Goal: Task Accomplishment & Management: Manage account settings

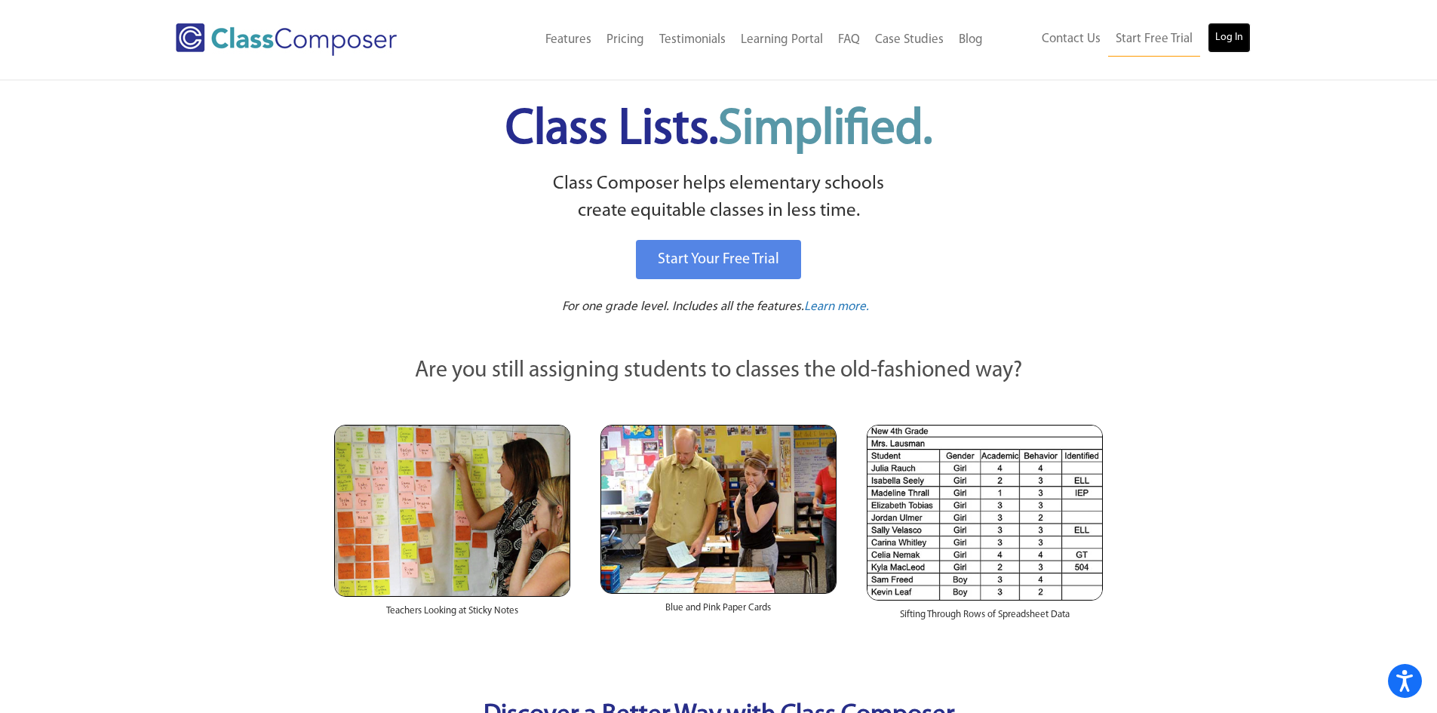
click at [1241, 26] on link "Log In" at bounding box center [1229, 38] width 43 height 30
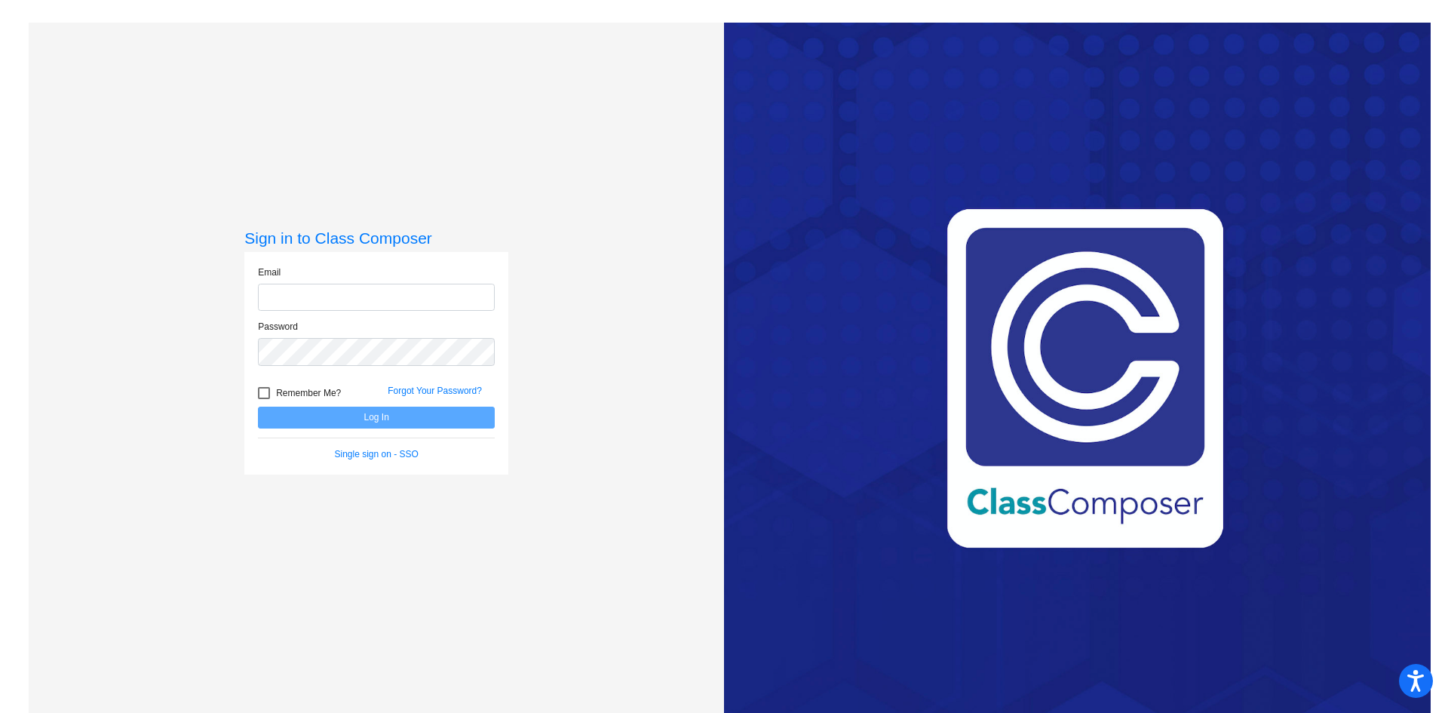
type input "[EMAIL_ADDRESS][DOMAIN_NAME]"
click at [400, 418] on button "Log In" at bounding box center [376, 418] width 237 height 22
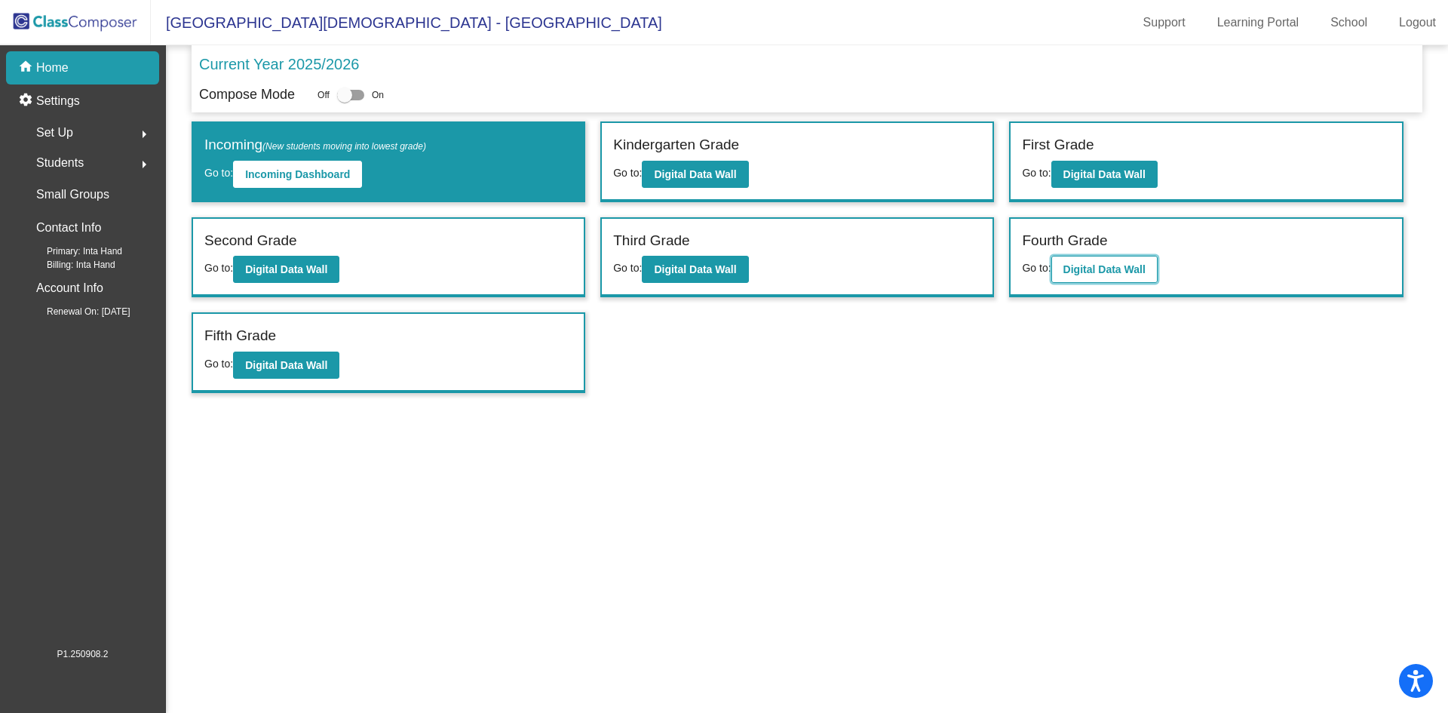
click at [1091, 272] on b "Digital Data Wall" at bounding box center [1105, 269] width 82 height 12
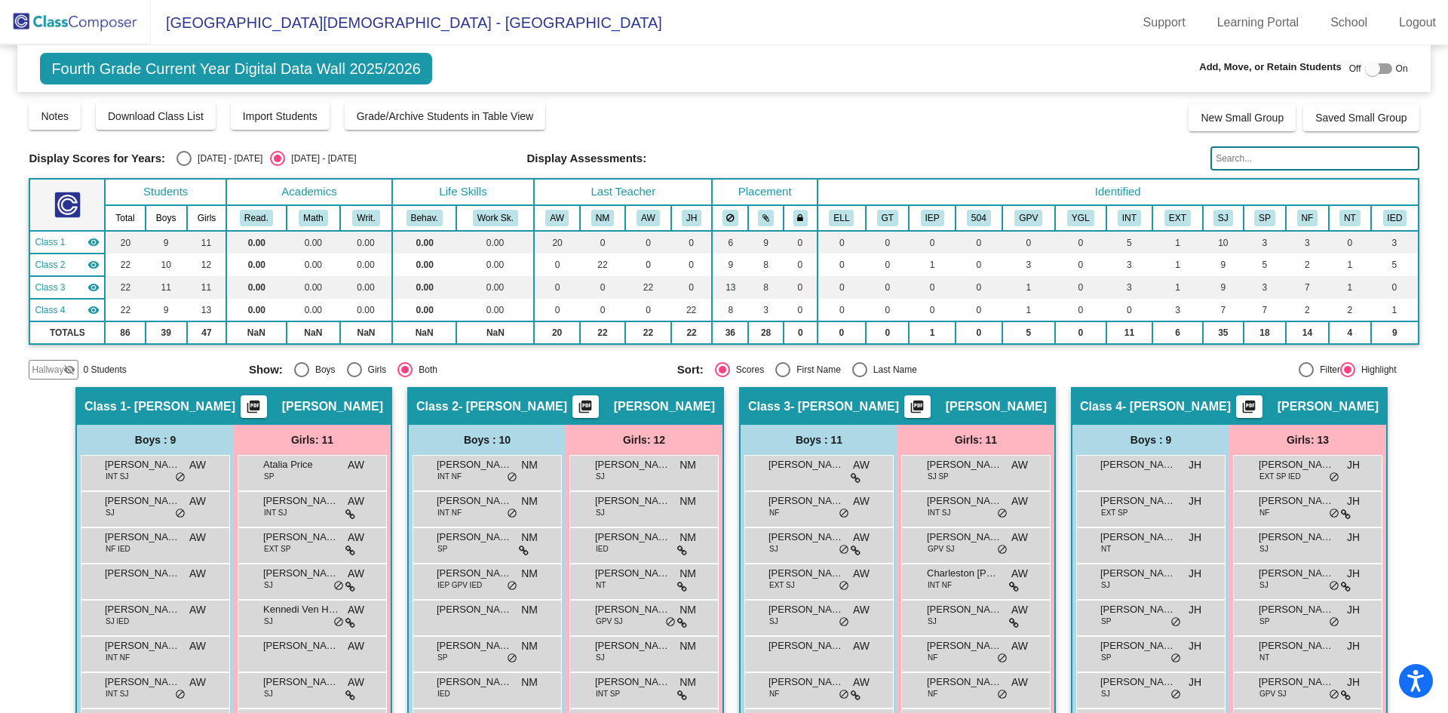
click at [67, 25] on img at bounding box center [75, 22] width 151 height 45
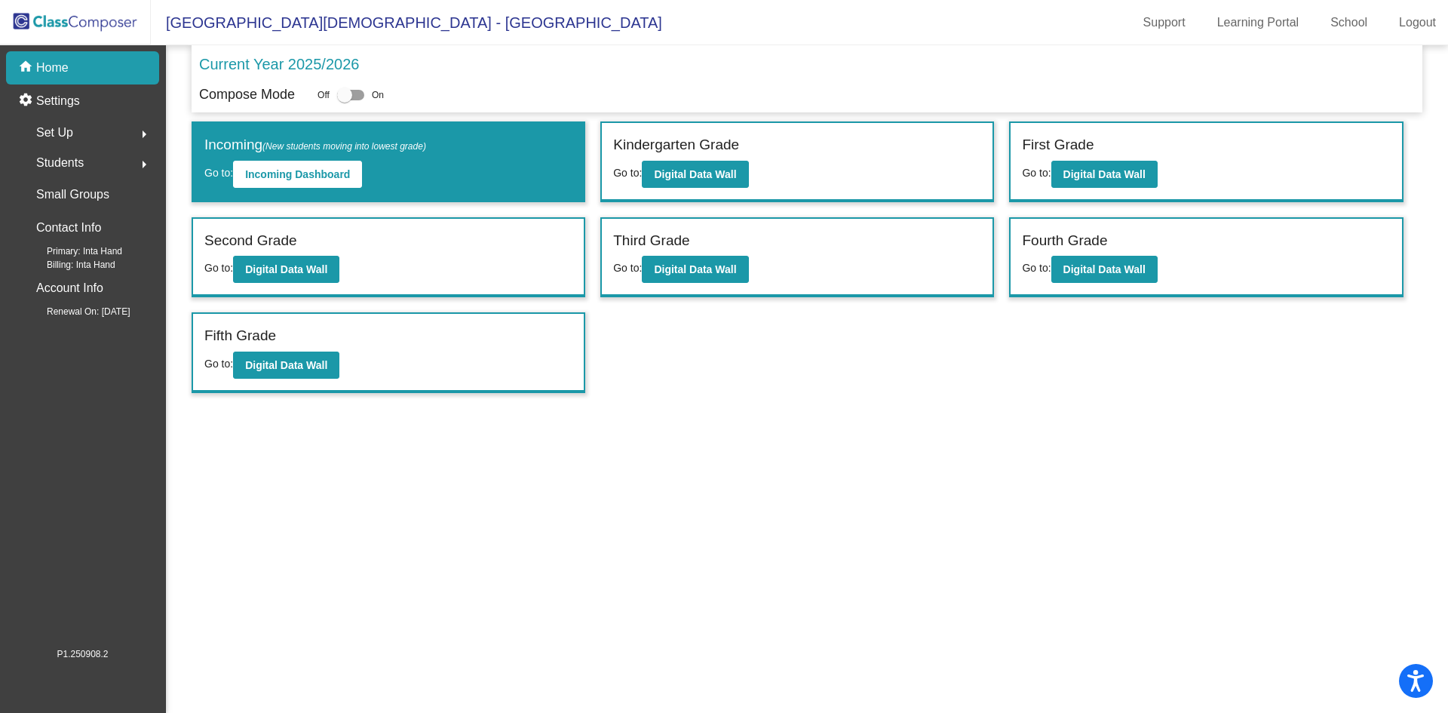
click at [94, 167] on div "Students arrow_right" at bounding box center [87, 163] width 144 height 30
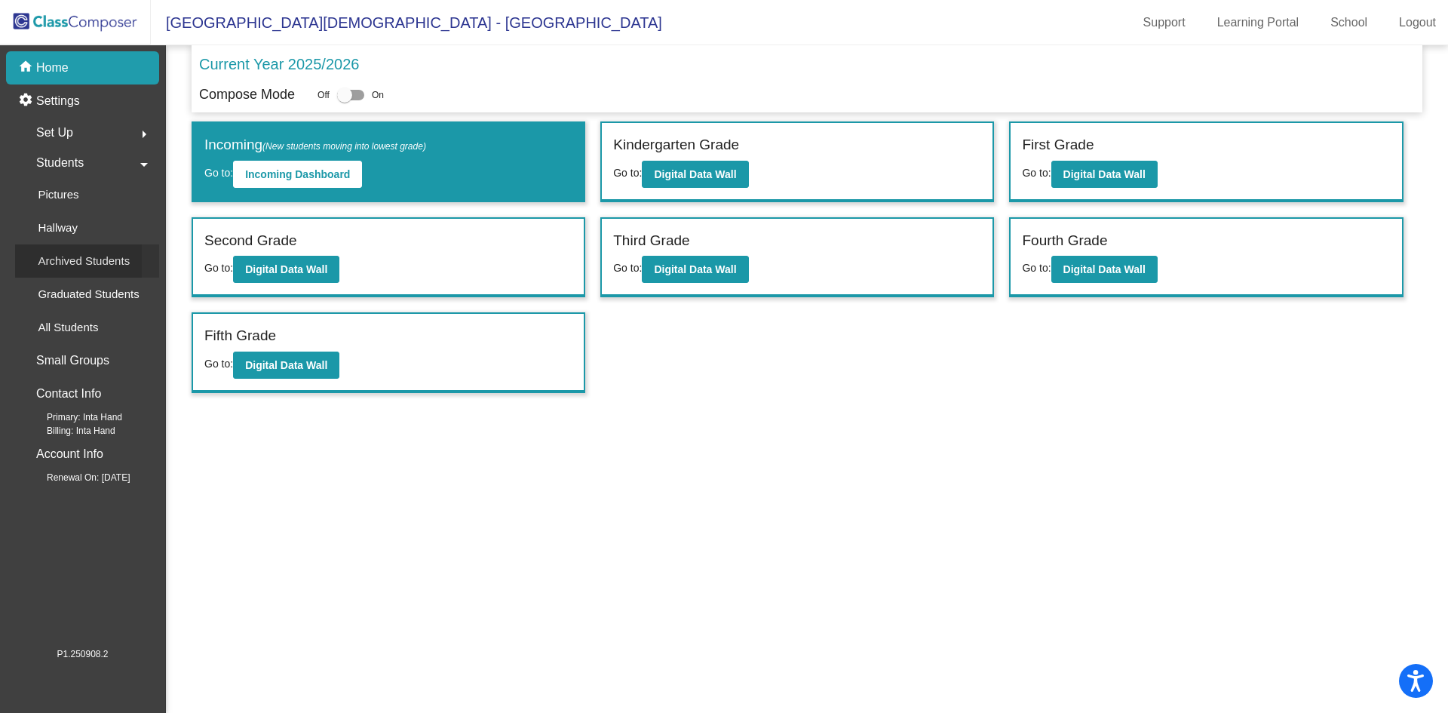
click at [100, 260] on p "Archived Students" at bounding box center [84, 261] width 92 height 18
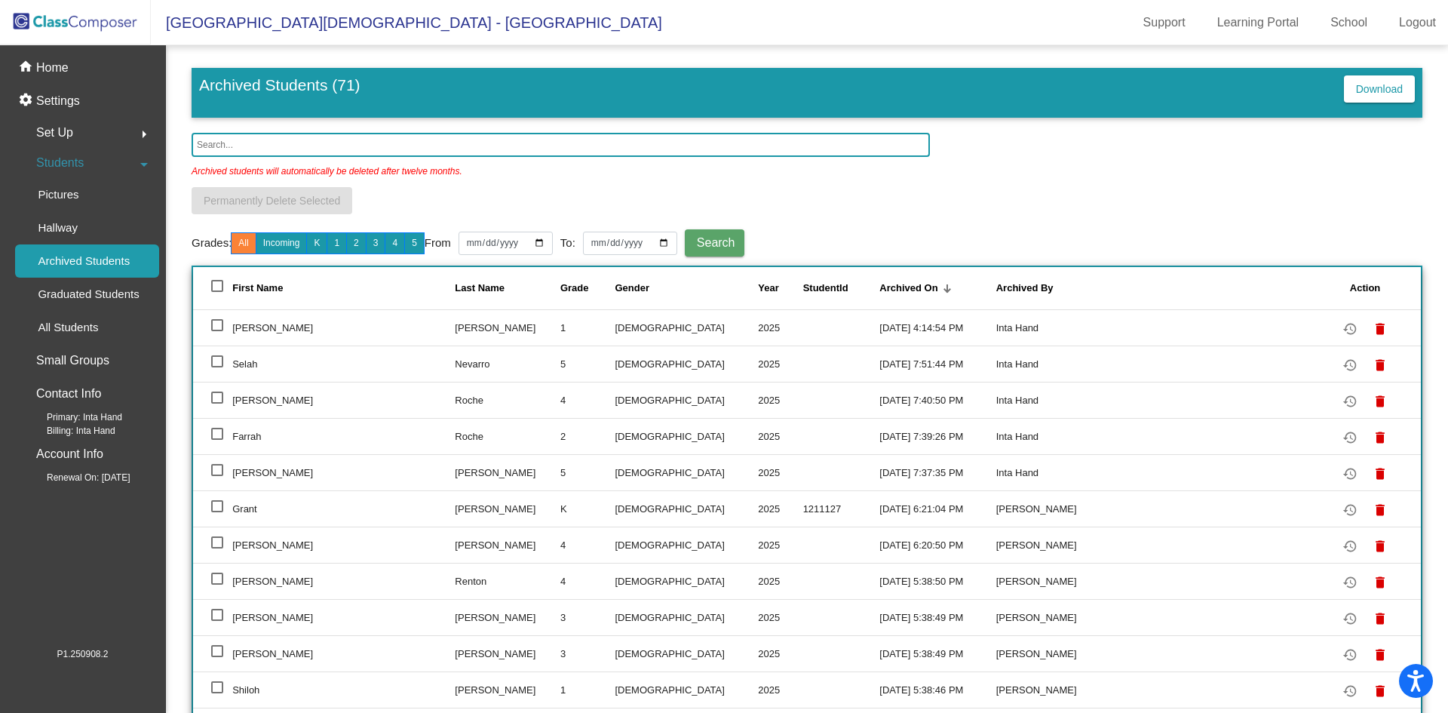
click at [293, 155] on input "text" at bounding box center [561, 145] width 739 height 24
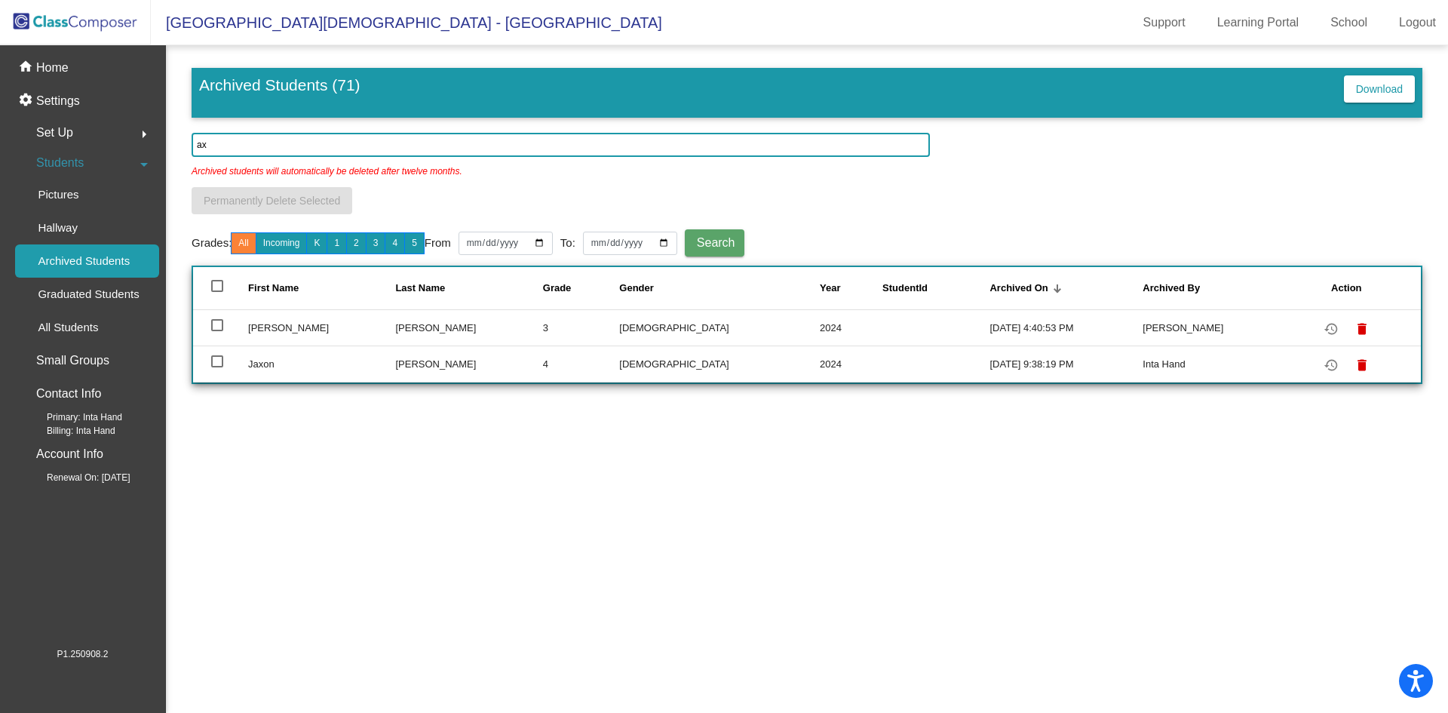
type input "ax"
click at [211, 326] on div at bounding box center [217, 325] width 12 height 12
click at [217, 331] on input "select row 7" at bounding box center [217, 331] width 1 height 1
click at [218, 324] on div at bounding box center [217, 325] width 12 height 12
click at [217, 331] on input "deselect row 7" at bounding box center [217, 331] width 1 height 1
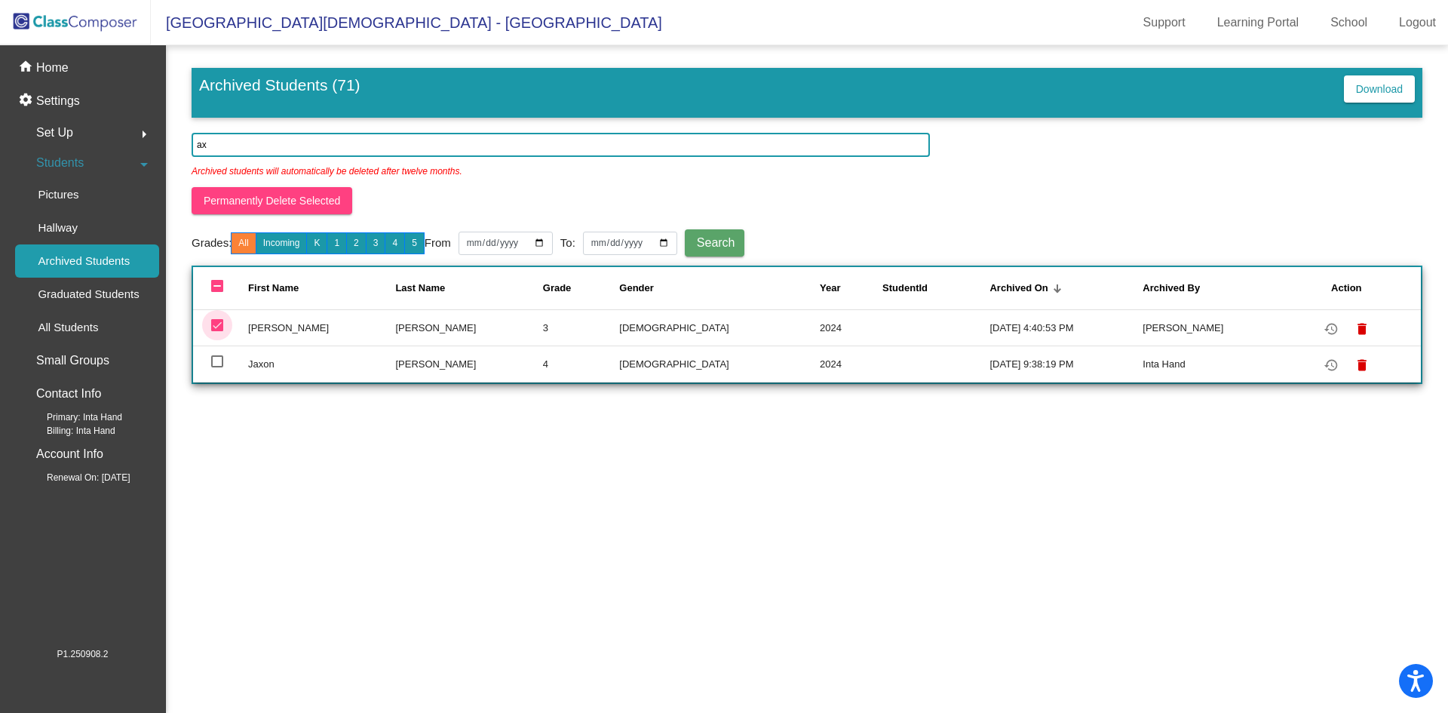
checkbox input "false"
click at [1322, 325] on mat-icon "restore" at bounding box center [1331, 329] width 18 height 18
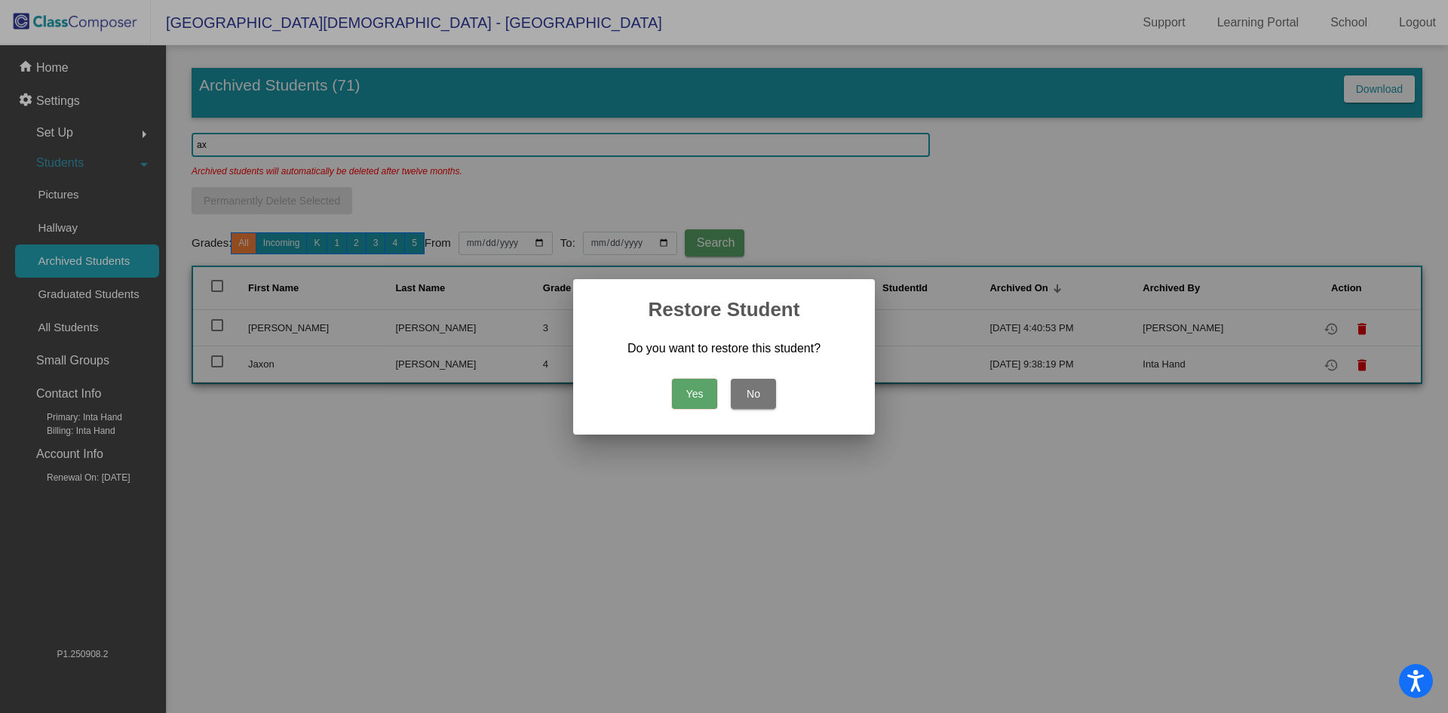
click at [694, 397] on button "Yes" at bounding box center [694, 394] width 45 height 30
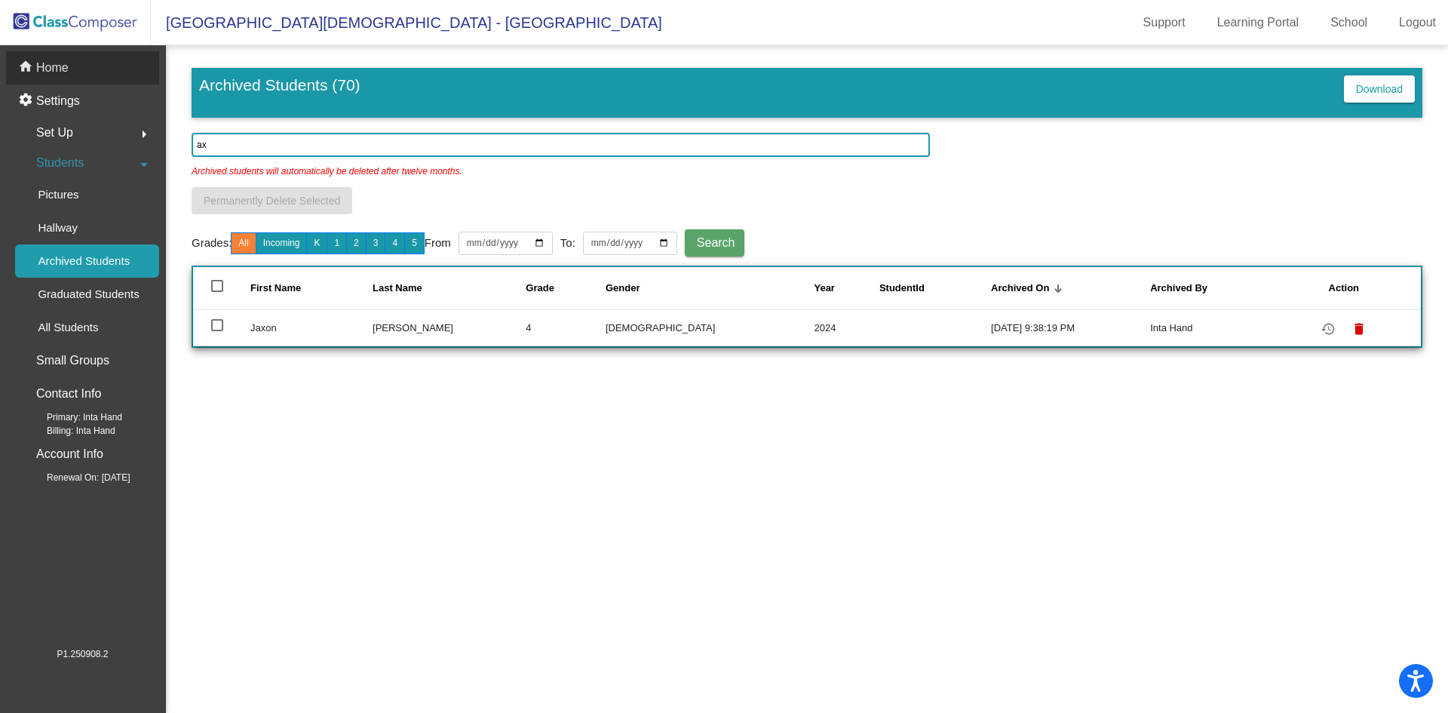
click at [61, 73] on p "Home" at bounding box center [52, 68] width 32 height 18
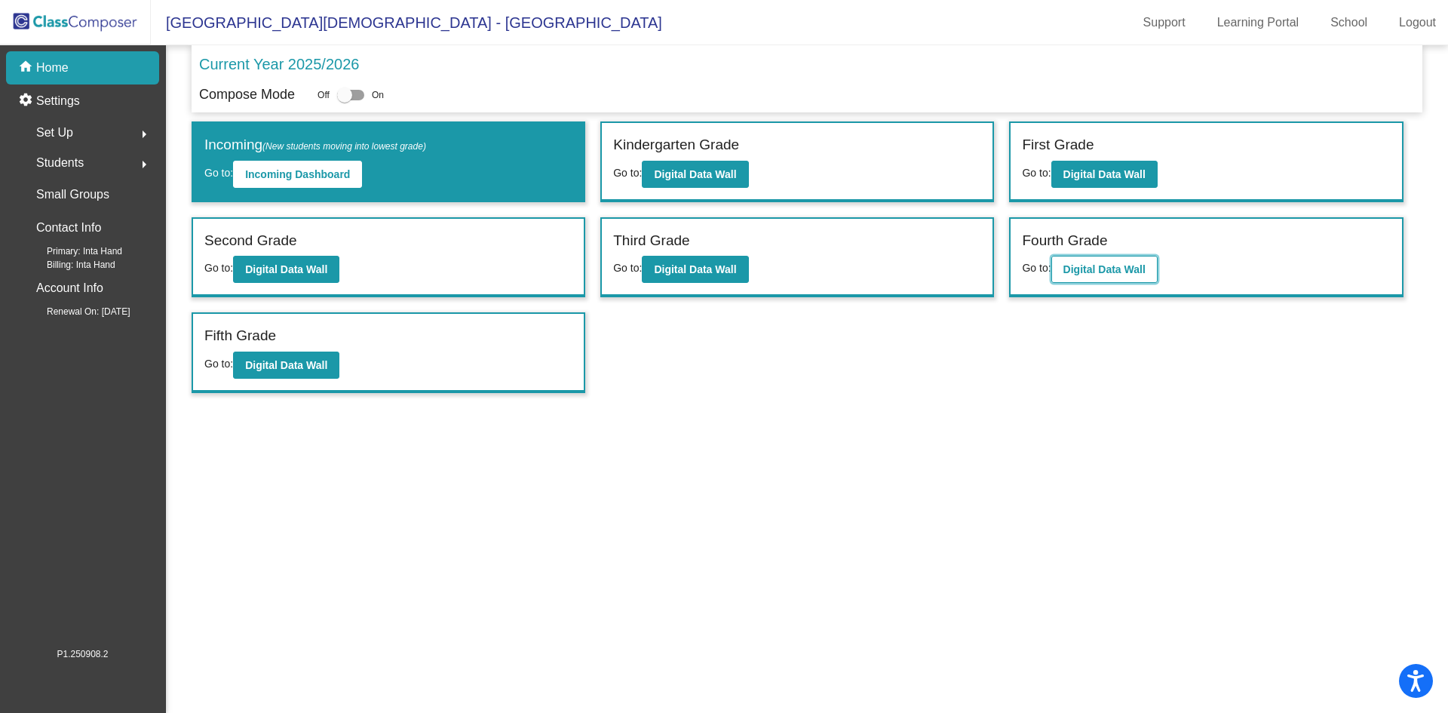
click at [1101, 265] on b "Digital Data Wall" at bounding box center [1105, 269] width 82 height 12
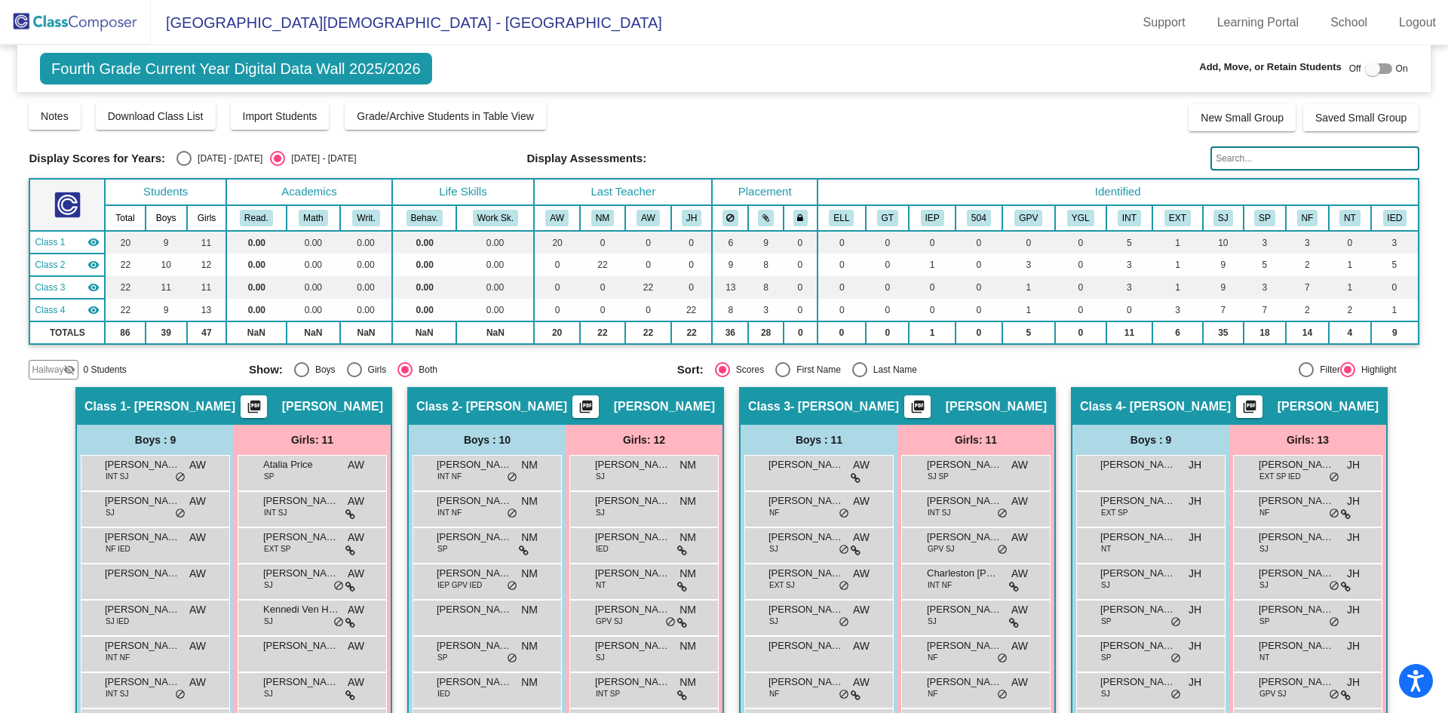
click at [1263, 156] on input "text" at bounding box center [1315, 158] width 208 height 24
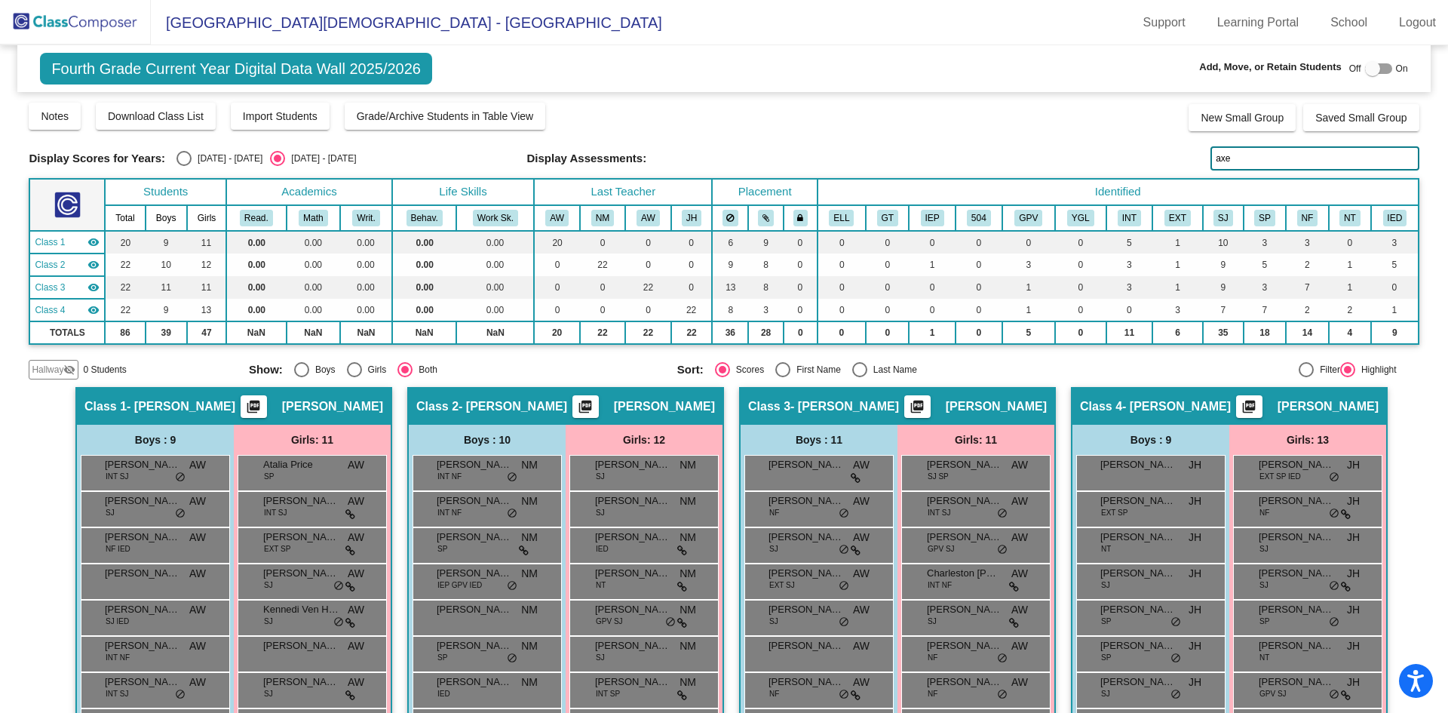
type input "axel"
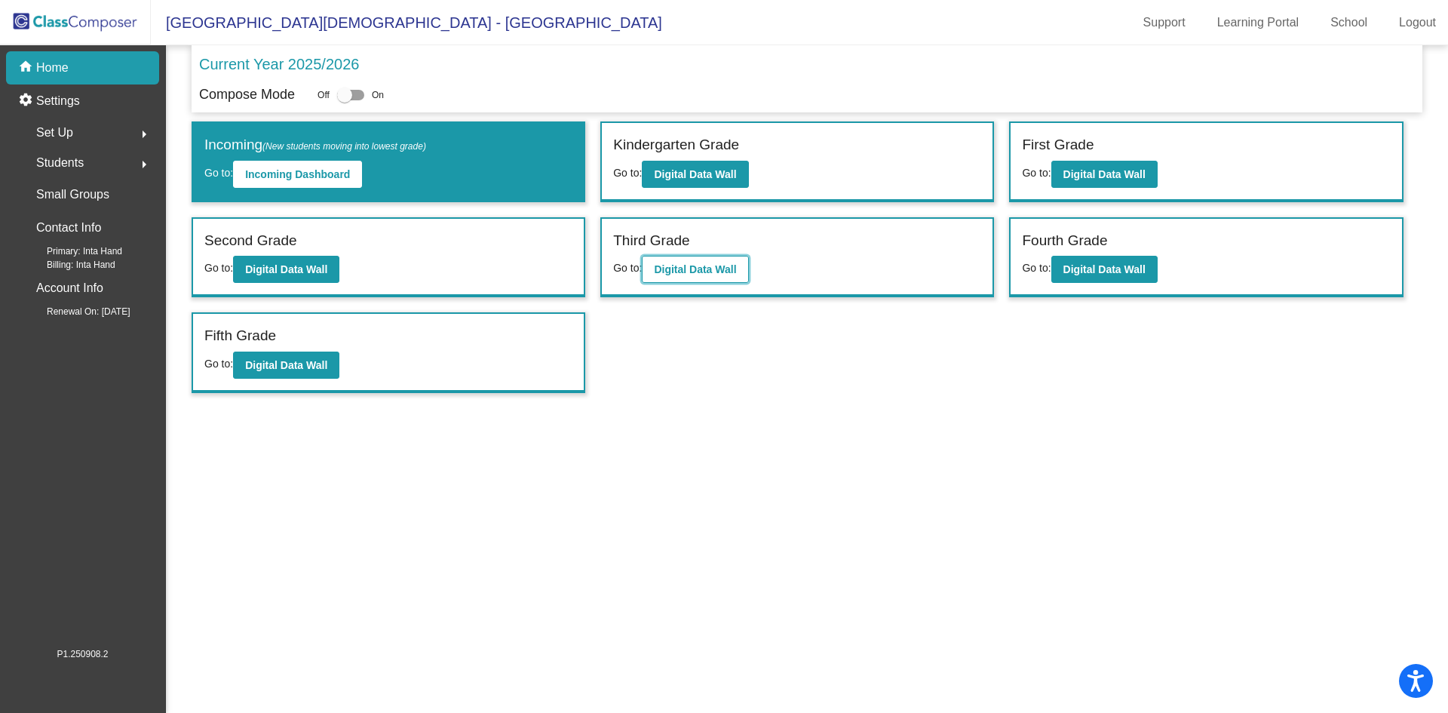
click at [711, 268] on b "Digital Data Wall" at bounding box center [695, 269] width 82 height 12
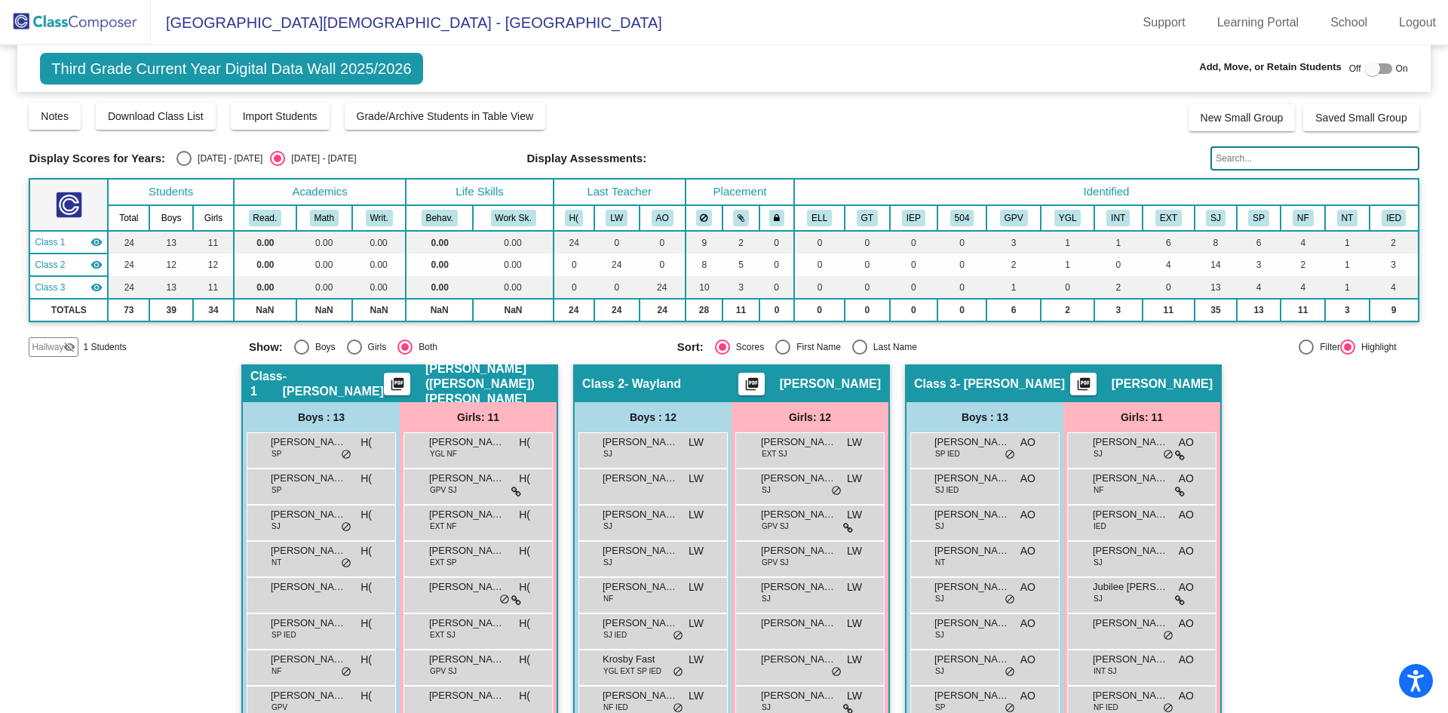
click at [1290, 161] on input "text" at bounding box center [1315, 158] width 208 height 24
click at [48, 342] on span "Hallway" at bounding box center [48, 347] width 32 height 14
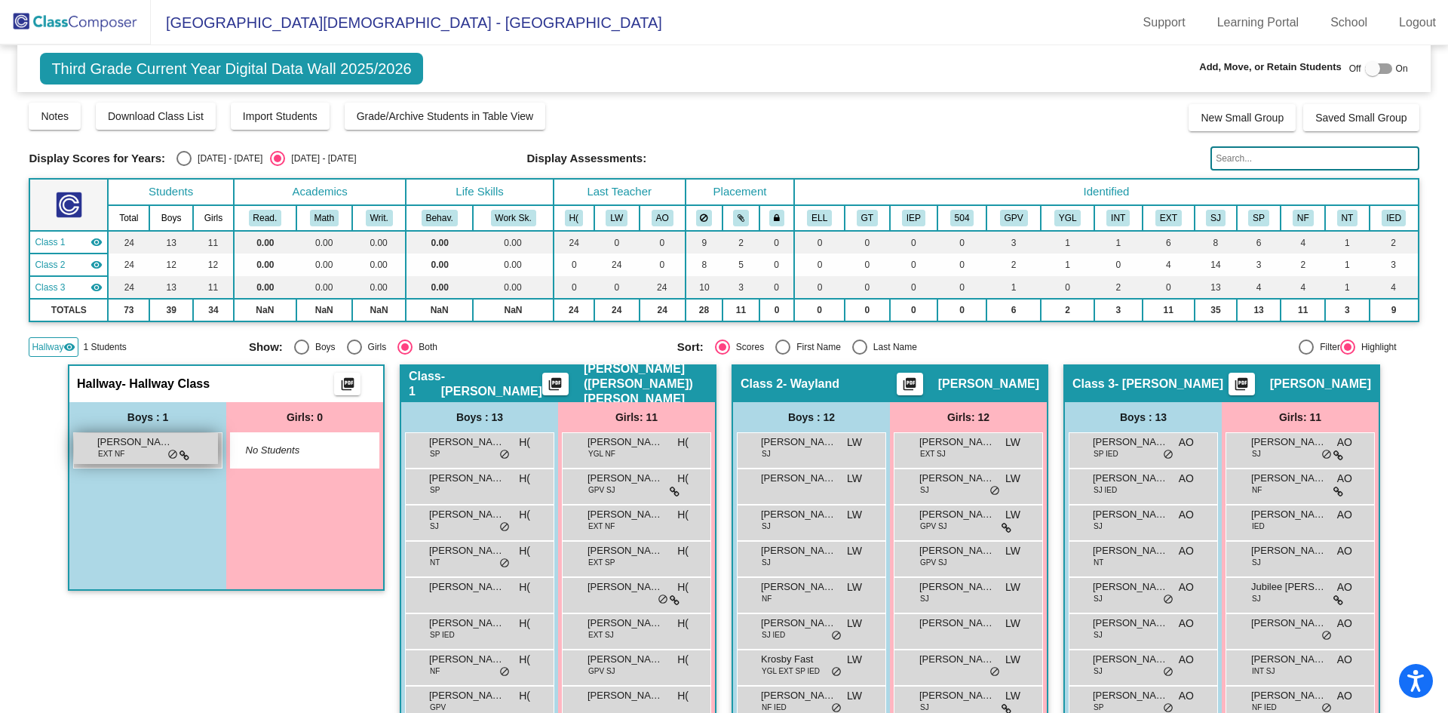
click at [110, 445] on span "Axel Jacobs" at bounding box center [134, 442] width 75 height 15
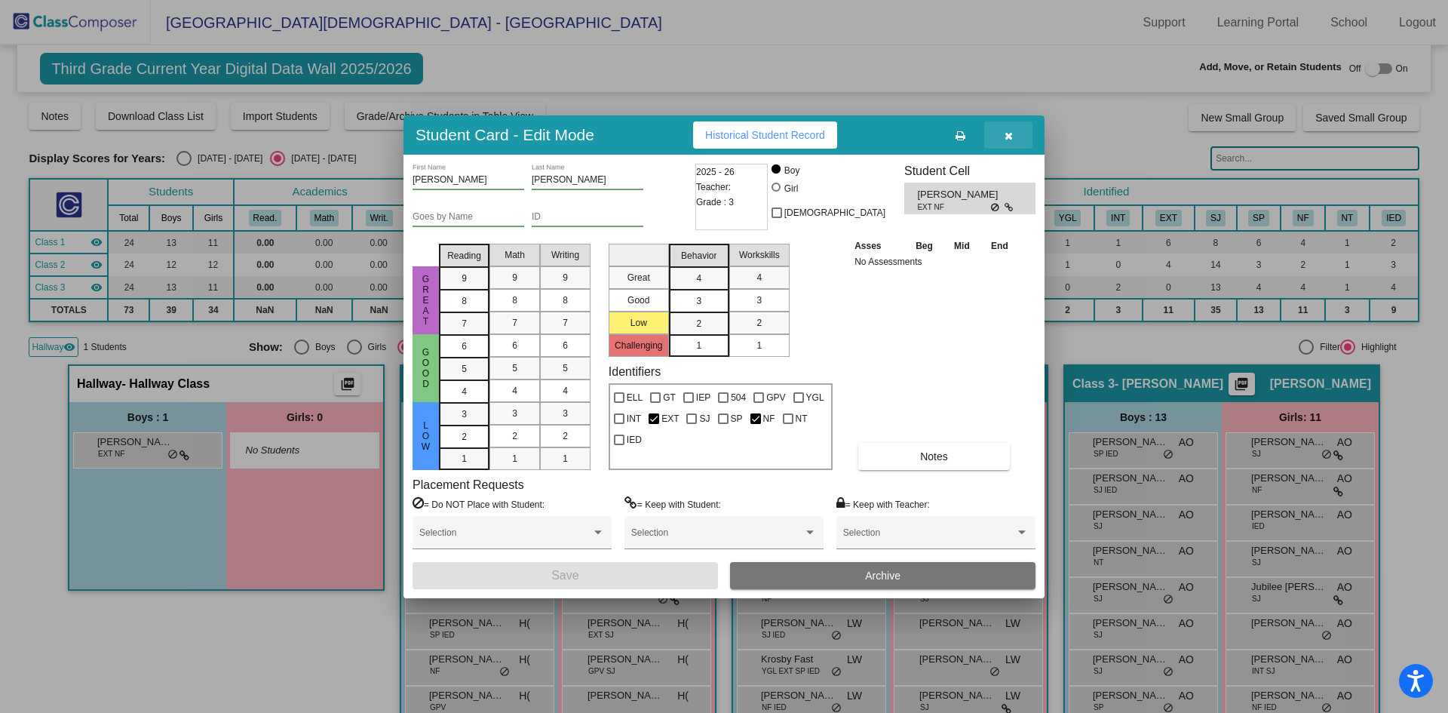
click at [1000, 140] on button "button" at bounding box center [1008, 134] width 48 height 27
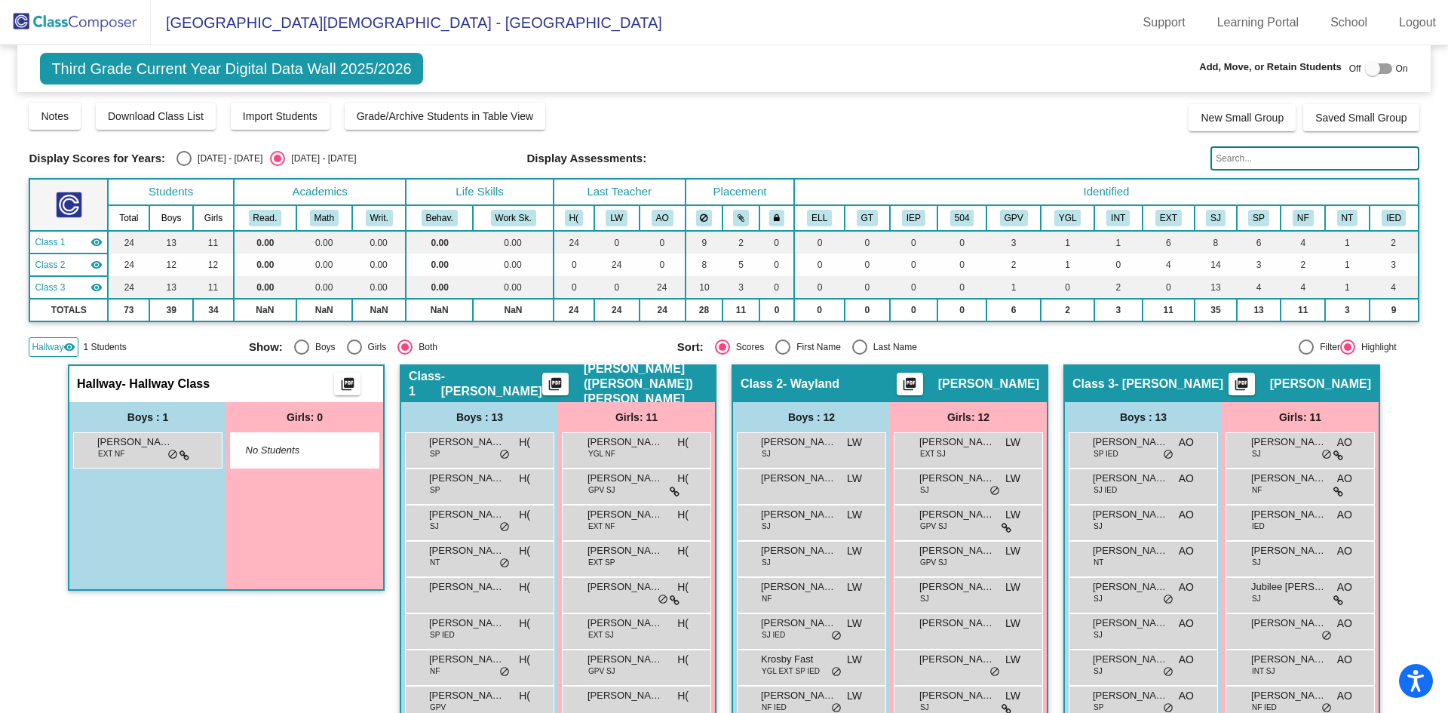
click at [177, 159] on div "Select an option" at bounding box center [184, 158] width 15 height 15
click at [183, 166] on input "2024 - 2025" at bounding box center [183, 166] width 1 height 1
radio input "true"
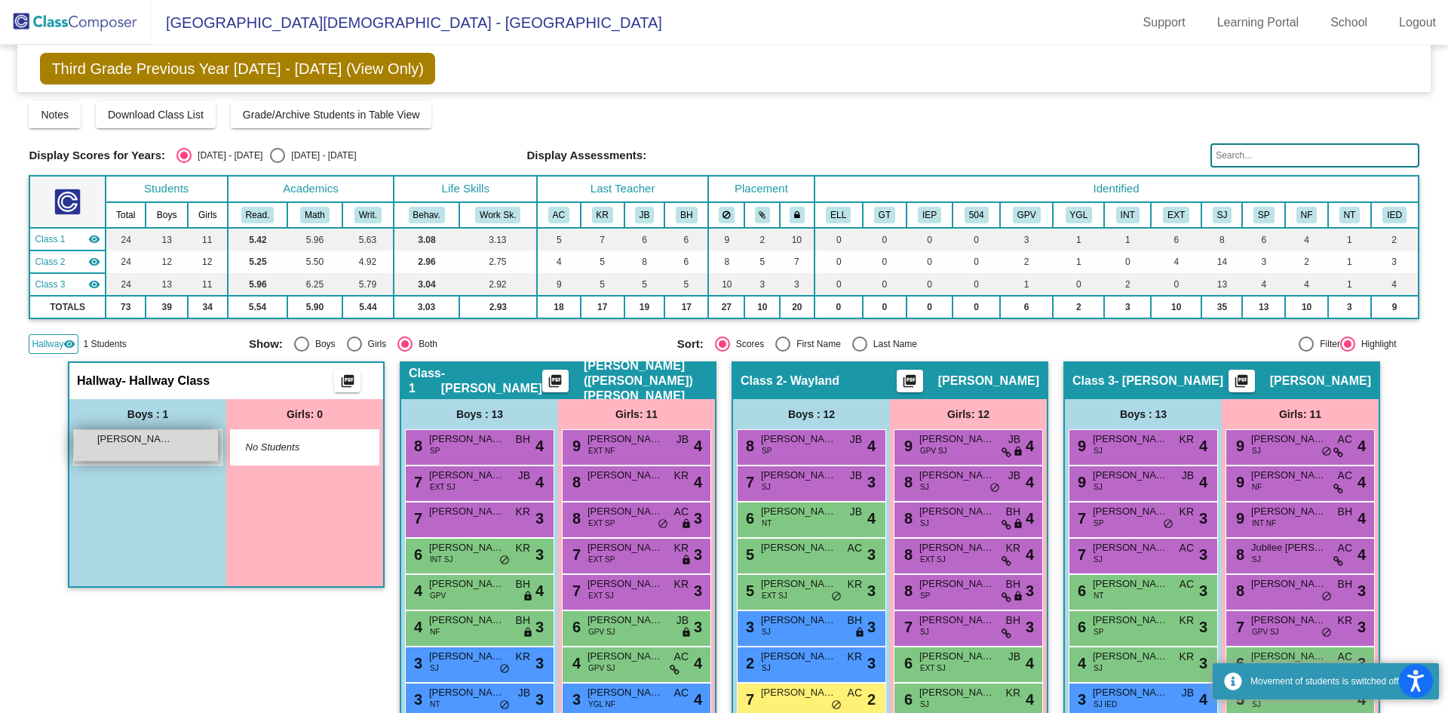
click at [168, 441] on span "Axel Jacobs" at bounding box center [134, 439] width 75 height 15
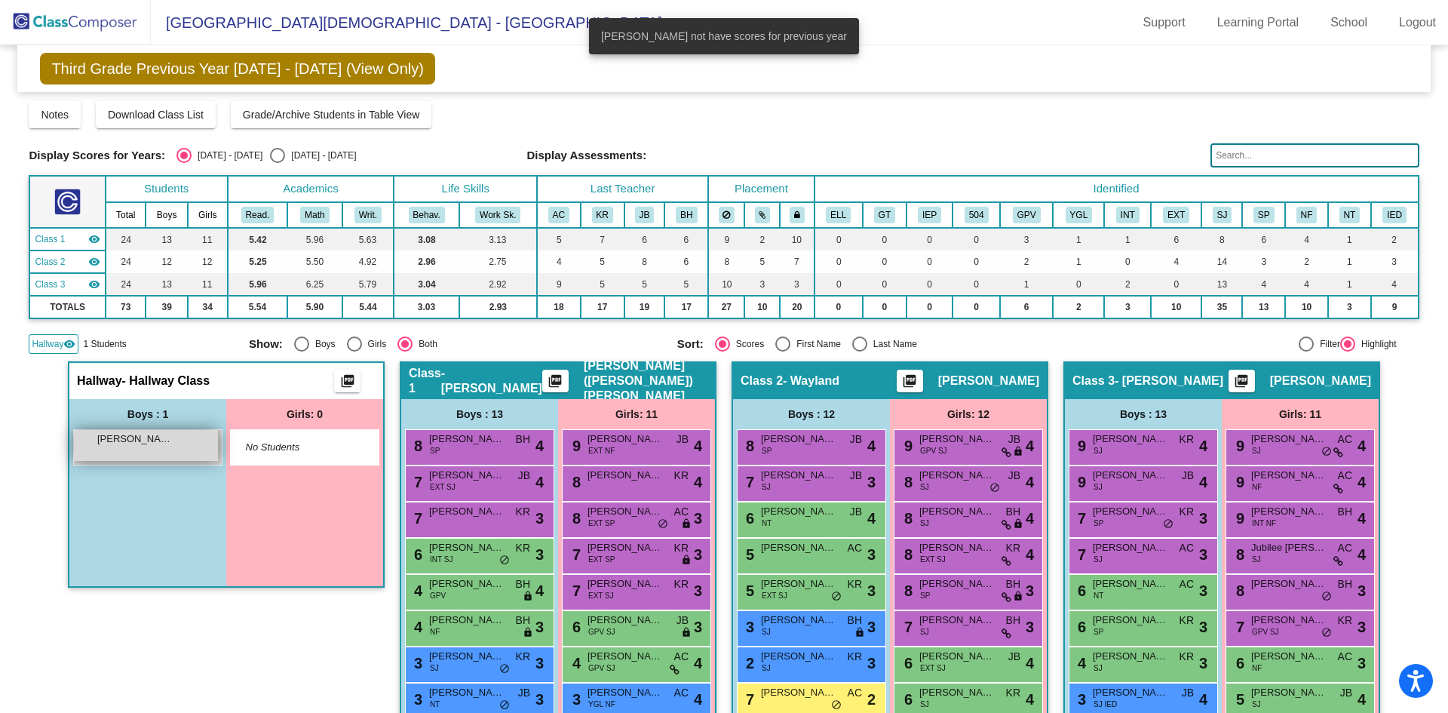
click at [168, 441] on span "Axel Jacobs" at bounding box center [134, 439] width 75 height 15
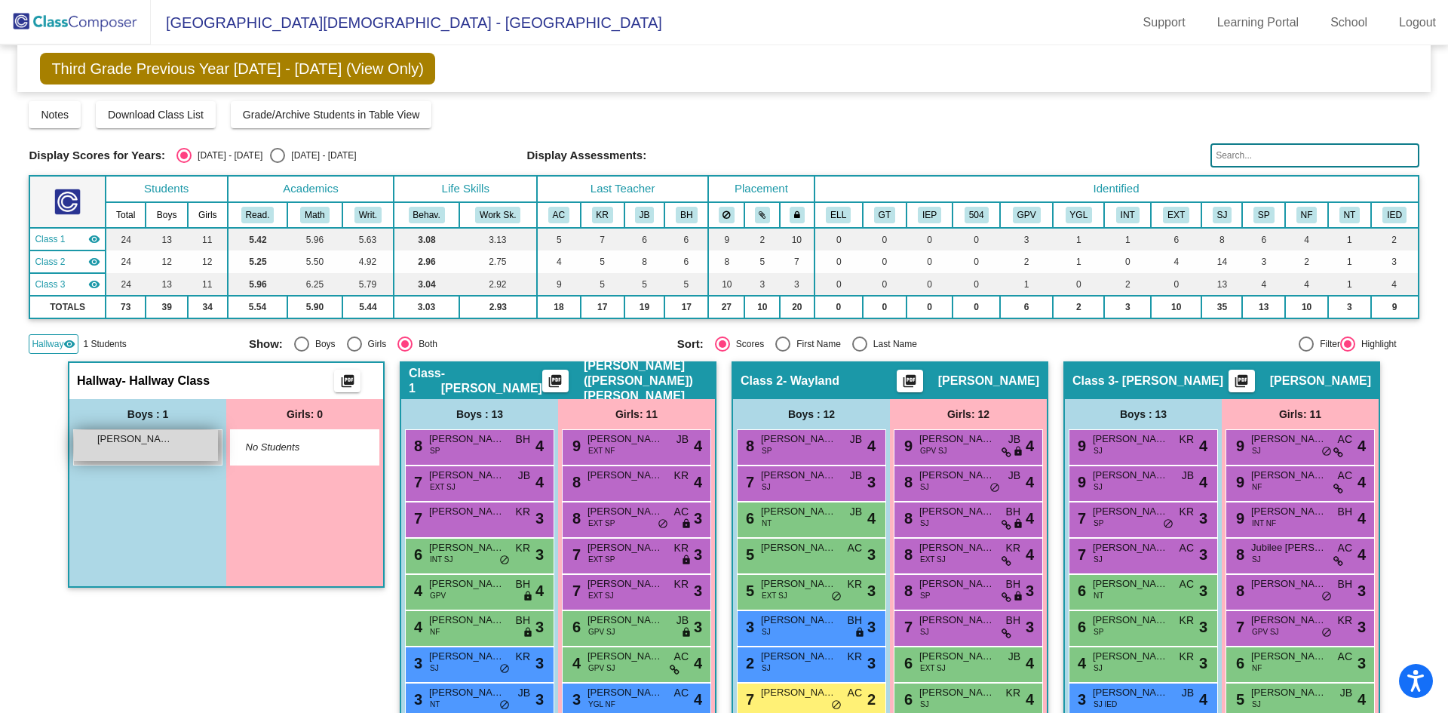
click at [168, 441] on span "Axel Jacobs" at bounding box center [134, 439] width 75 height 15
click at [111, 447] on div "Axel Jacobs lock do_not_disturb_alt" at bounding box center [146, 445] width 144 height 31
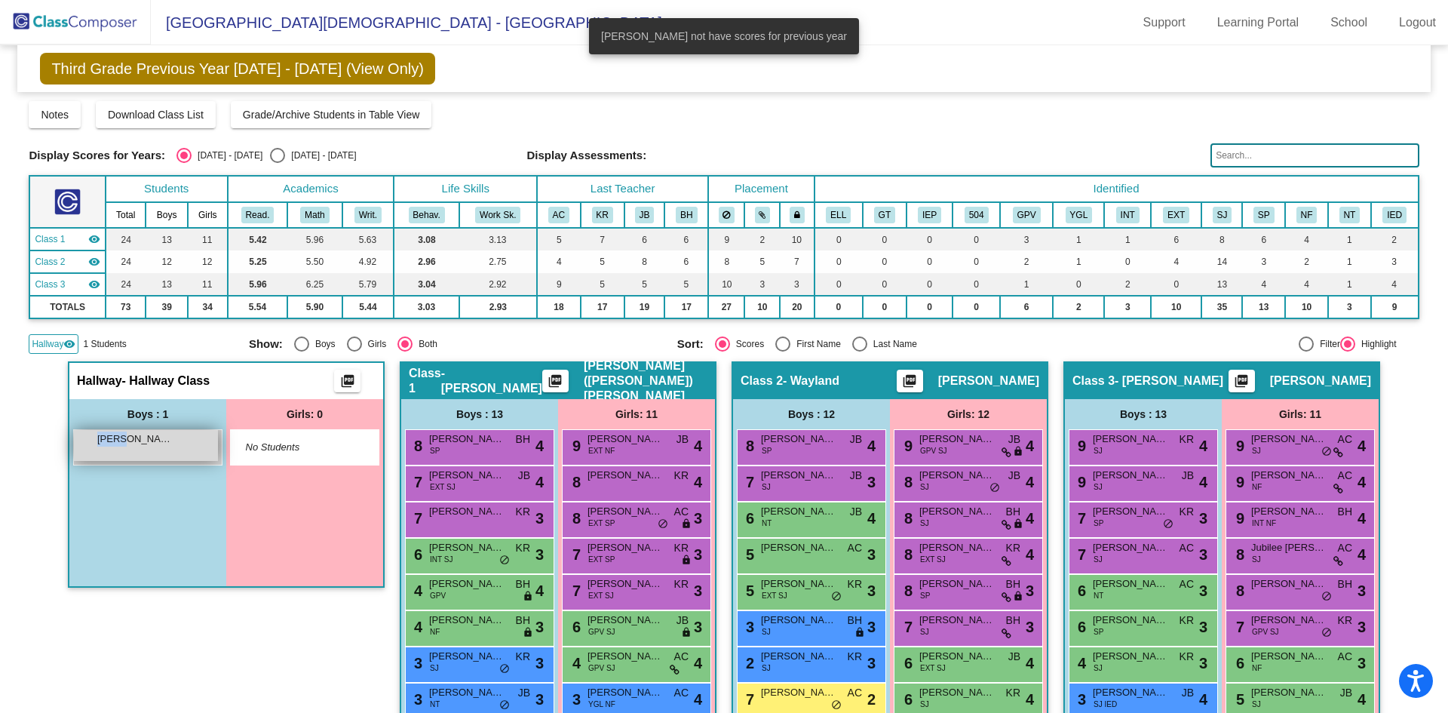
click at [111, 447] on div "Axel Jacobs lock do_not_disturb_alt" at bounding box center [146, 445] width 144 height 31
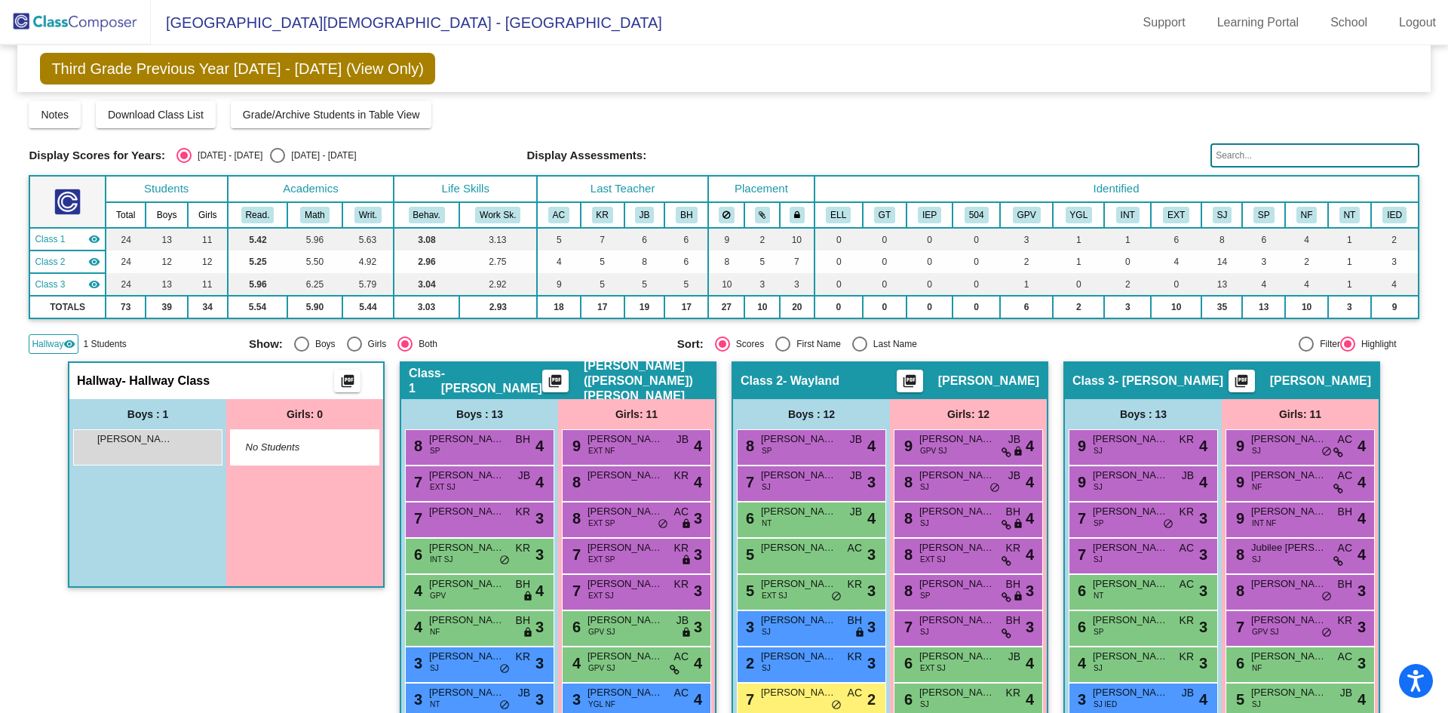
click at [272, 643] on div "Hallway - Hallway Class picture_as_pdf Add Student First Name Last Name Student…" at bounding box center [226, 642] width 317 height 563
click at [270, 152] on div "Select an option" at bounding box center [277, 155] width 15 height 15
click at [277, 163] on input "2025 - 2026" at bounding box center [277, 163] width 1 height 1
radio input "true"
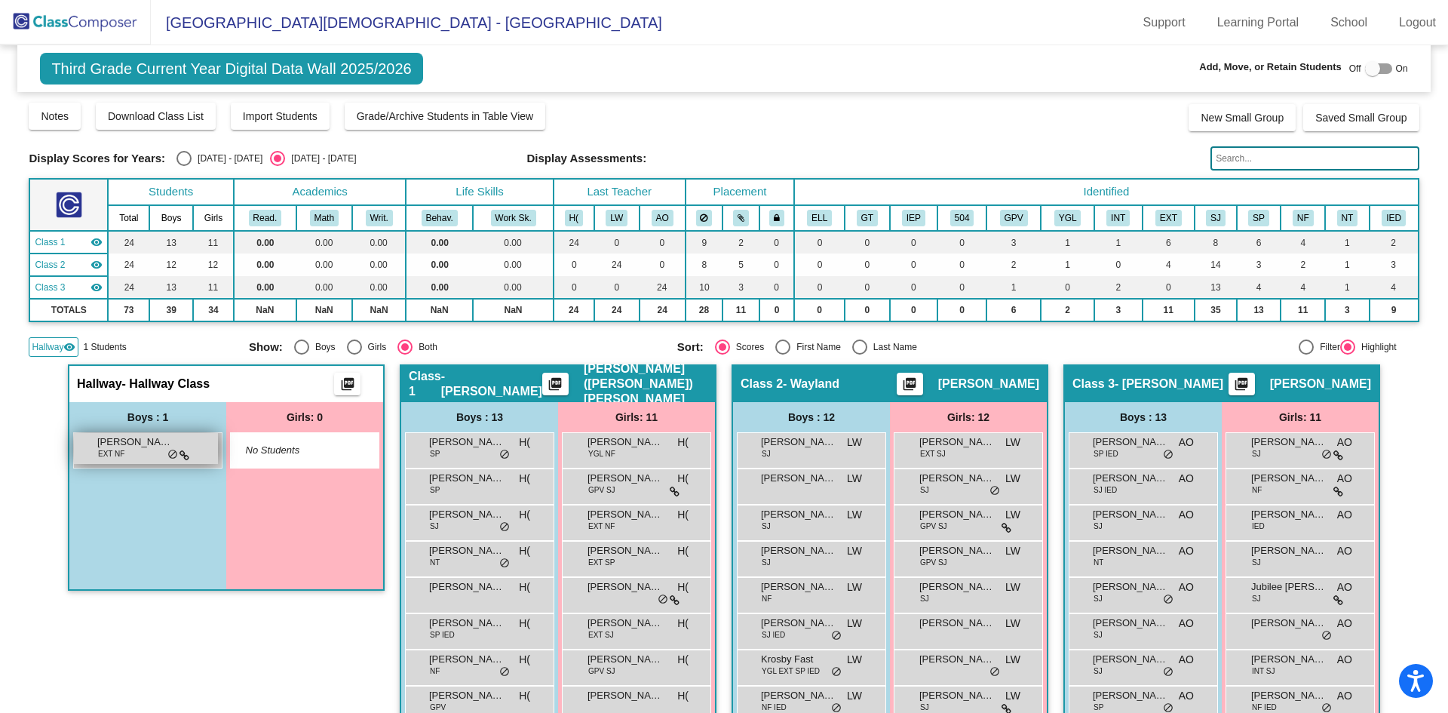
click at [184, 458] on icon at bounding box center [185, 455] width 10 height 11
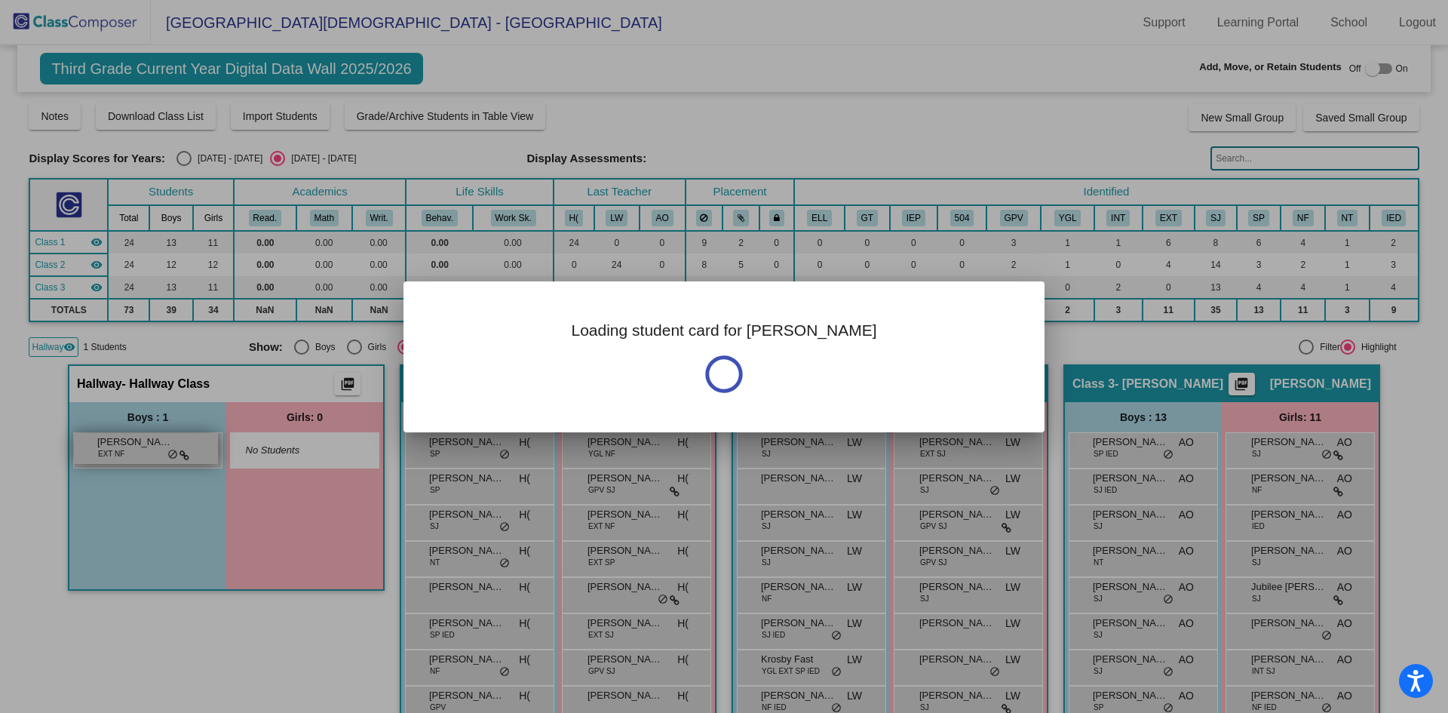
click at [184, 458] on div at bounding box center [724, 356] width 1448 height 713
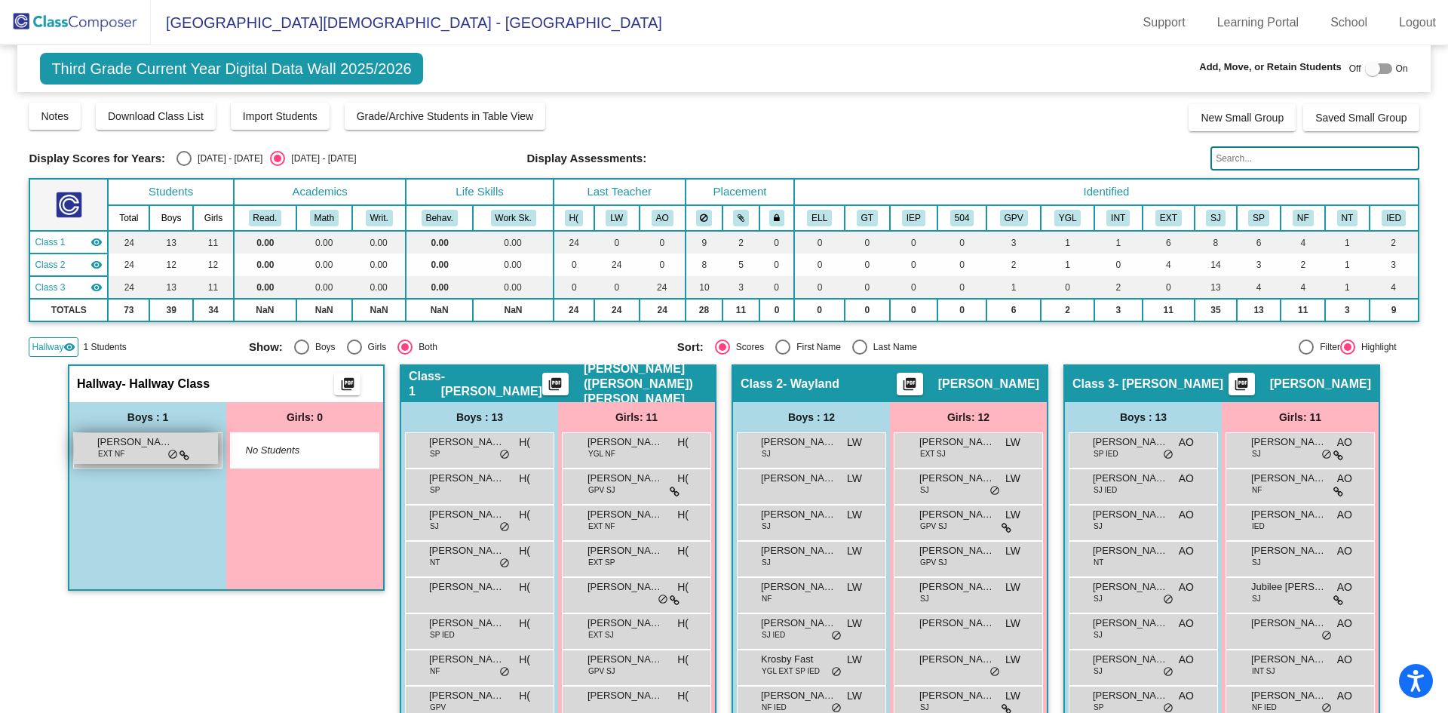
click at [184, 458] on icon at bounding box center [185, 455] width 10 height 11
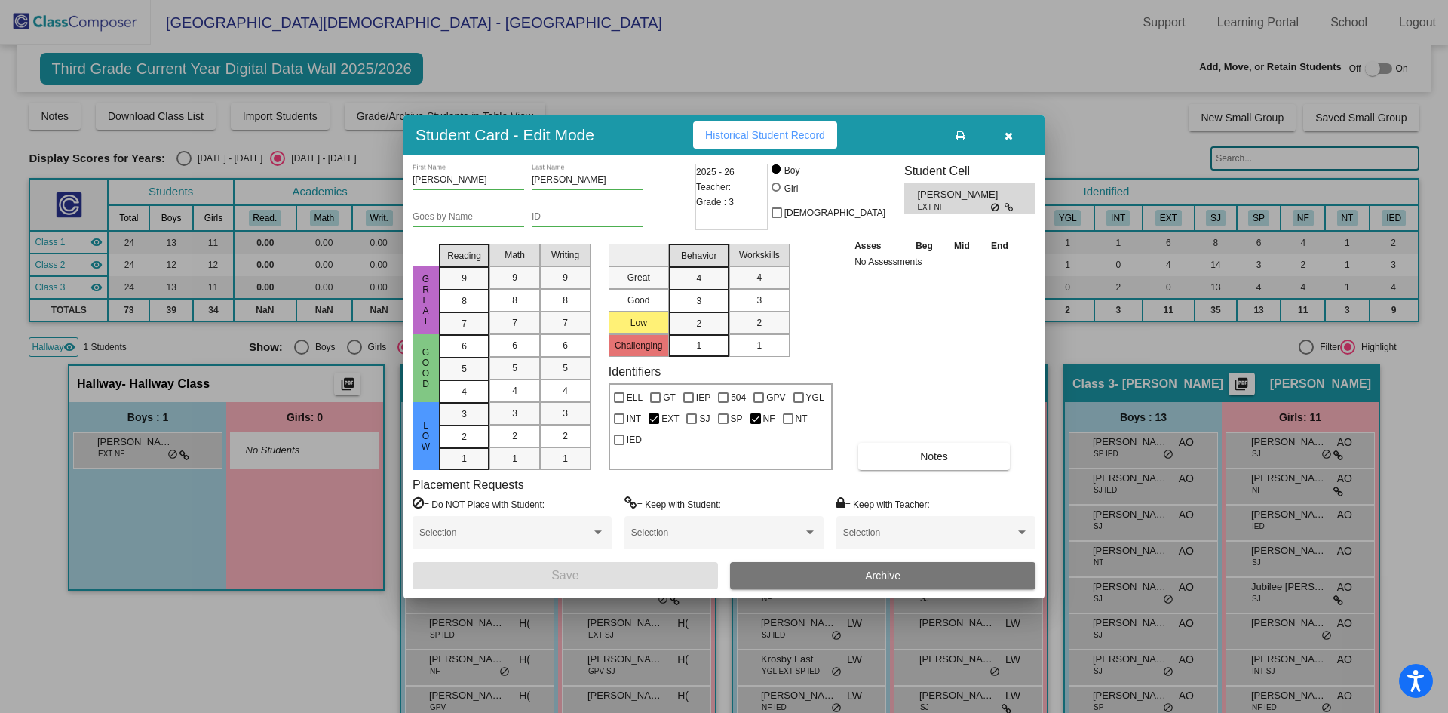
click at [995, 194] on span "Axel Jacobs" at bounding box center [959, 194] width 84 height 15
click at [785, 540] on span at bounding box center [717, 538] width 172 height 11
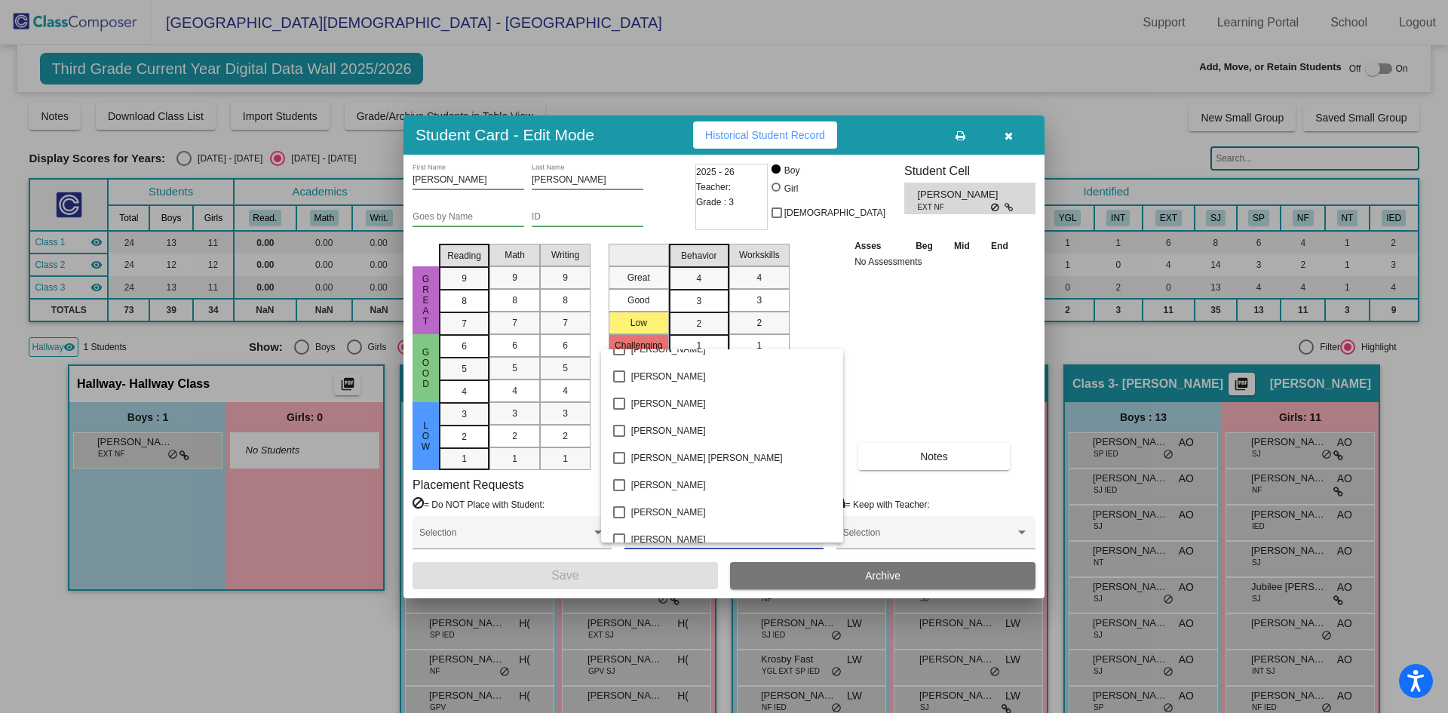
scroll to position [1735, 0]
click at [988, 318] on div at bounding box center [724, 356] width 1448 height 713
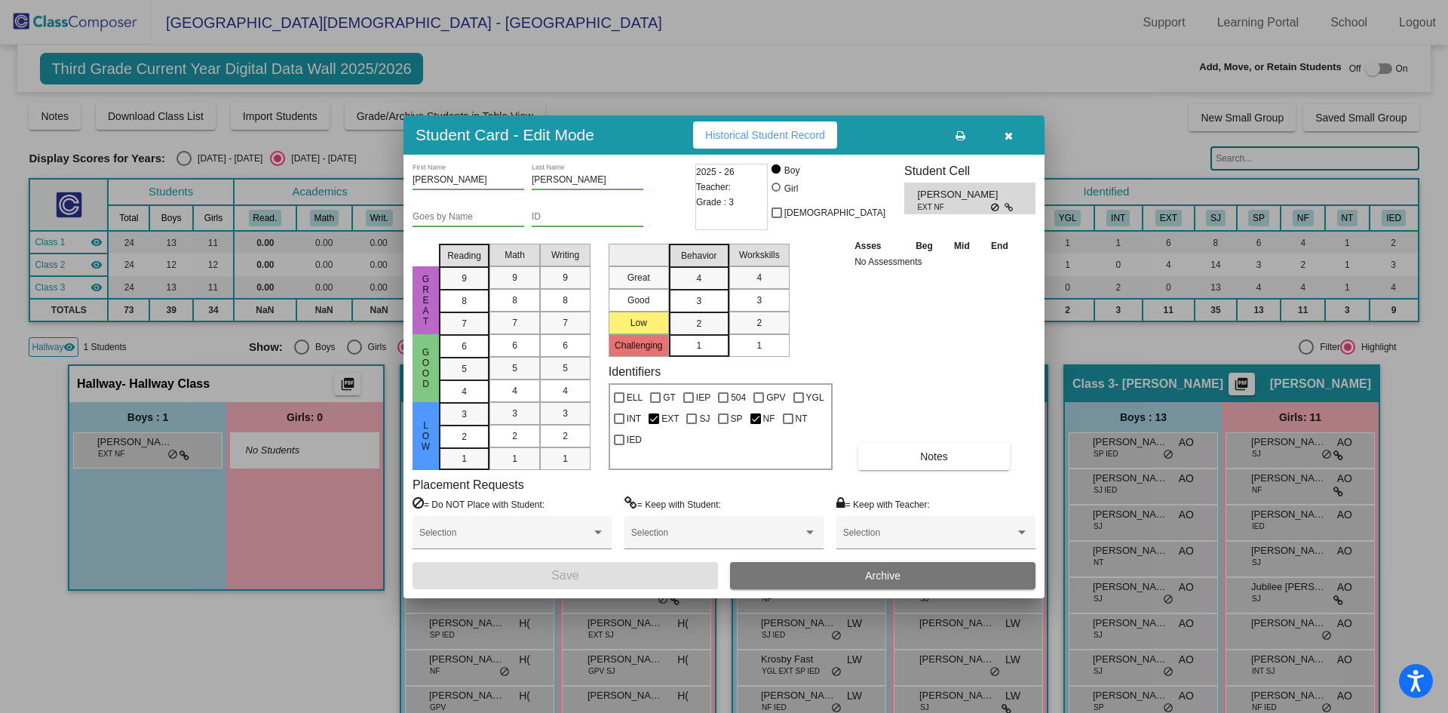
click at [998, 200] on span "Axel Jacobs" at bounding box center [959, 194] width 84 height 15
click at [1013, 138] on button "button" at bounding box center [1008, 134] width 48 height 27
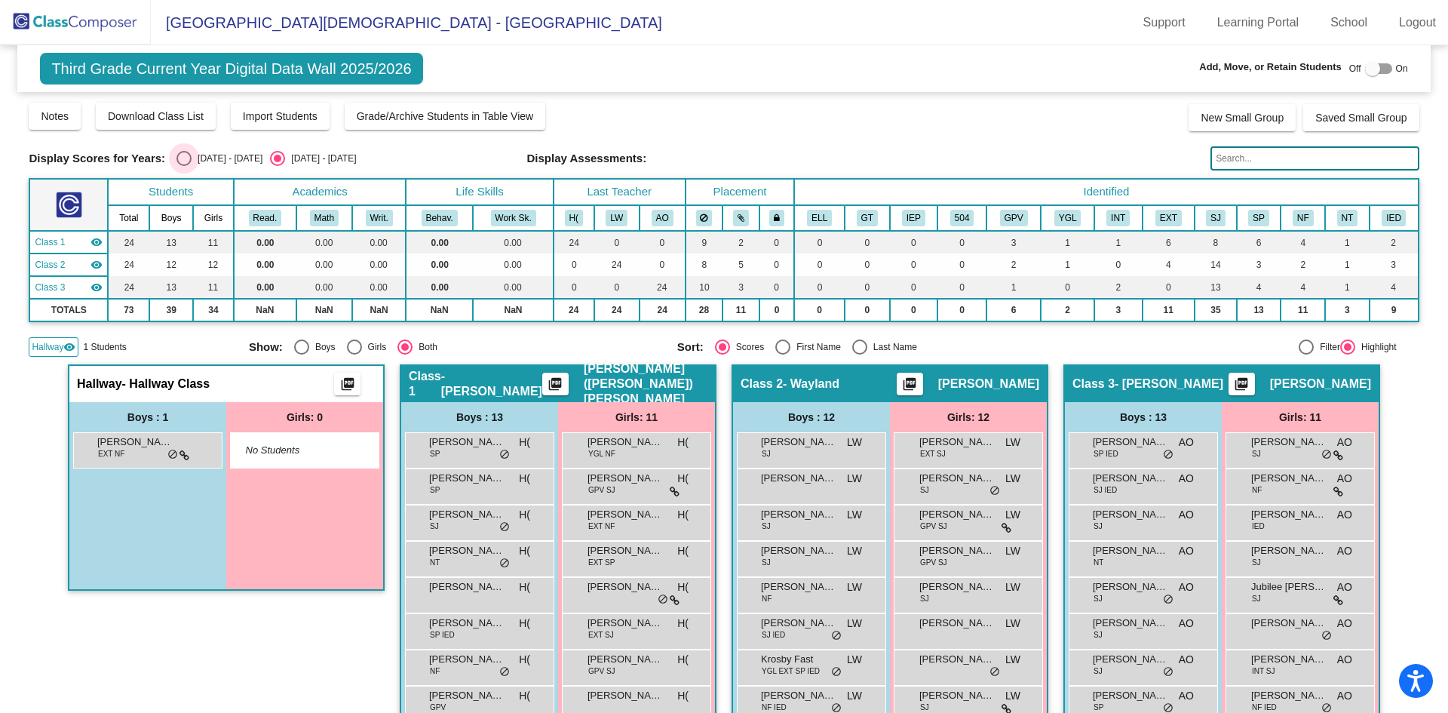
click at [177, 161] on div "Select an option" at bounding box center [184, 158] width 15 height 15
click at [183, 166] on input "2024 - 2025" at bounding box center [183, 166] width 1 height 1
radio input "true"
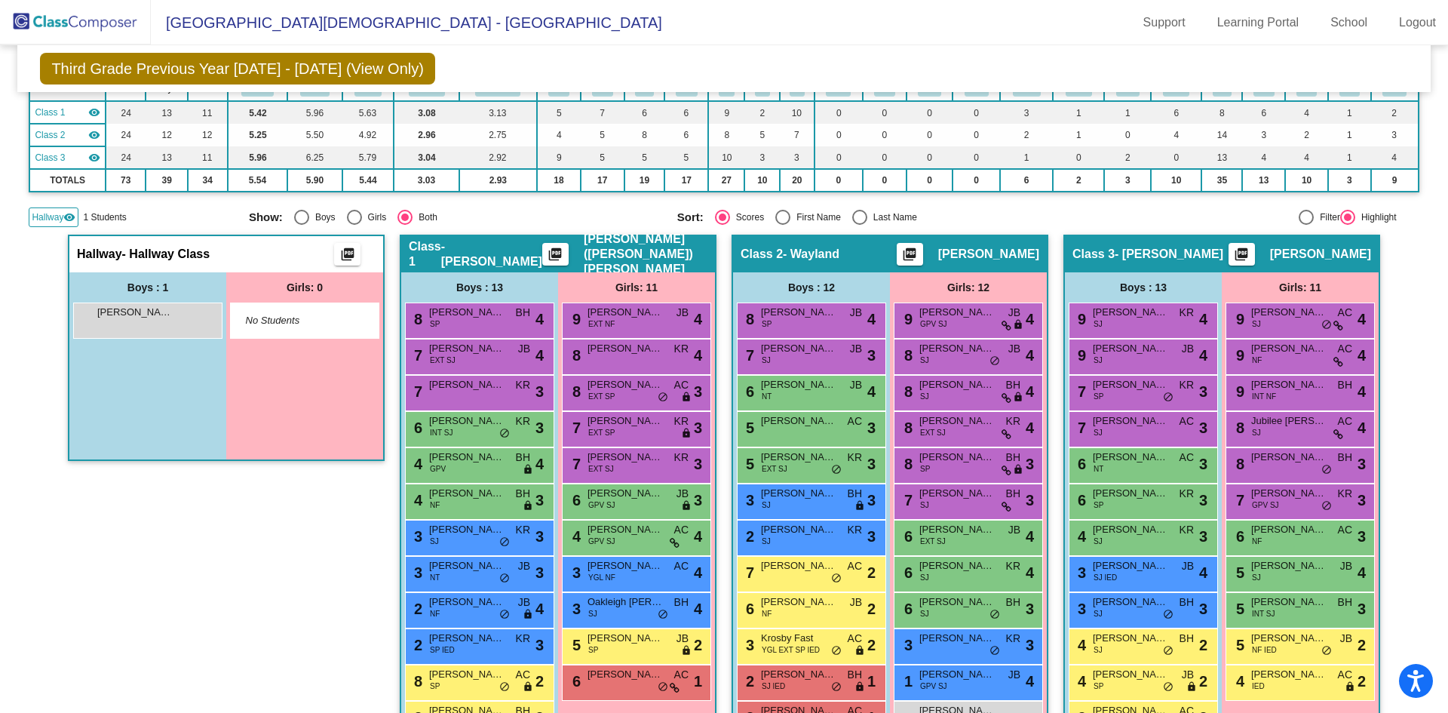
scroll to position [0, 0]
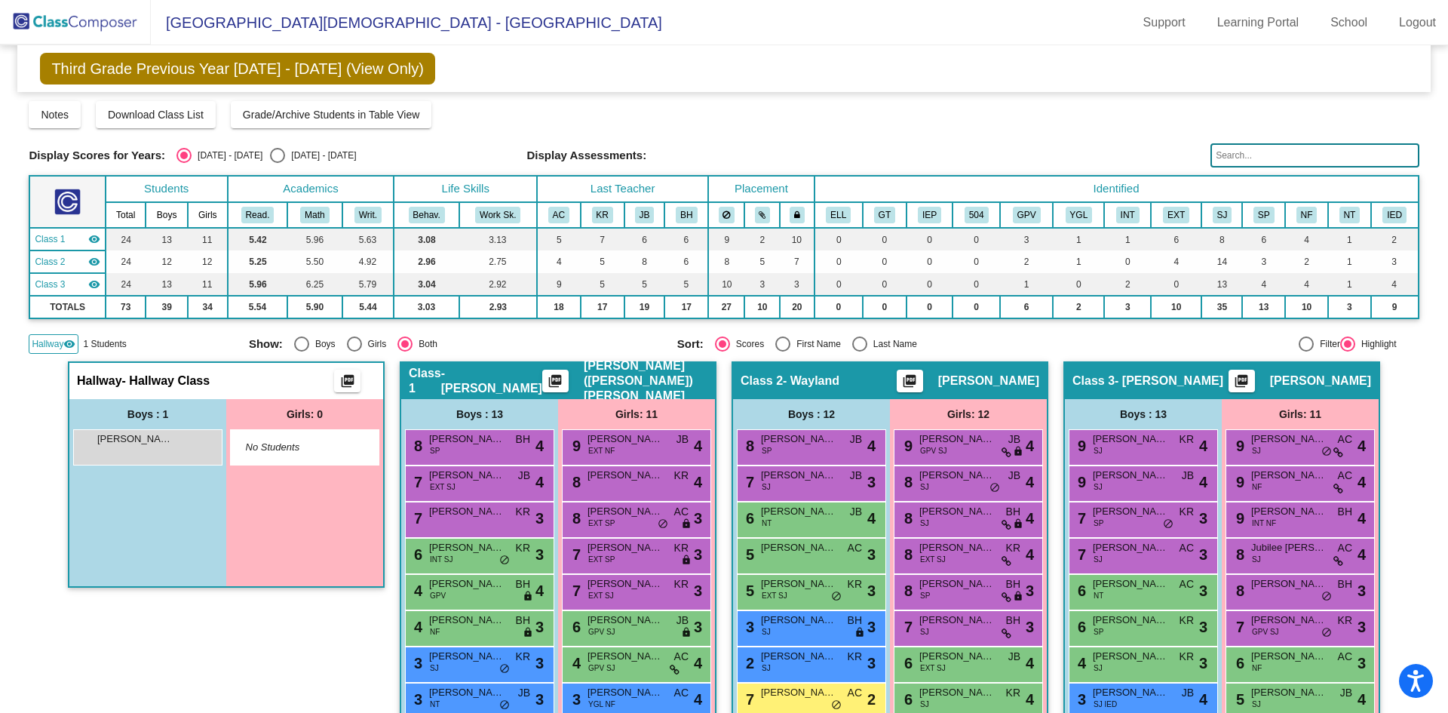
drag, startPoint x: 41, startPoint y: 32, endPoint x: 38, endPoint y: 12, distance: 19.7
click at [41, 31] on img at bounding box center [75, 22] width 151 height 45
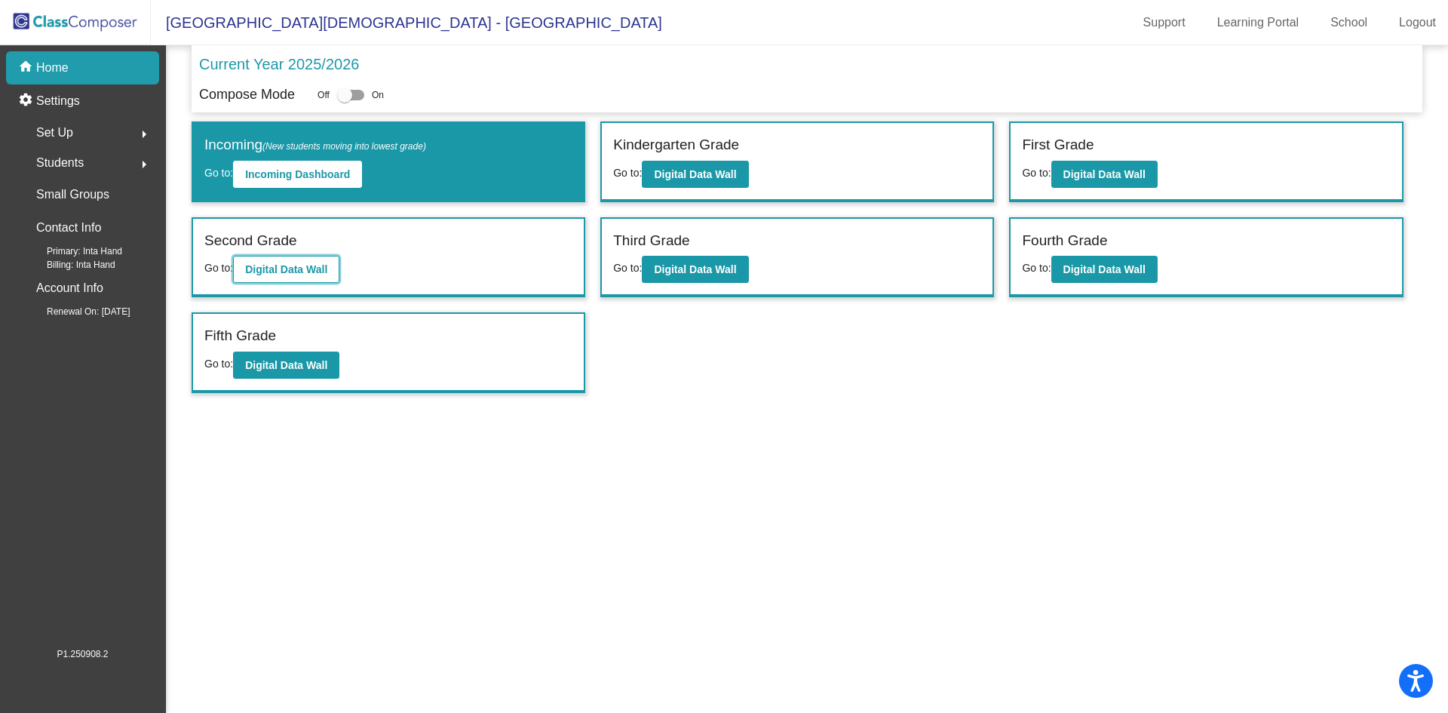
click at [299, 278] on button "Digital Data Wall" at bounding box center [286, 269] width 106 height 27
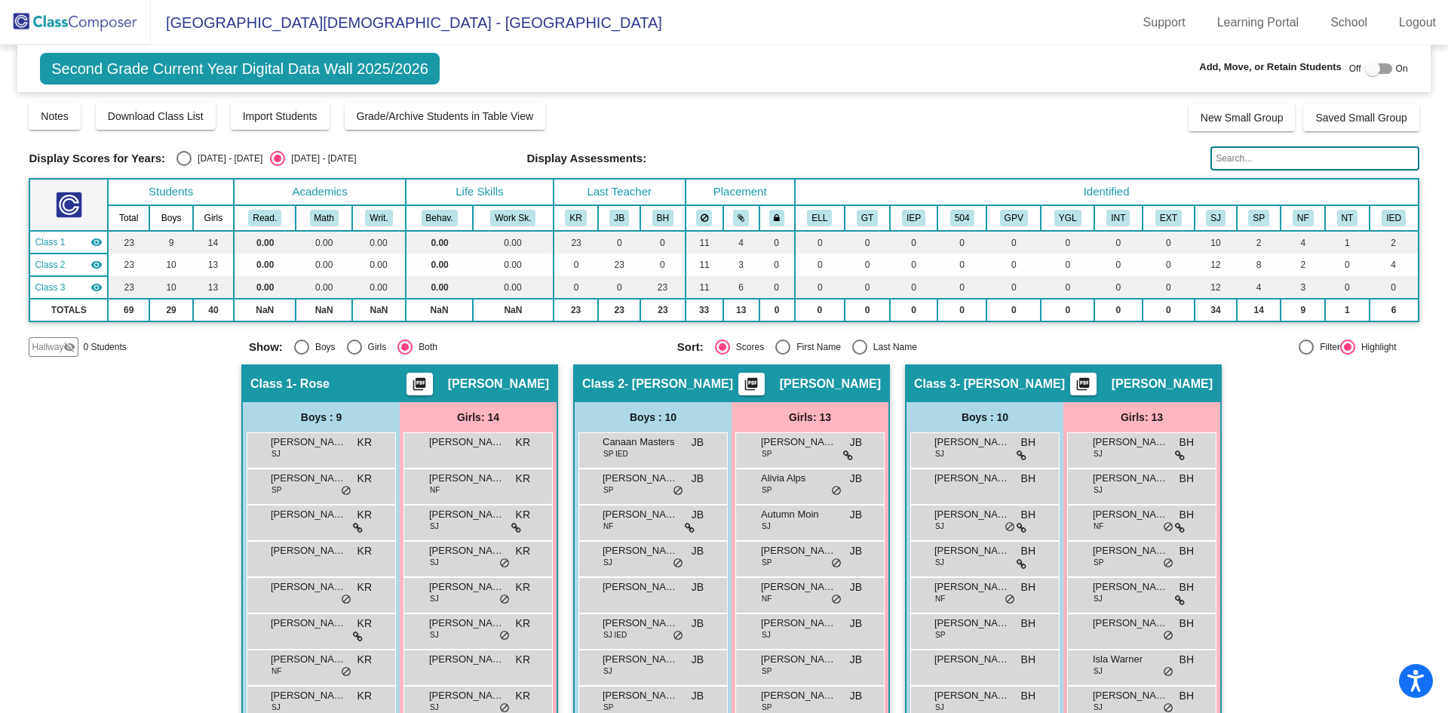
click at [177, 157] on div "Select an option" at bounding box center [184, 158] width 15 height 15
click at [183, 166] on input "2024 - 2025" at bounding box center [183, 166] width 1 height 1
radio input "true"
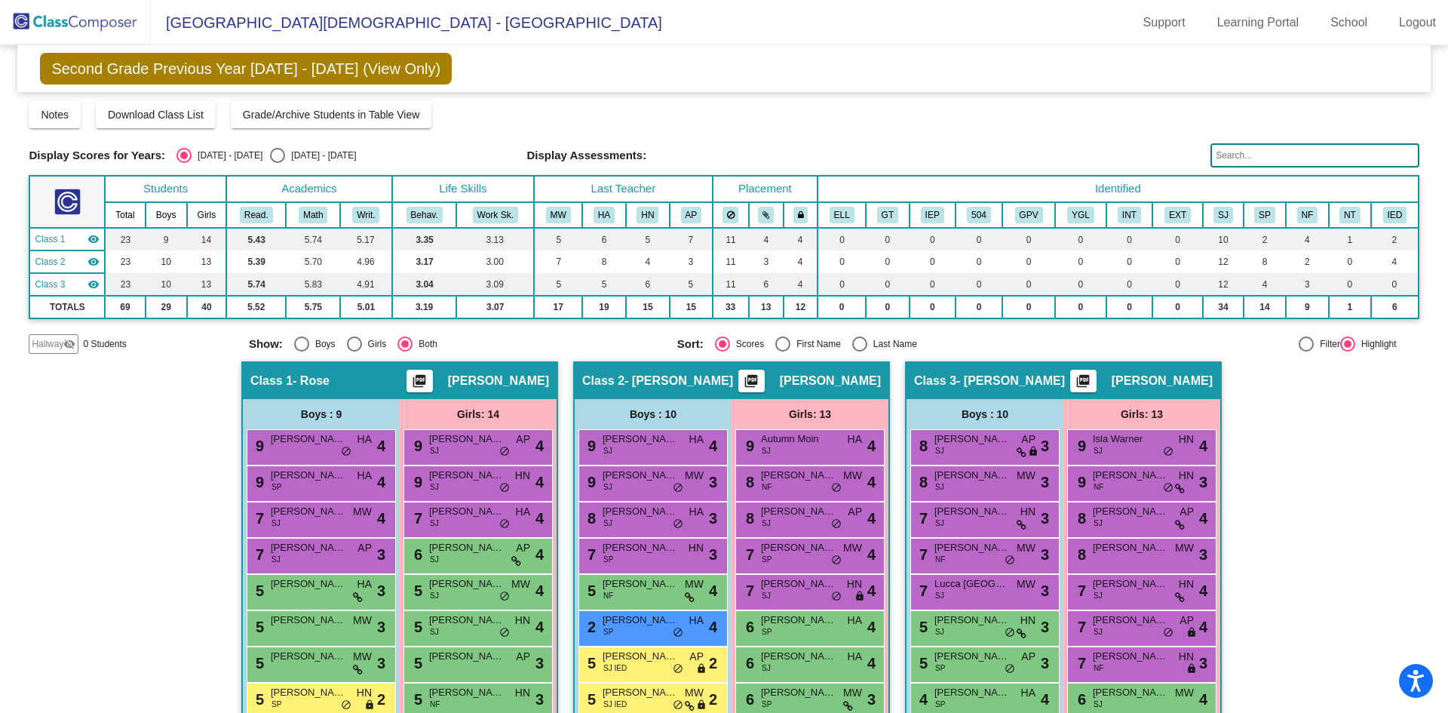
click at [95, 17] on img at bounding box center [75, 22] width 151 height 45
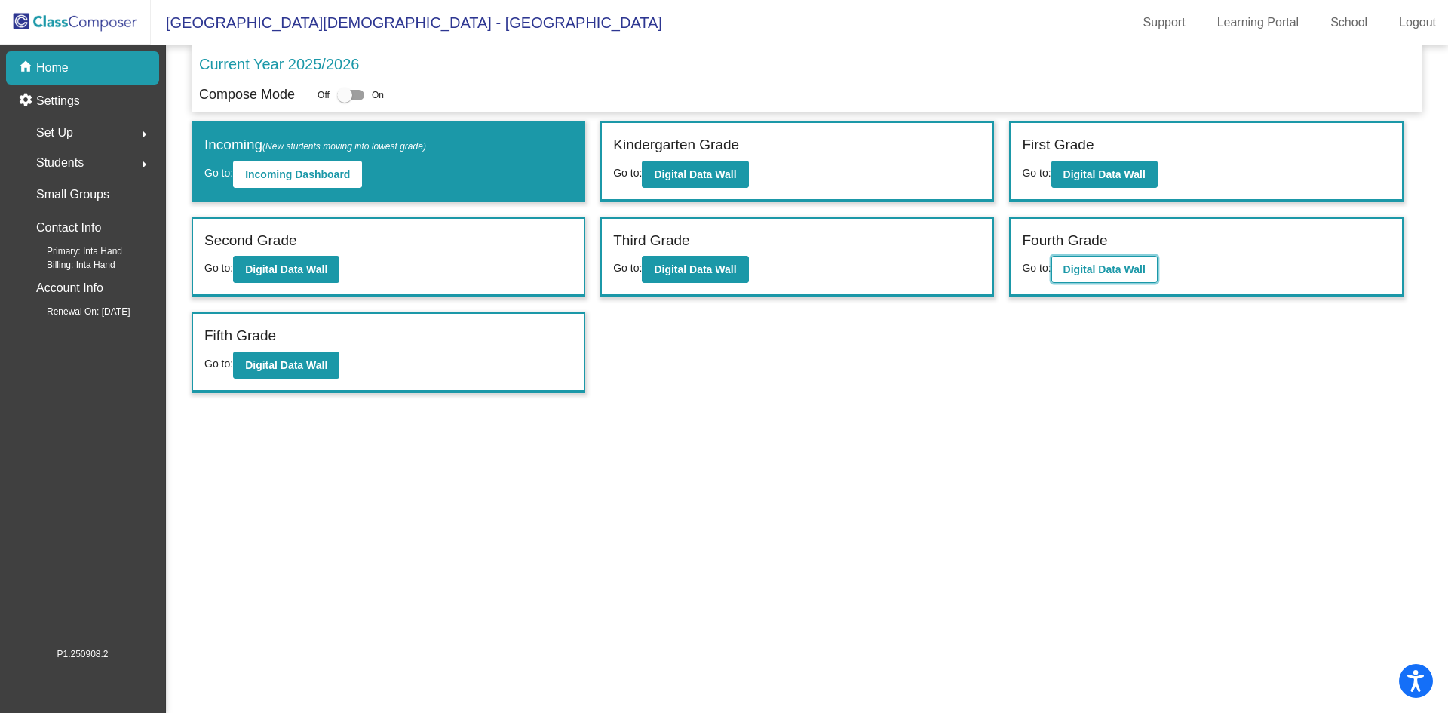
click at [1109, 261] on button "Digital Data Wall" at bounding box center [1105, 269] width 106 height 27
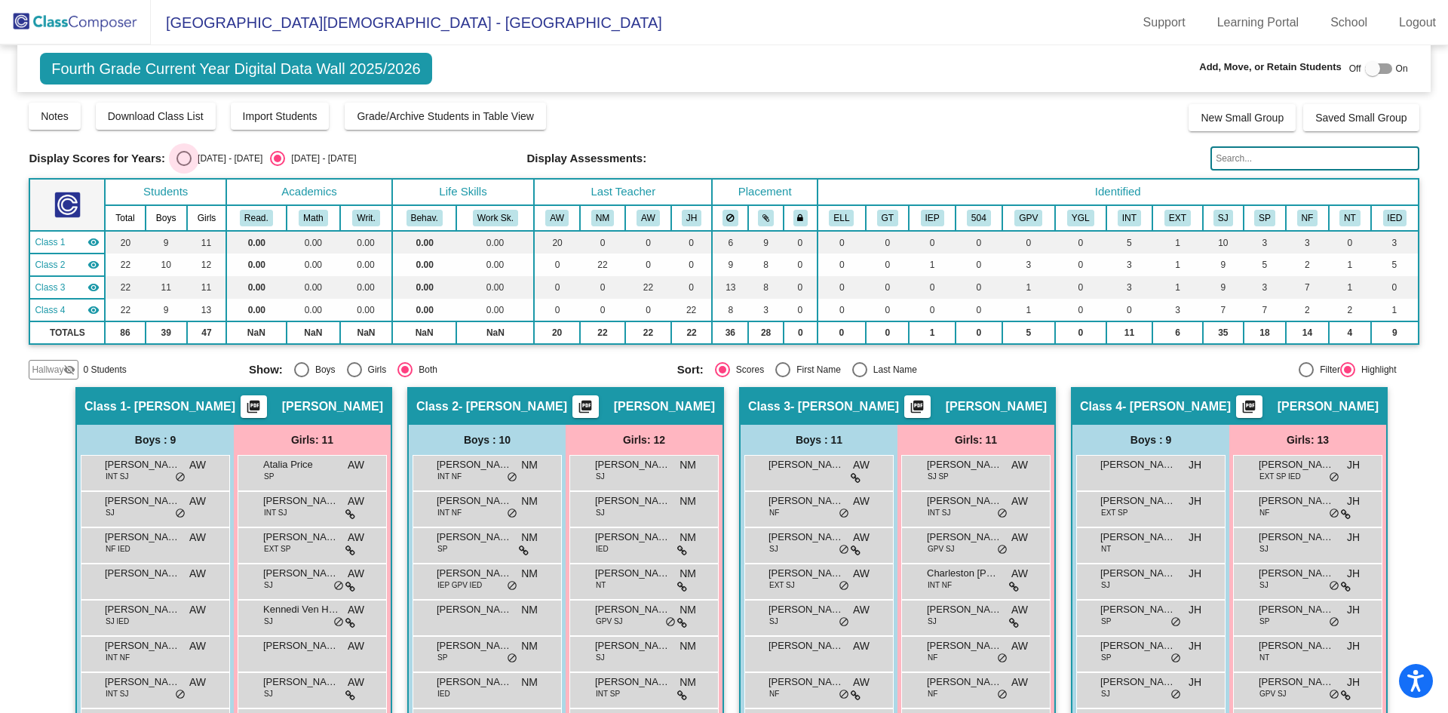
click at [184, 158] on div "Select an option" at bounding box center [184, 158] width 0 height 0
click at [183, 166] on input "2024 - 2025" at bounding box center [183, 166] width 1 height 1
radio input "true"
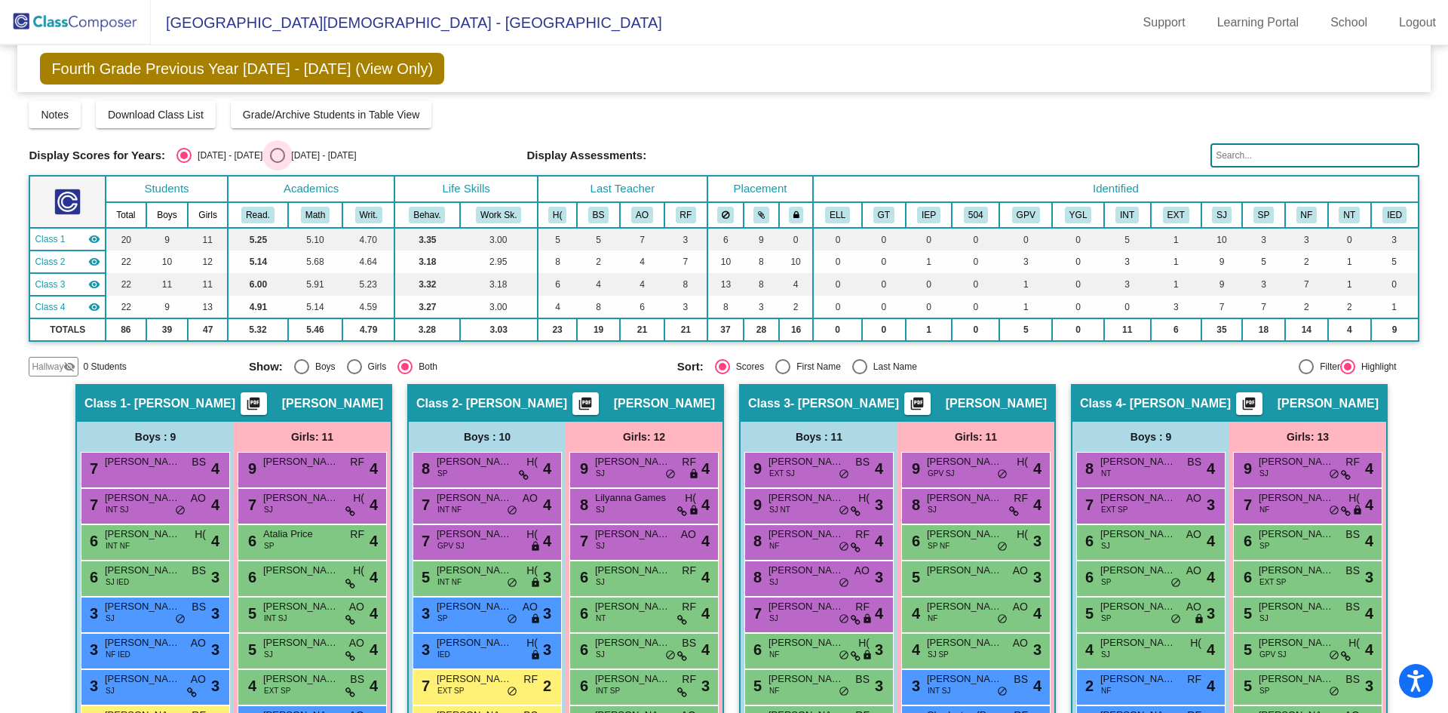
click at [270, 158] on div "Select an option" at bounding box center [277, 155] width 15 height 15
click at [277, 163] on input "2025 - 2026" at bounding box center [277, 163] width 1 height 1
radio input "true"
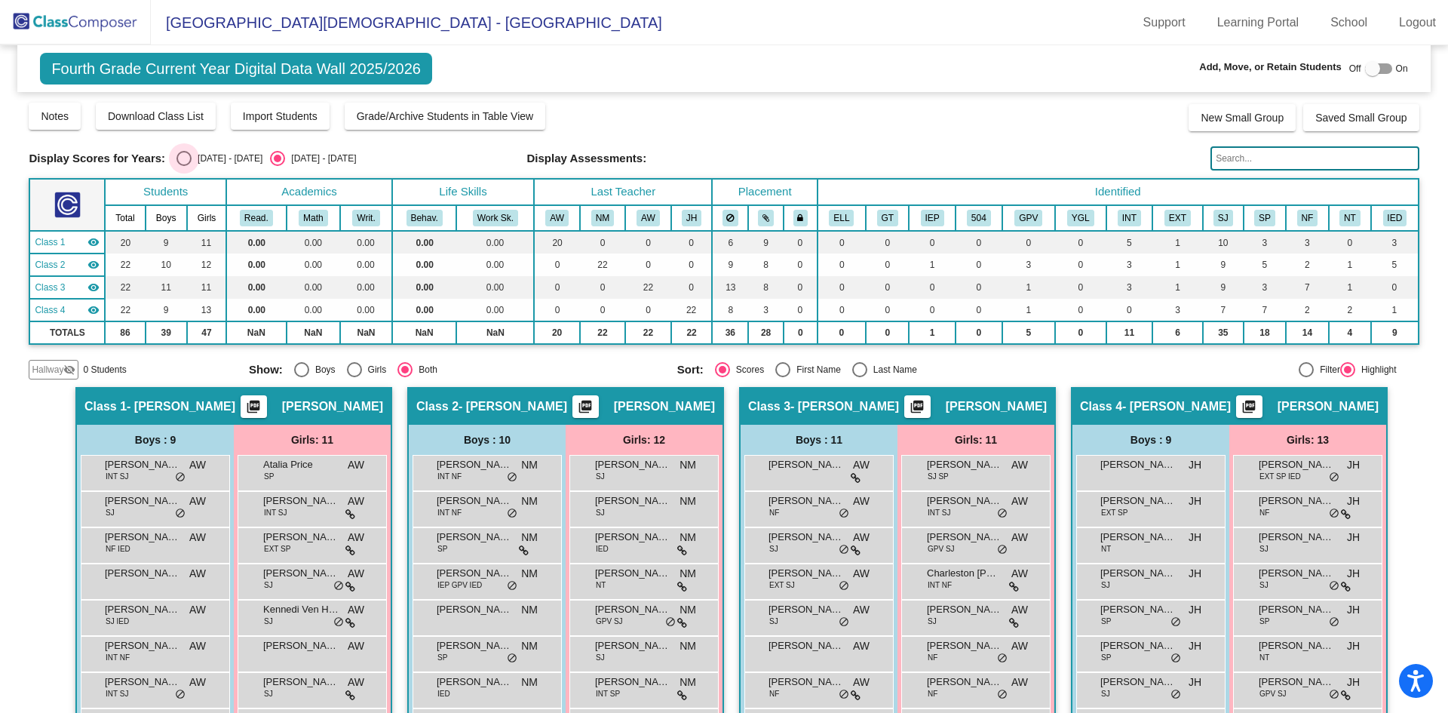
click at [177, 161] on div "Select an option" at bounding box center [184, 158] width 15 height 15
click at [183, 166] on input "2024 - 2025" at bounding box center [183, 166] width 1 height 1
radio input "true"
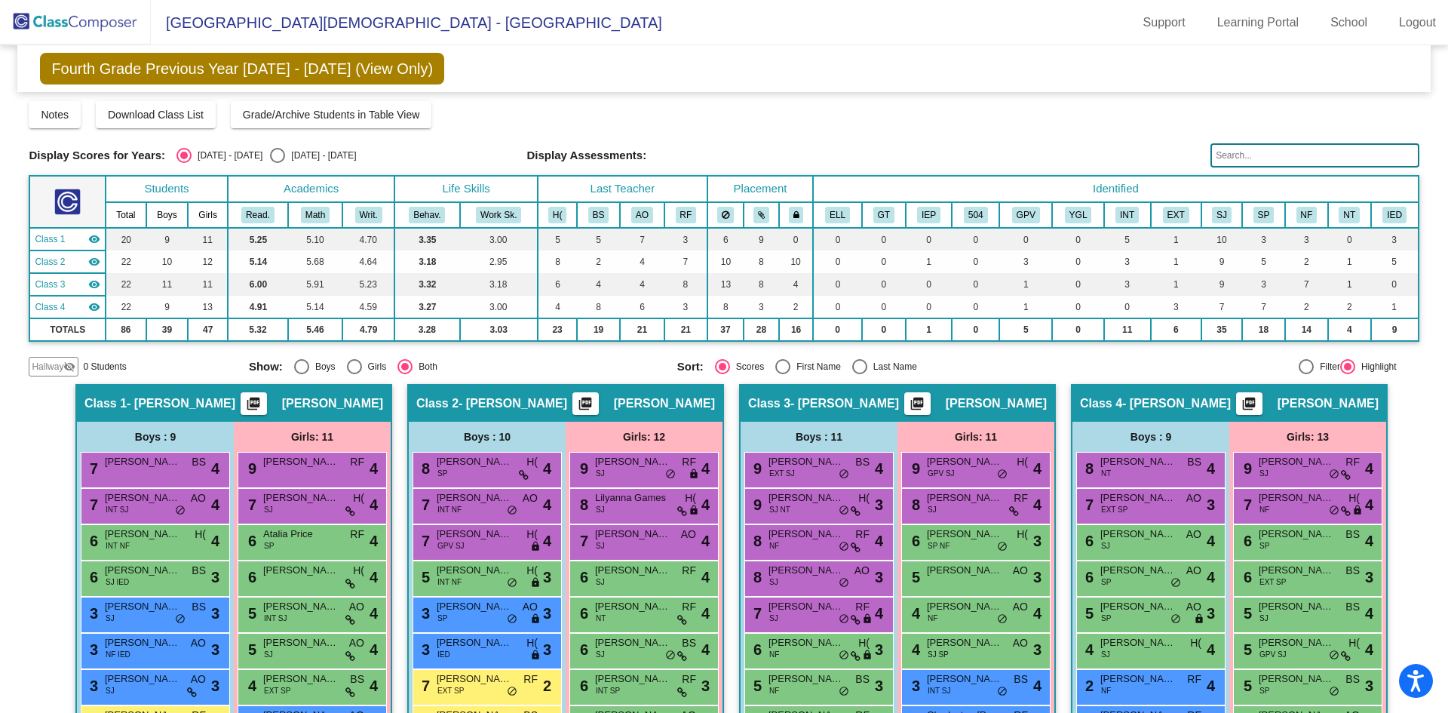
click at [270, 155] on div "Select an option" at bounding box center [277, 155] width 15 height 15
click at [277, 163] on input "2025 - 2026" at bounding box center [277, 163] width 1 height 1
radio input "true"
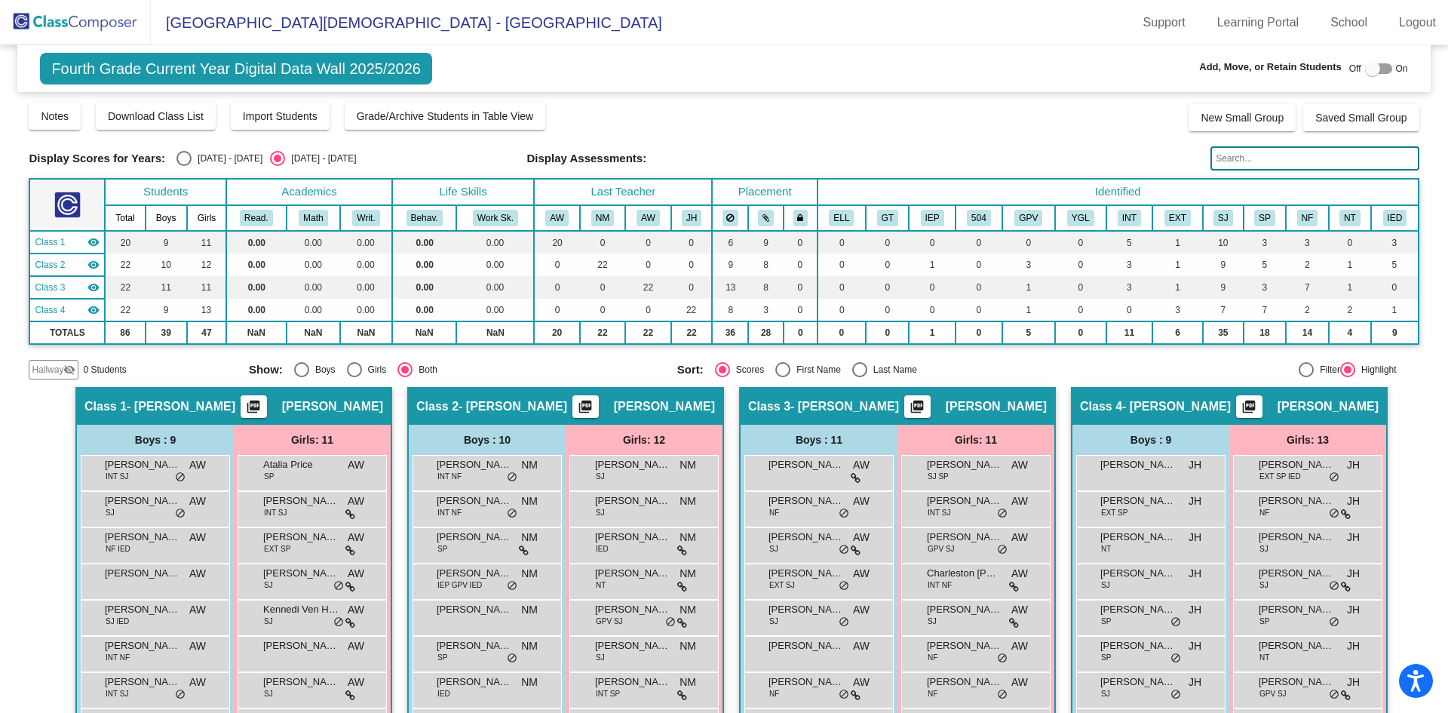
click at [67, 18] on img at bounding box center [75, 22] width 151 height 45
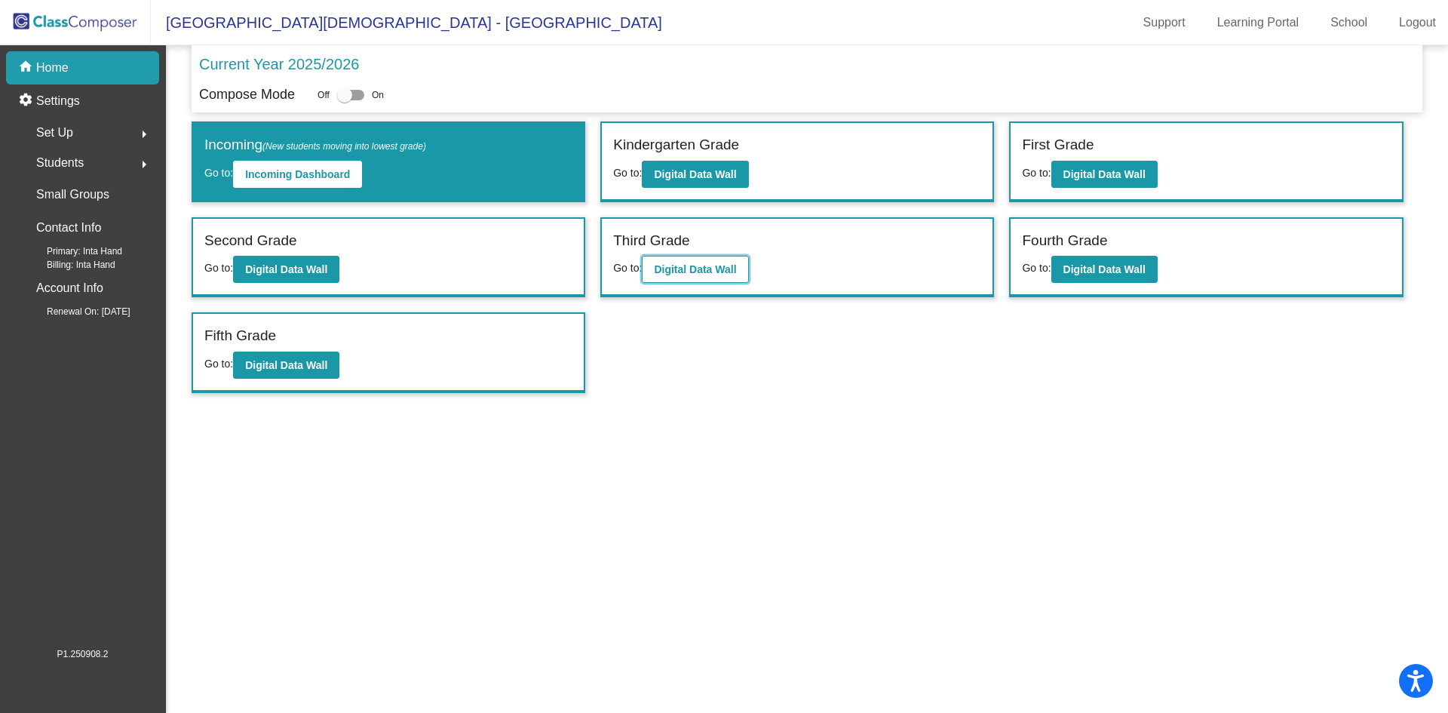
click at [705, 274] on b "Digital Data Wall" at bounding box center [695, 269] width 82 height 12
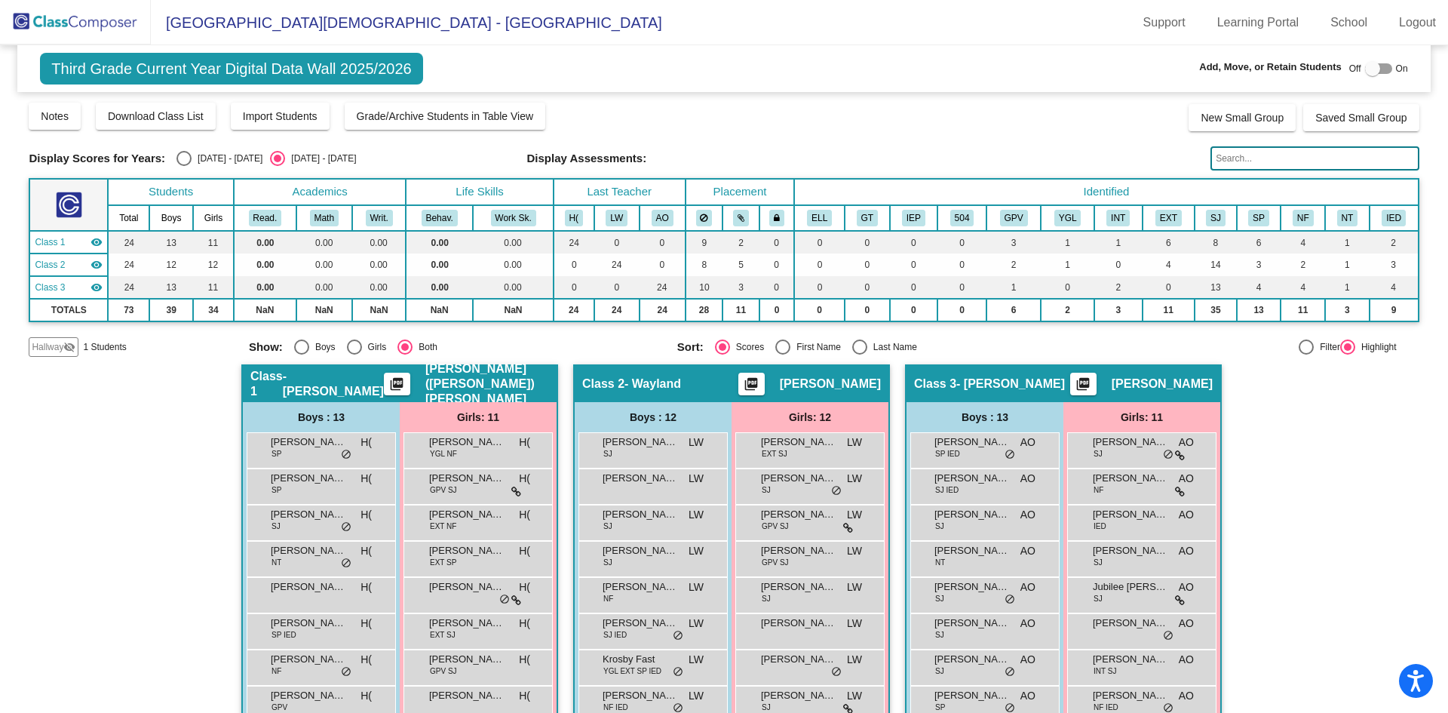
click at [47, 351] on span "Hallway" at bounding box center [48, 347] width 32 height 14
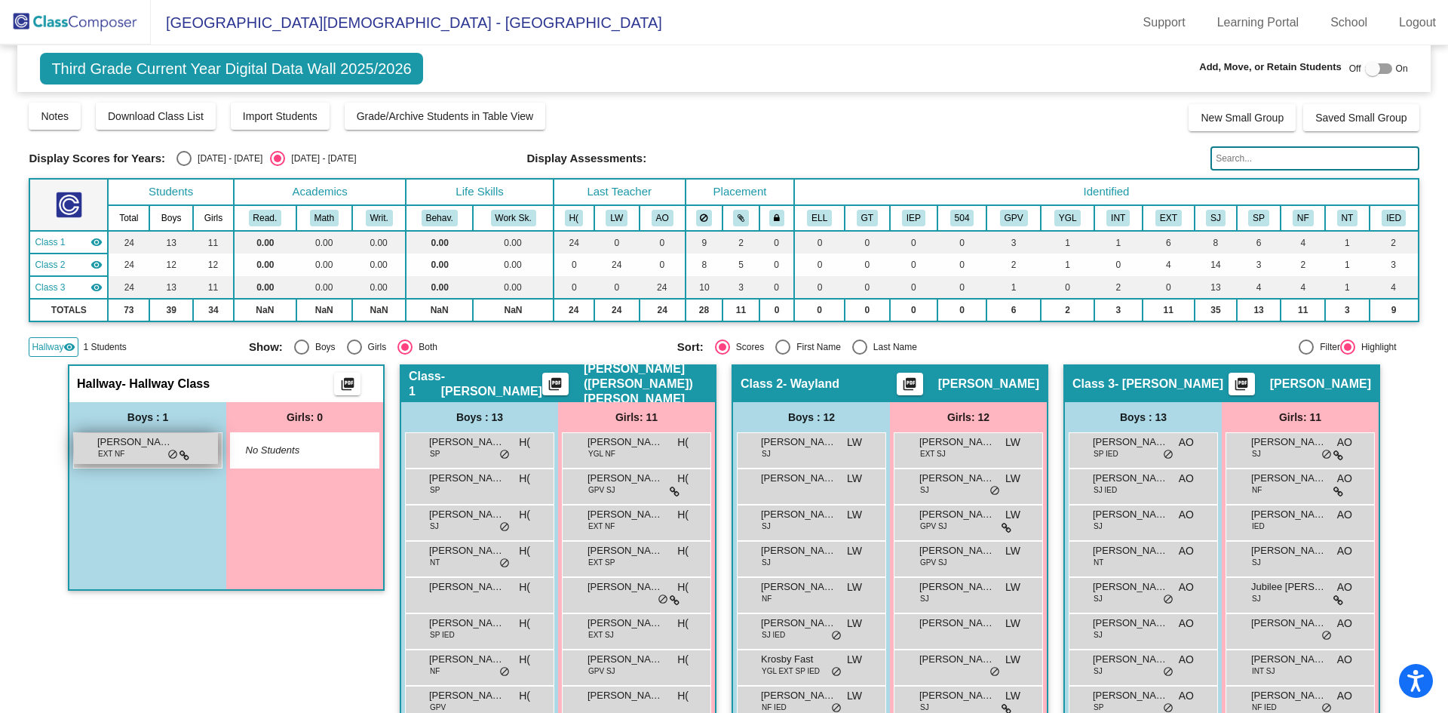
click at [153, 449] on span "Axel Jacobs" at bounding box center [134, 442] width 75 height 15
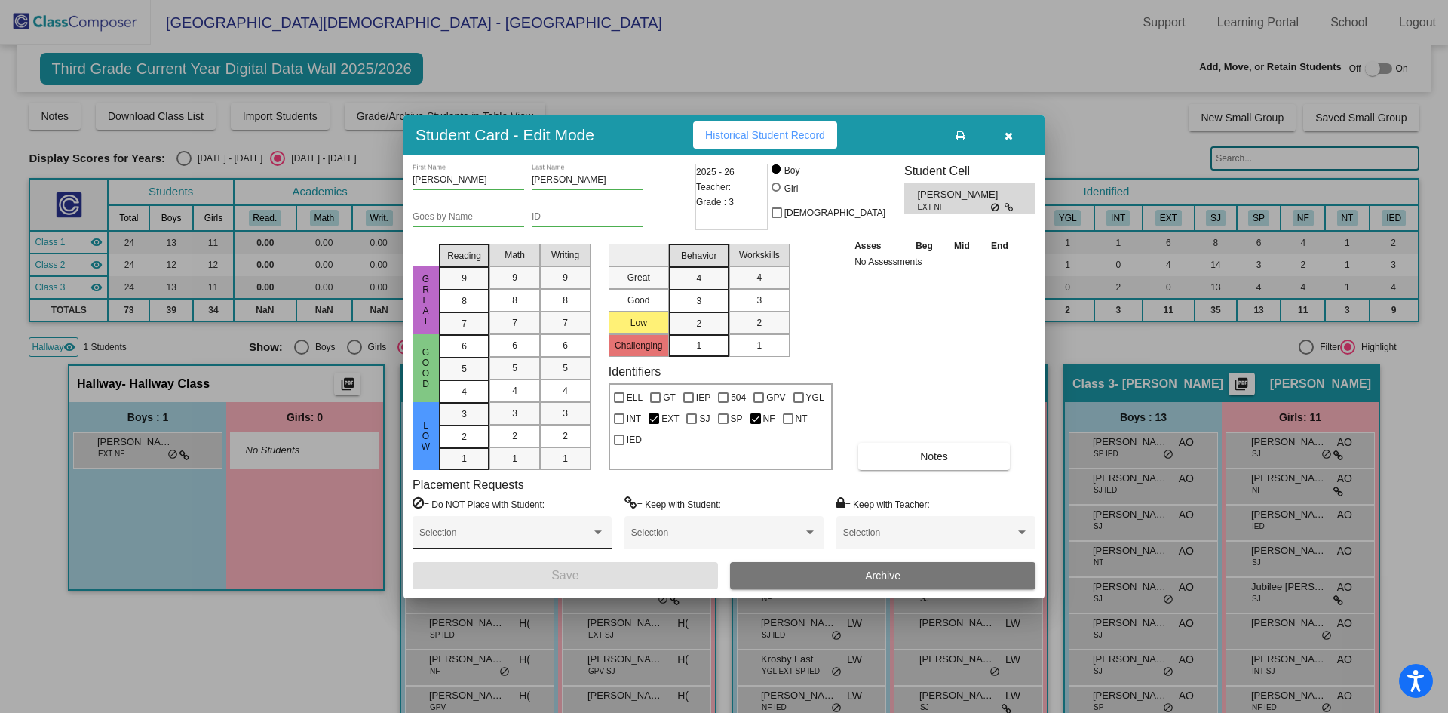
click at [585, 527] on div "Selection" at bounding box center [512, 536] width 186 height 27
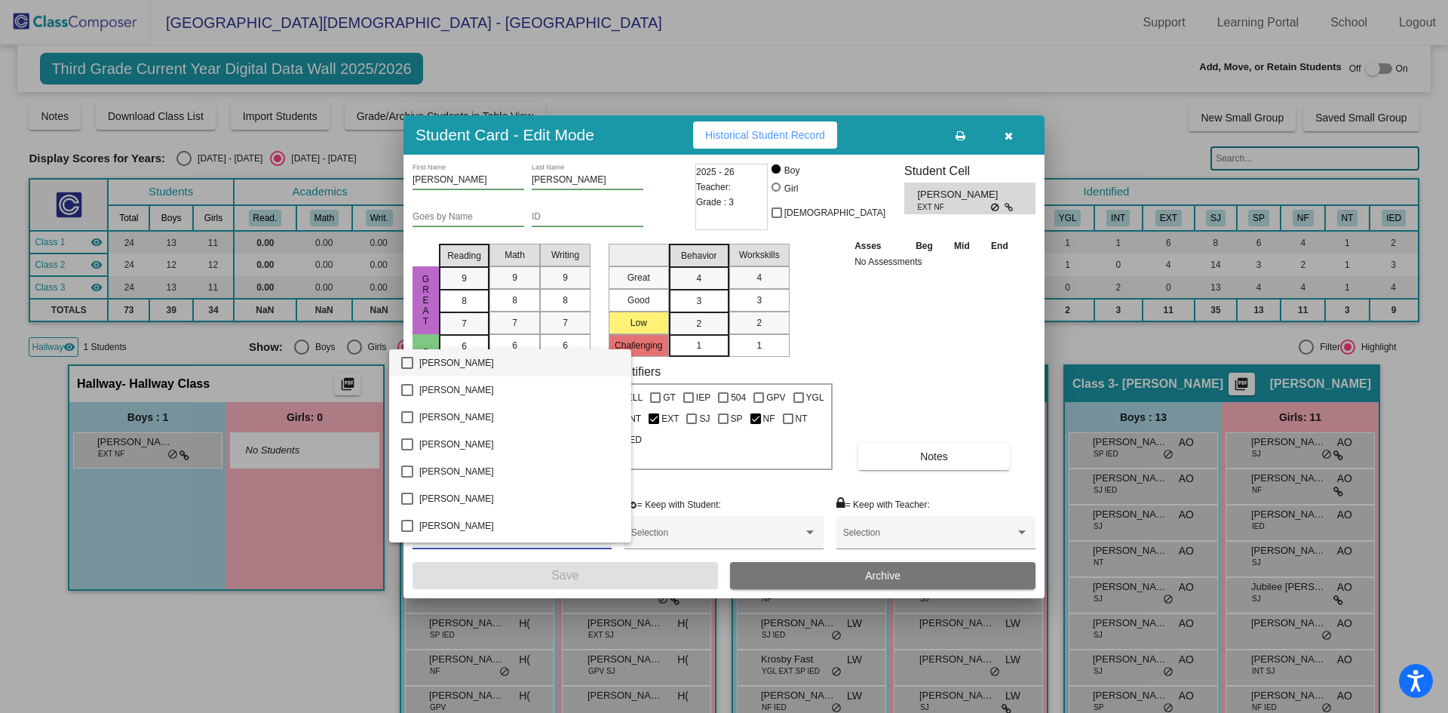
click at [911, 530] on div at bounding box center [724, 356] width 1448 height 713
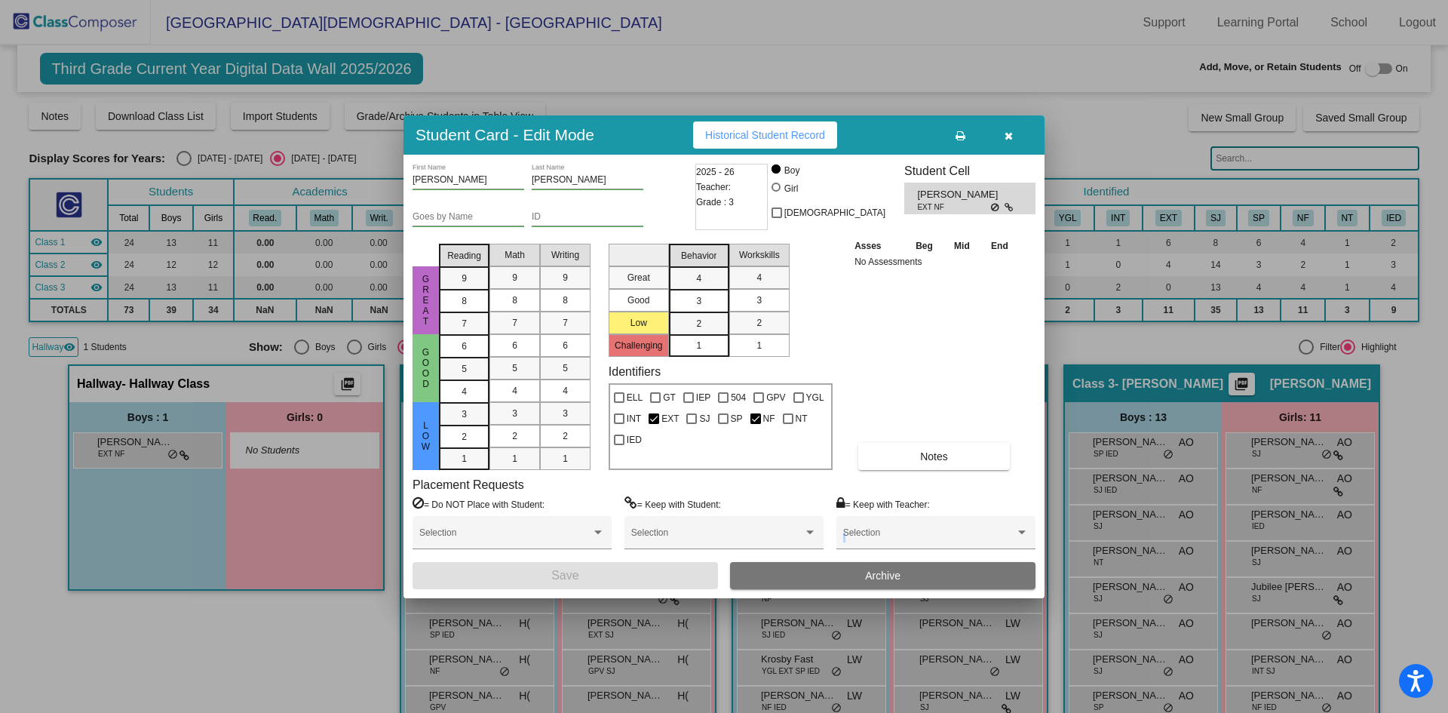
click at [911, 530] on div "Selection" at bounding box center [936, 536] width 186 height 27
click at [911, 530] on span "None" at bounding box center [936, 537] width 186 height 27
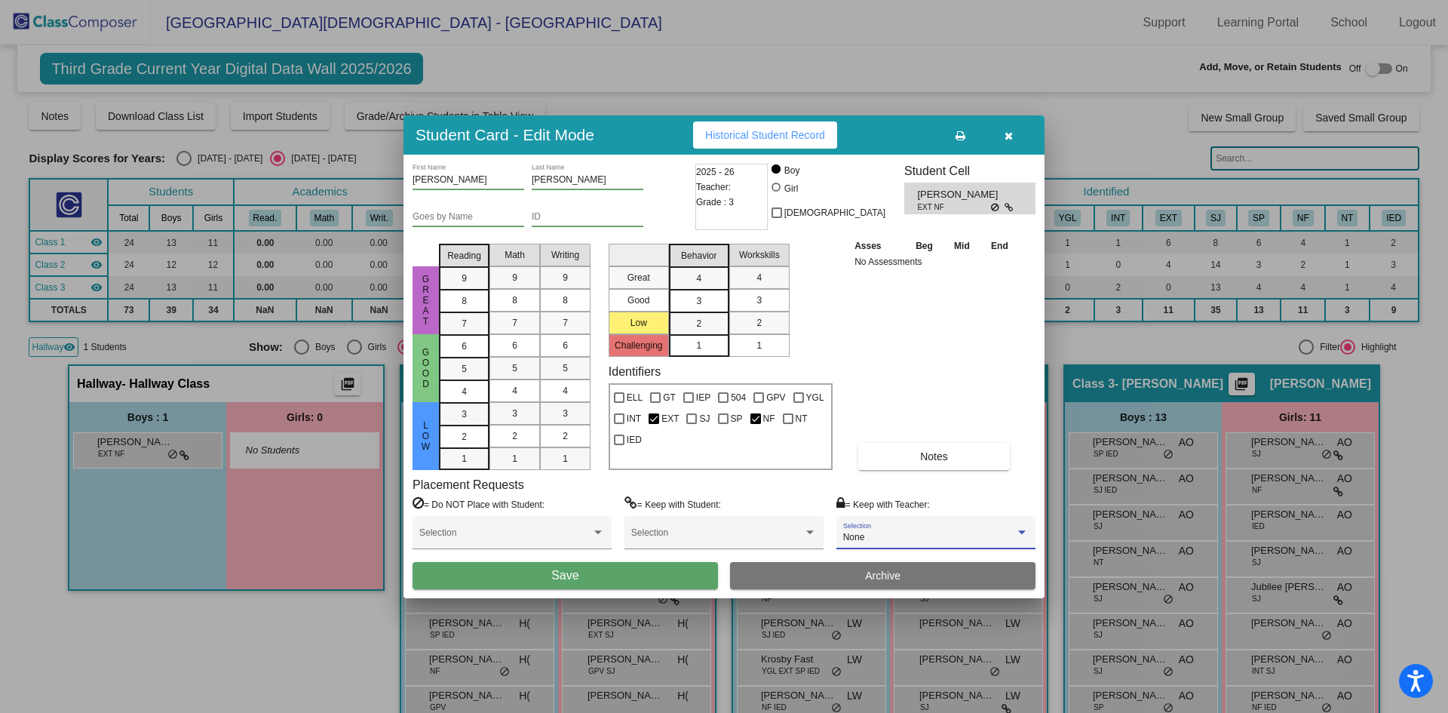
click at [1003, 142] on button "button" at bounding box center [1008, 134] width 48 height 27
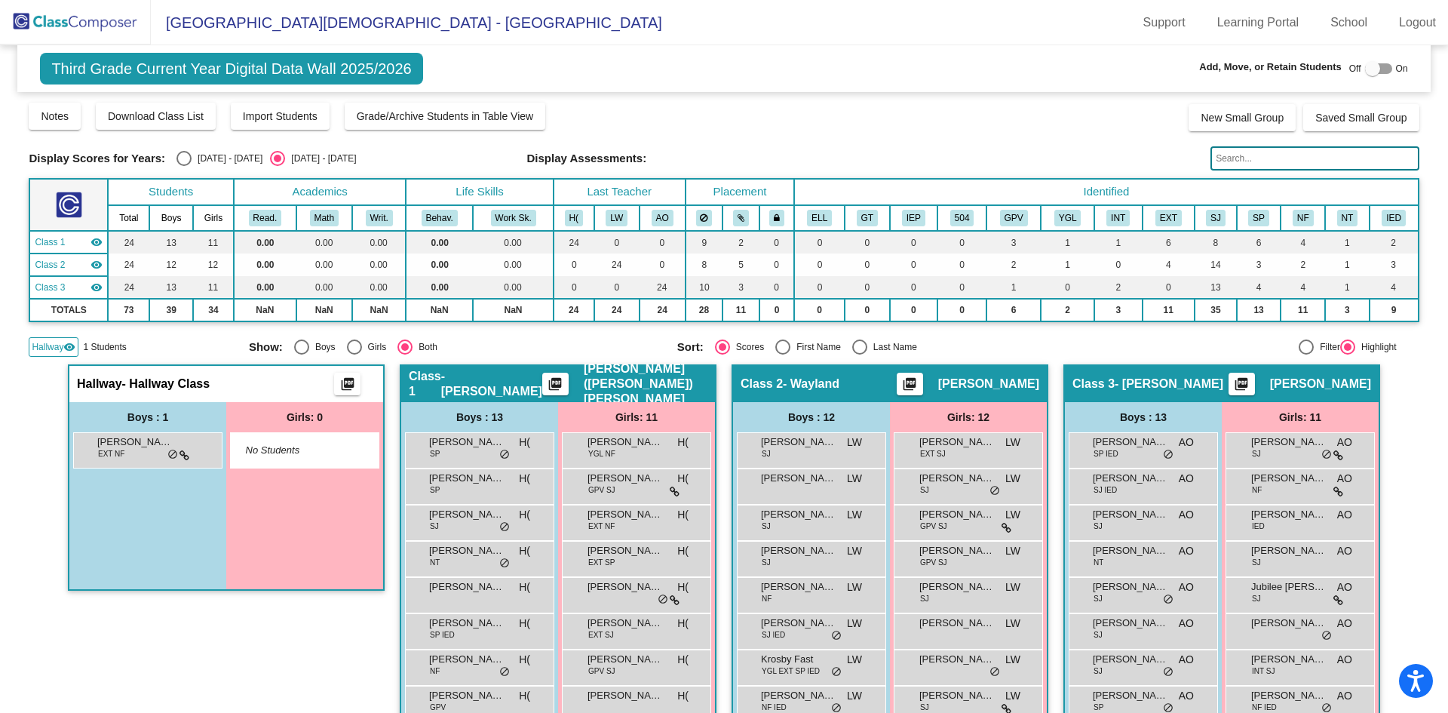
click at [63, 345] on mat-icon "visibility" at bounding box center [69, 347] width 12 height 12
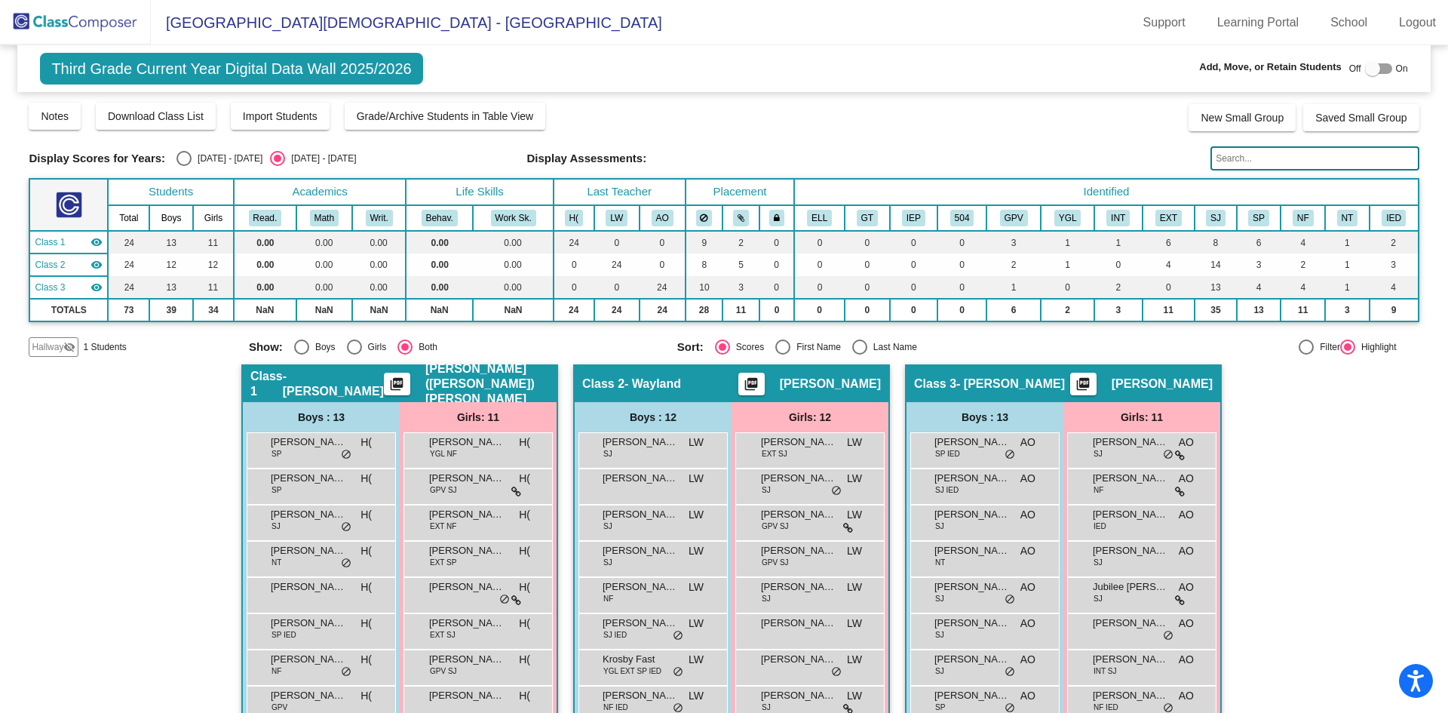
click at [64, 348] on mat-icon "visibility_off" at bounding box center [69, 347] width 12 height 12
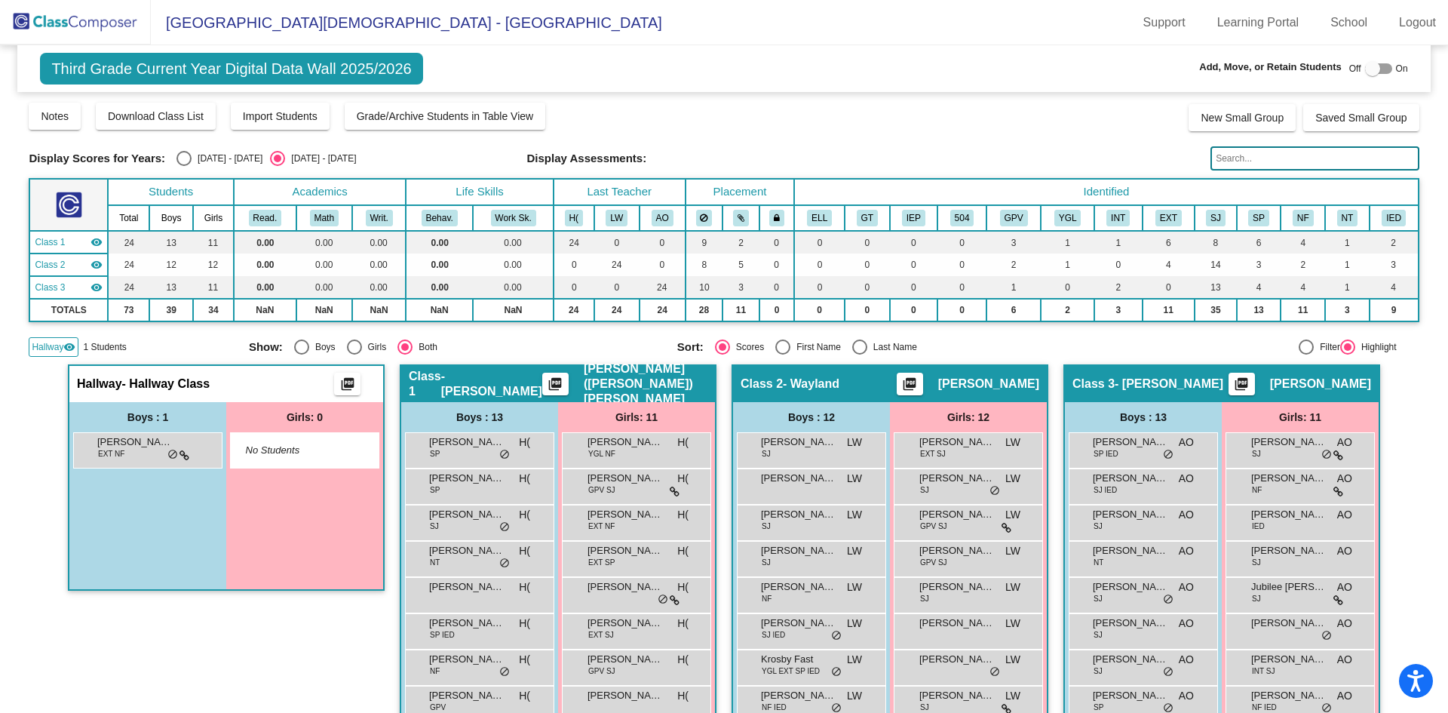
click at [92, 17] on img at bounding box center [75, 22] width 151 height 45
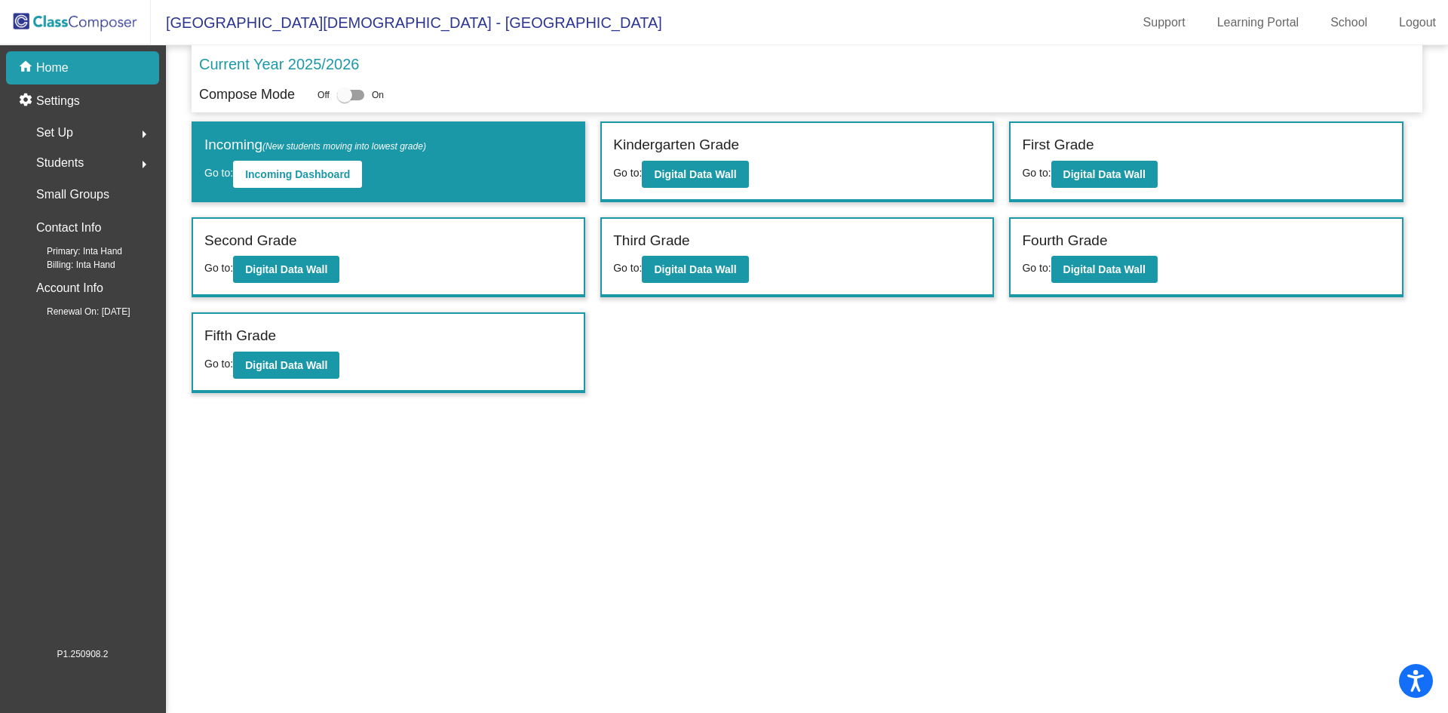
click at [89, 32] on img at bounding box center [75, 22] width 151 height 45
click at [691, 271] on b "Digital Data Wall" at bounding box center [695, 269] width 82 height 12
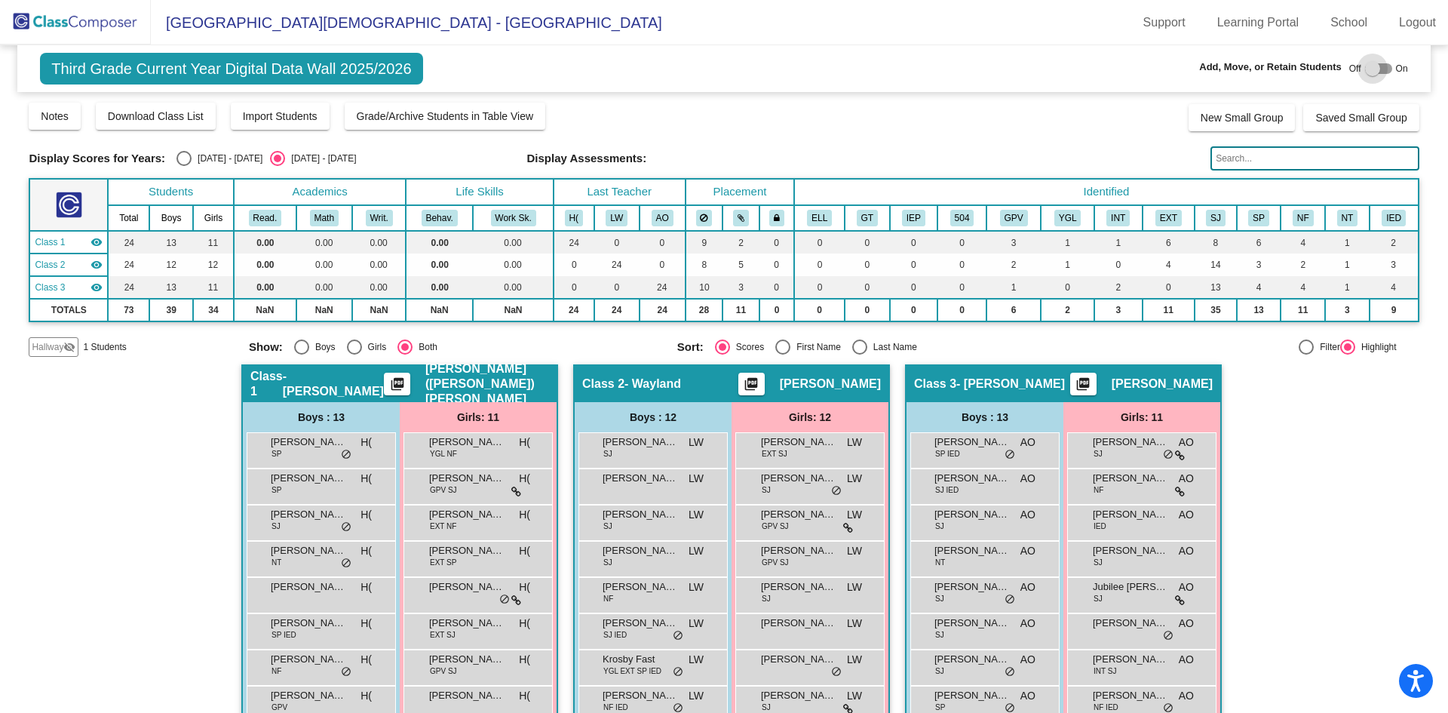
click at [1382, 69] on div at bounding box center [1378, 68] width 27 height 11
checkbox input "true"
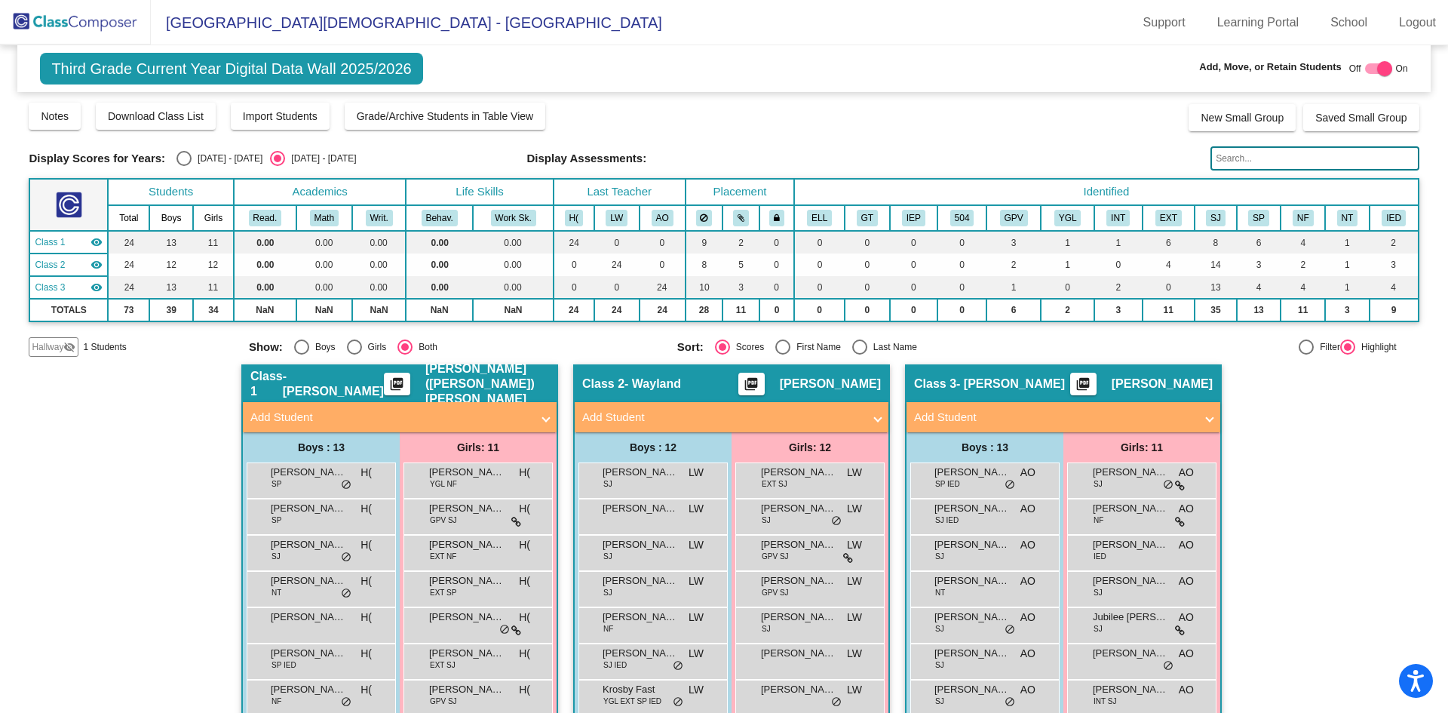
click at [53, 345] on span "Hallway" at bounding box center [48, 347] width 32 height 14
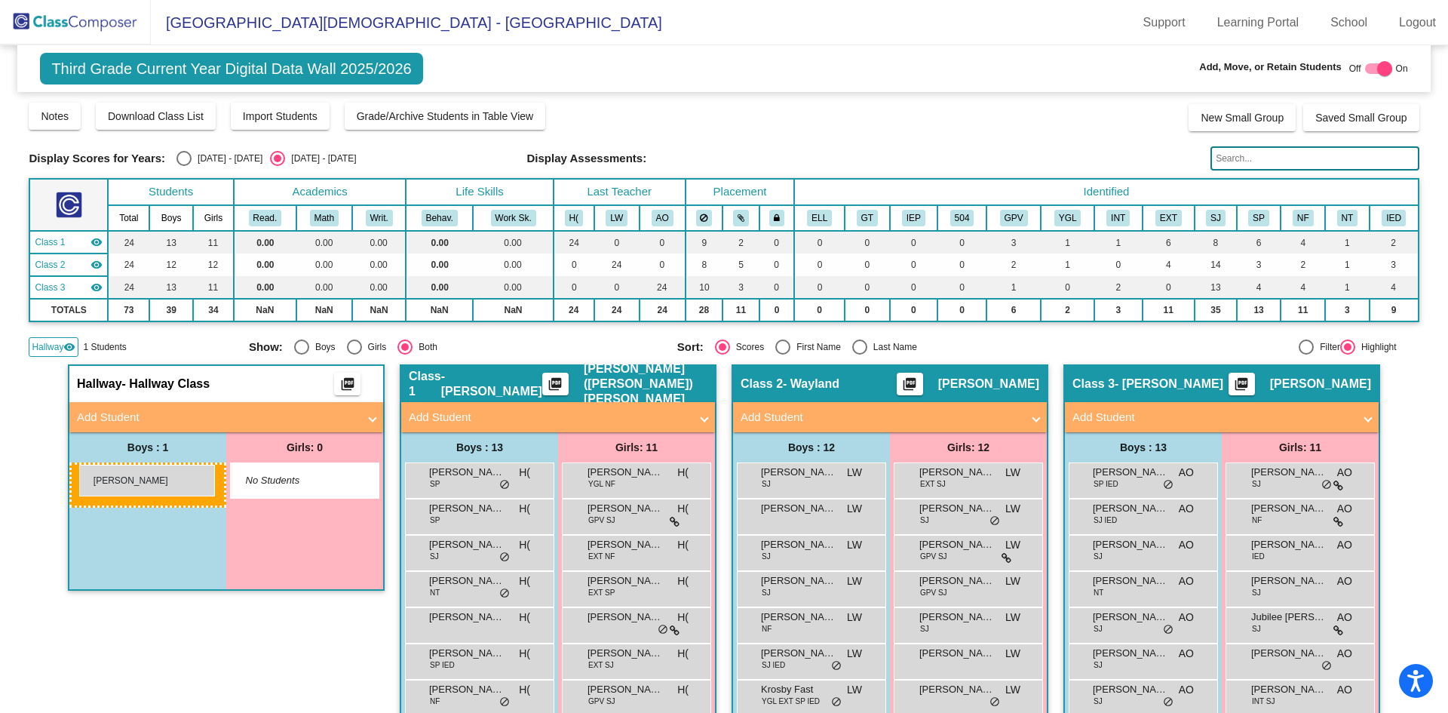
drag, startPoint x: 157, startPoint y: 485, endPoint x: 79, endPoint y: 465, distance: 80.3
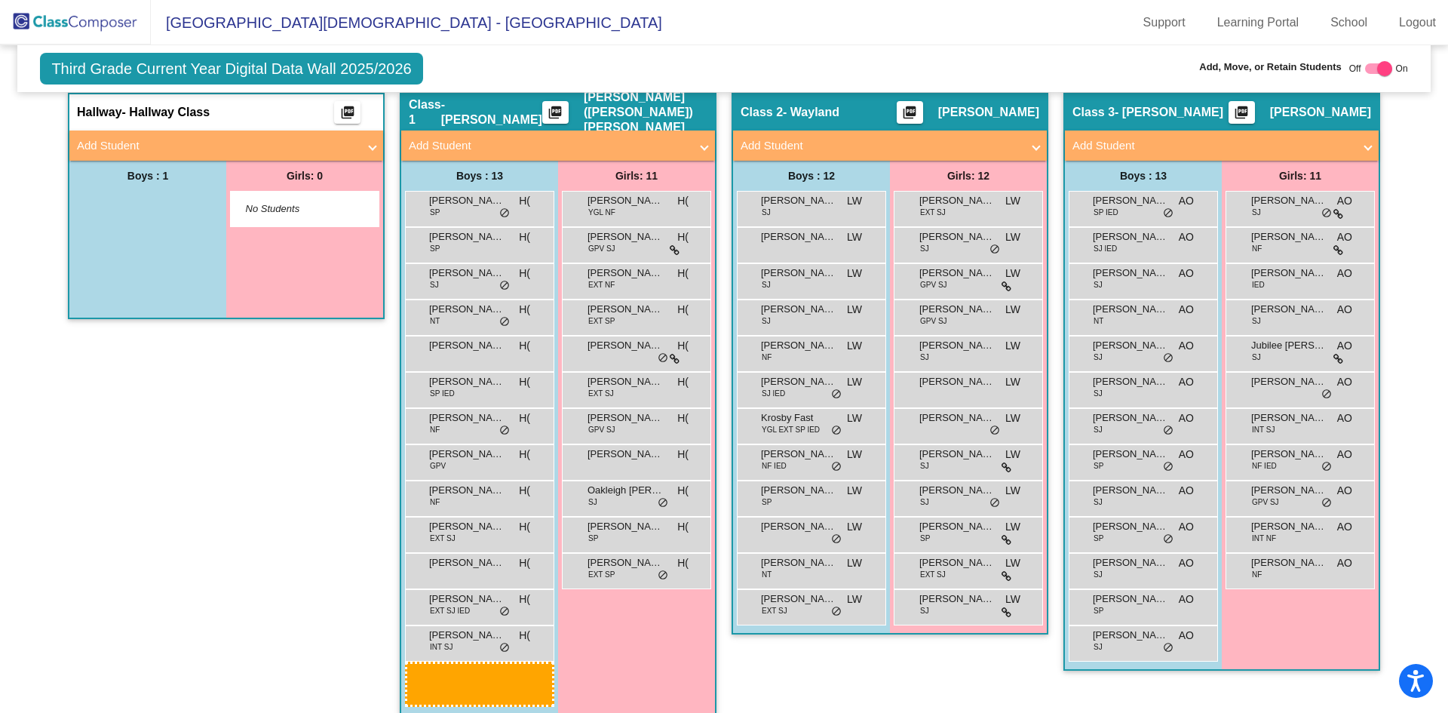
scroll to position [281, 0]
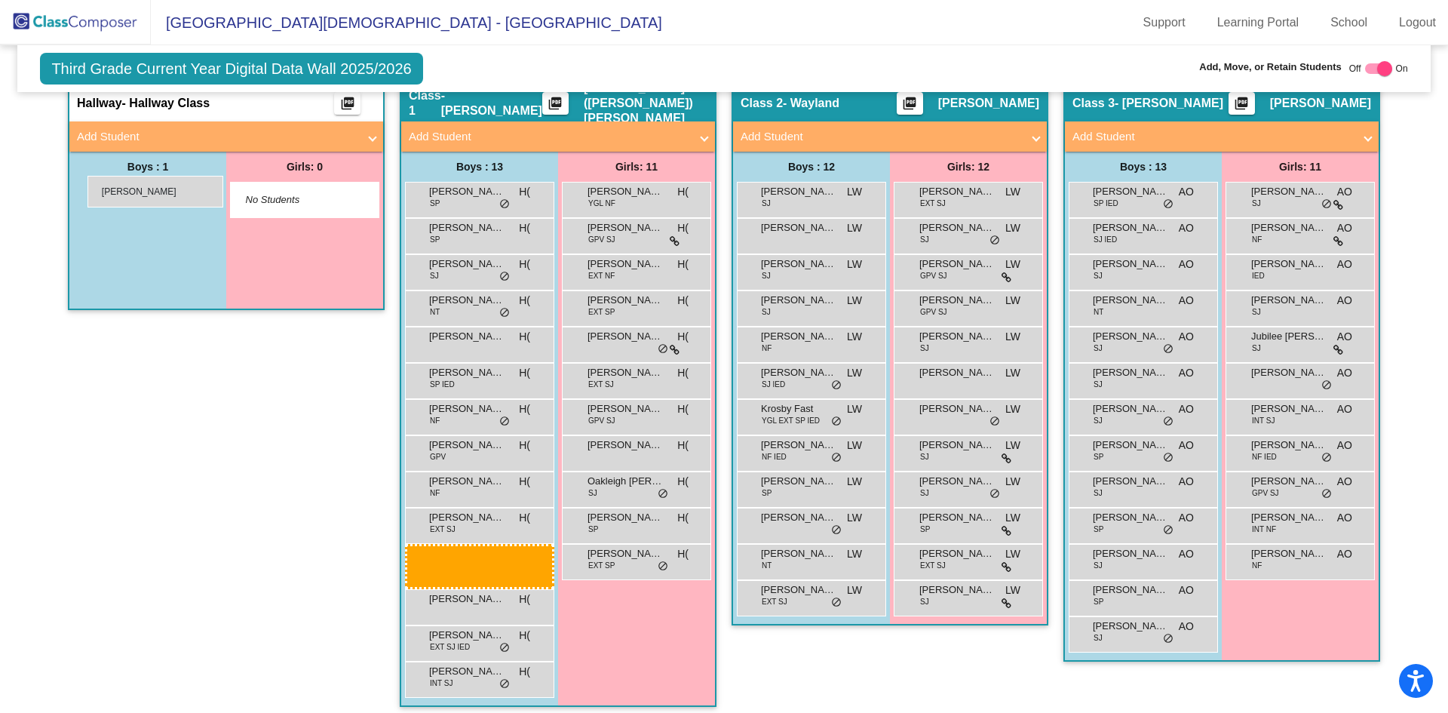
drag, startPoint x: 140, startPoint y: 236, endPoint x: 88, endPoint y: 176, distance: 80.2
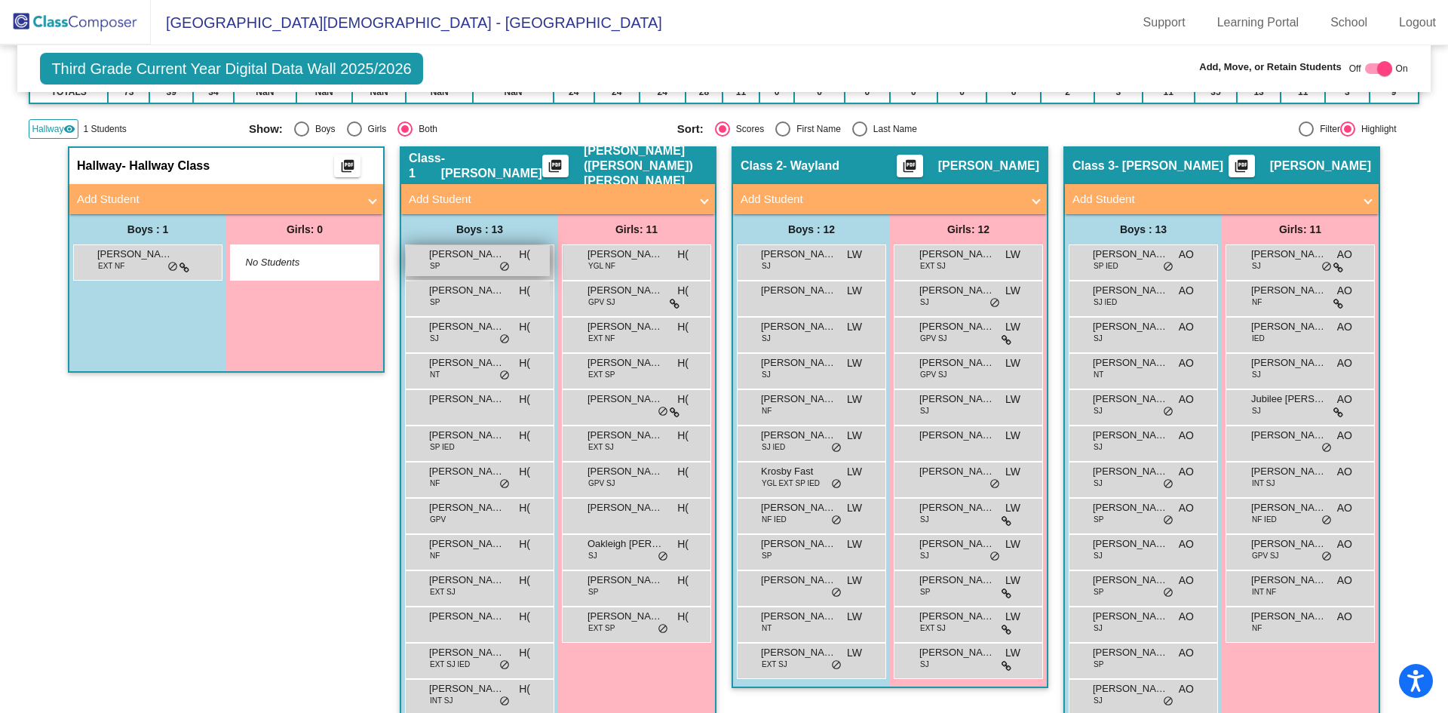
scroll to position [244, 0]
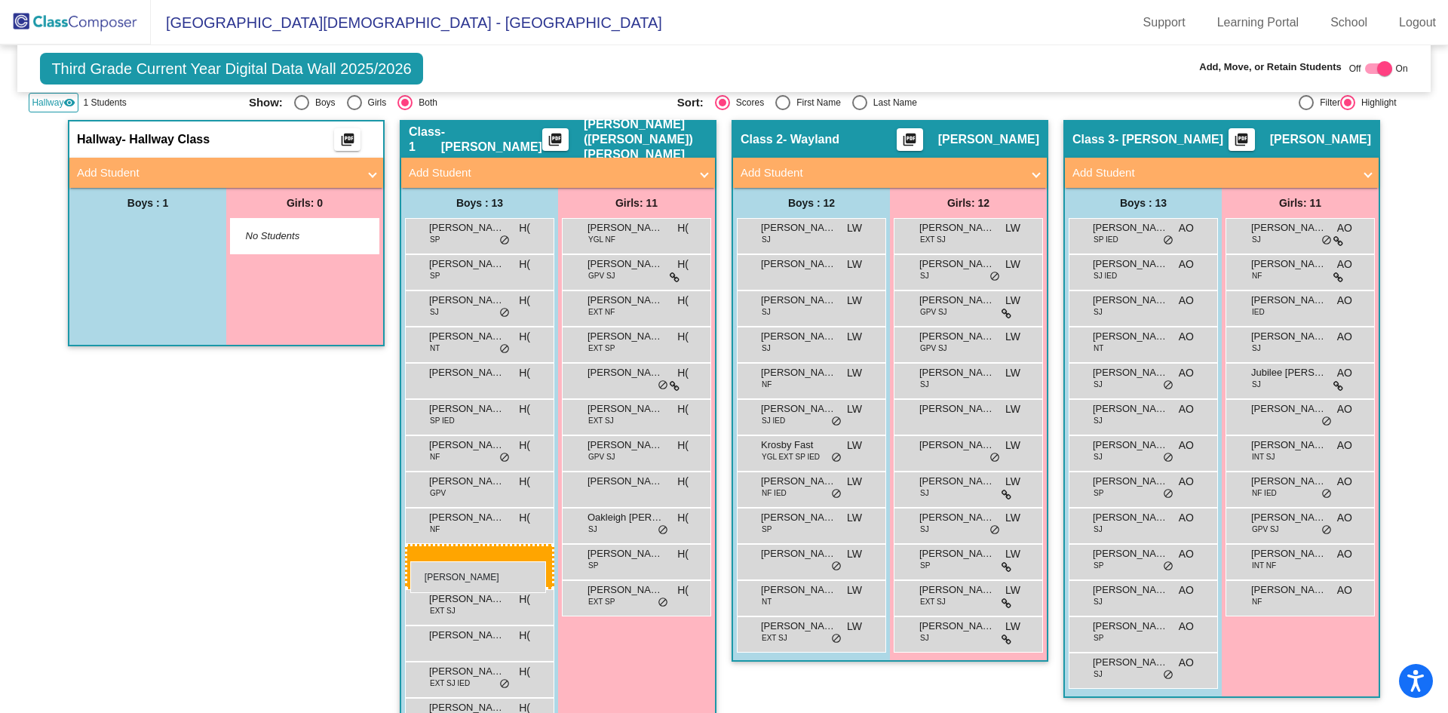
drag, startPoint x: 117, startPoint y: 238, endPoint x: 410, endPoint y: 561, distance: 436.3
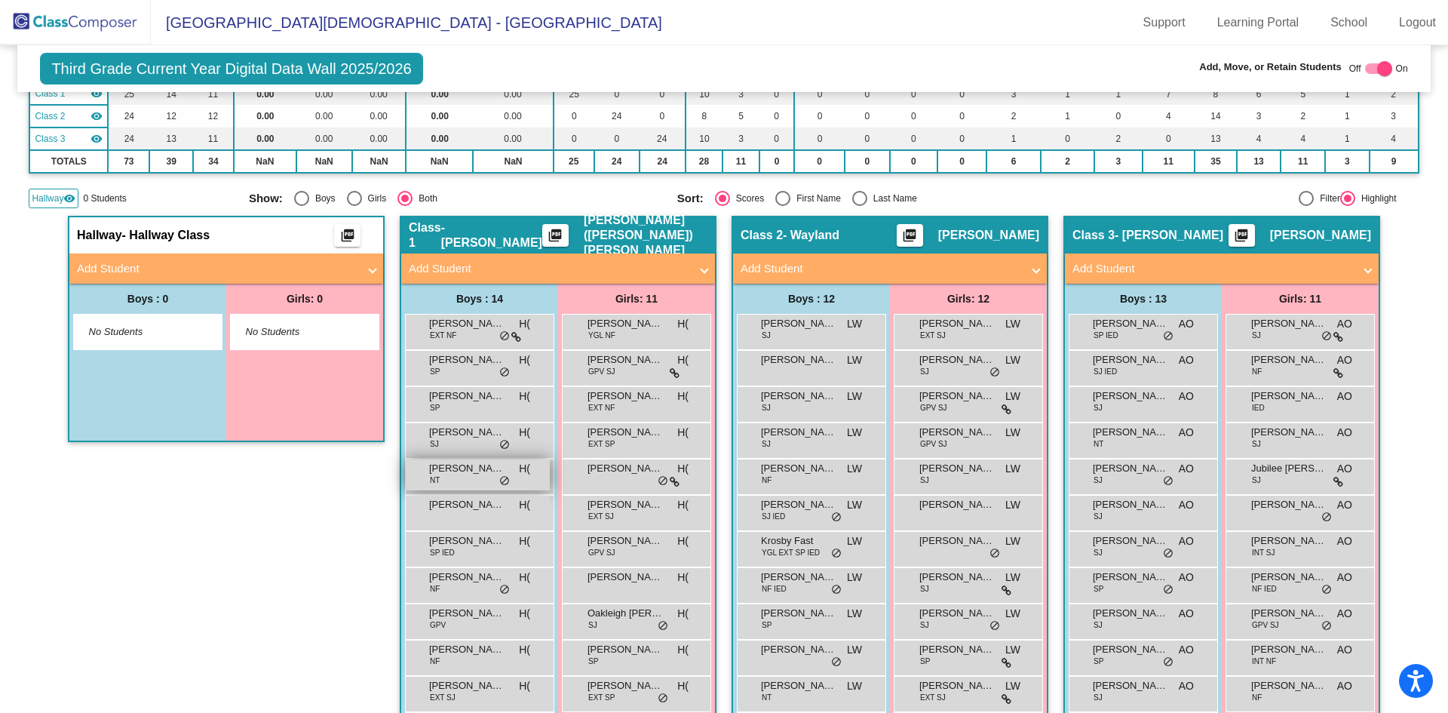
scroll to position [151, 0]
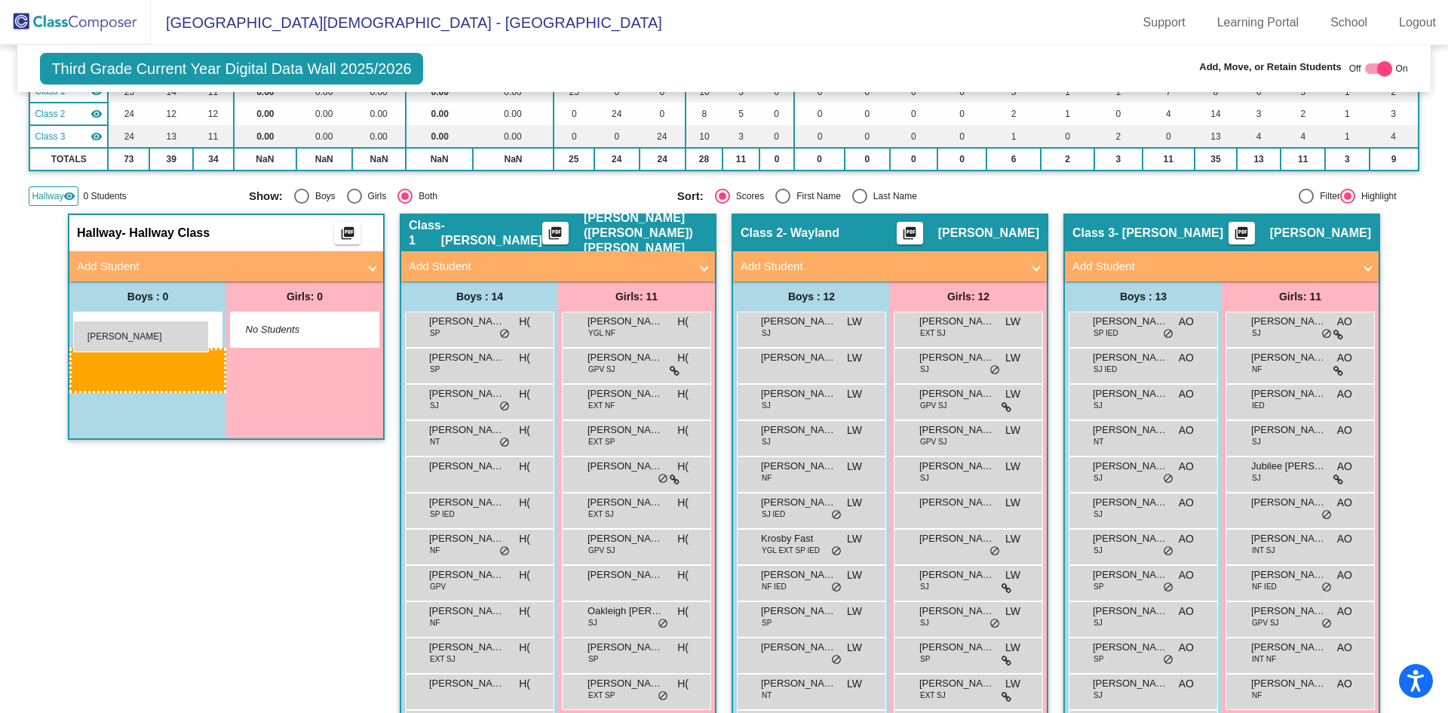
drag, startPoint x: 459, startPoint y: 324, endPoint x: 73, endPoint y: 321, distance: 385.5
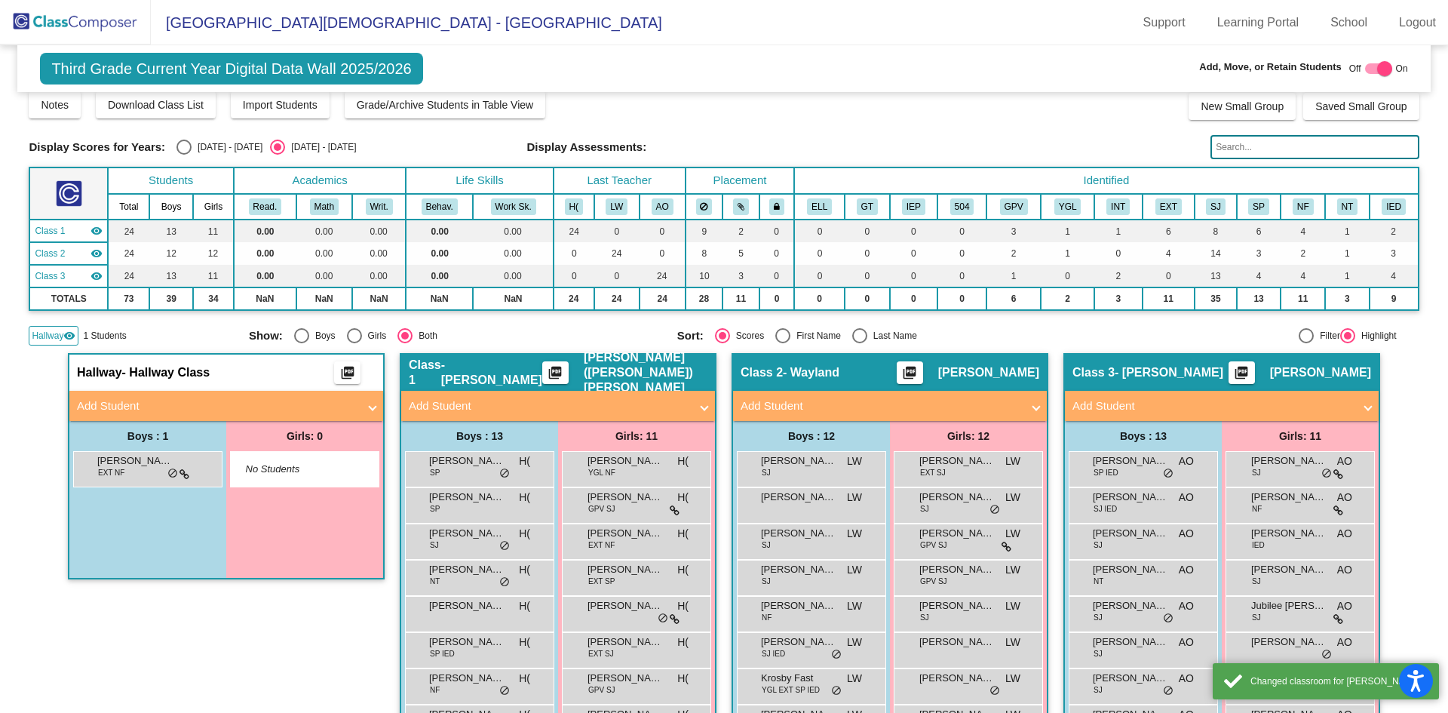
scroll to position [0, 0]
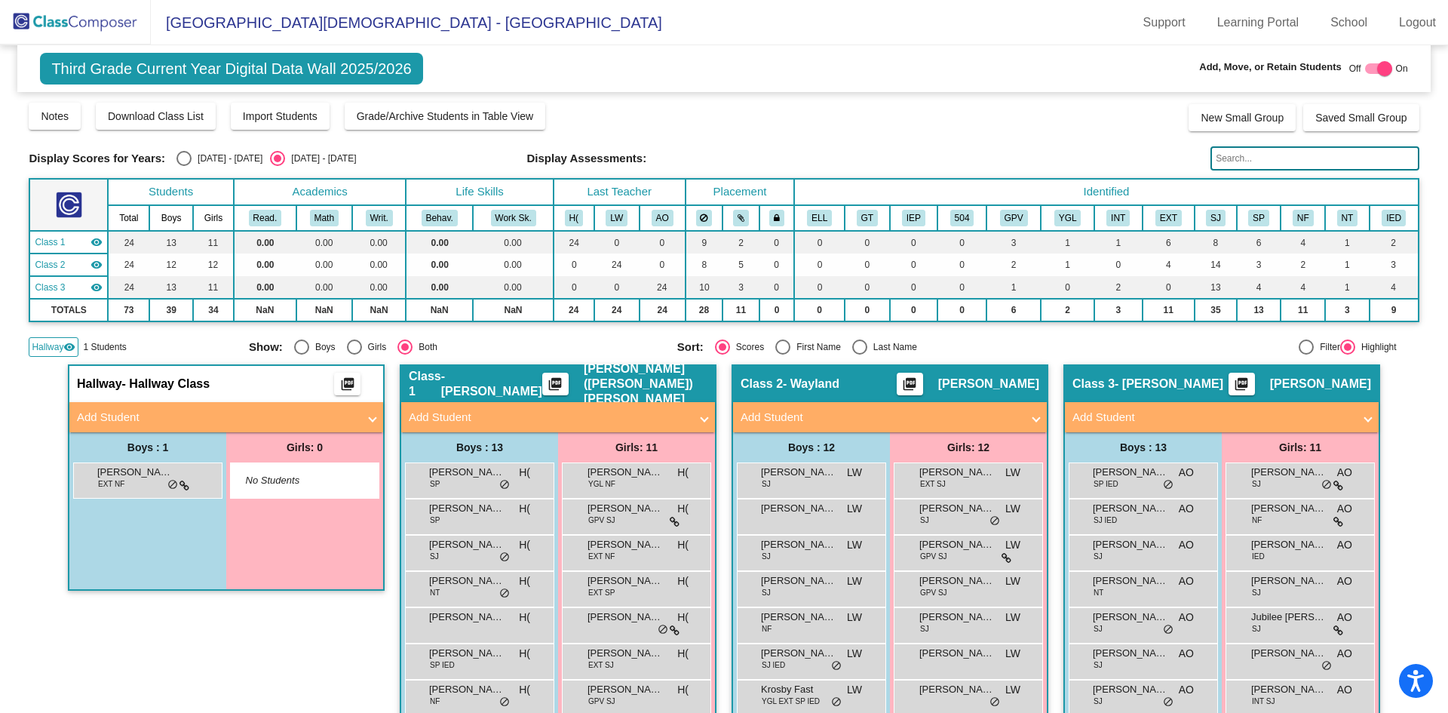
click at [63, 26] on img at bounding box center [75, 22] width 151 height 45
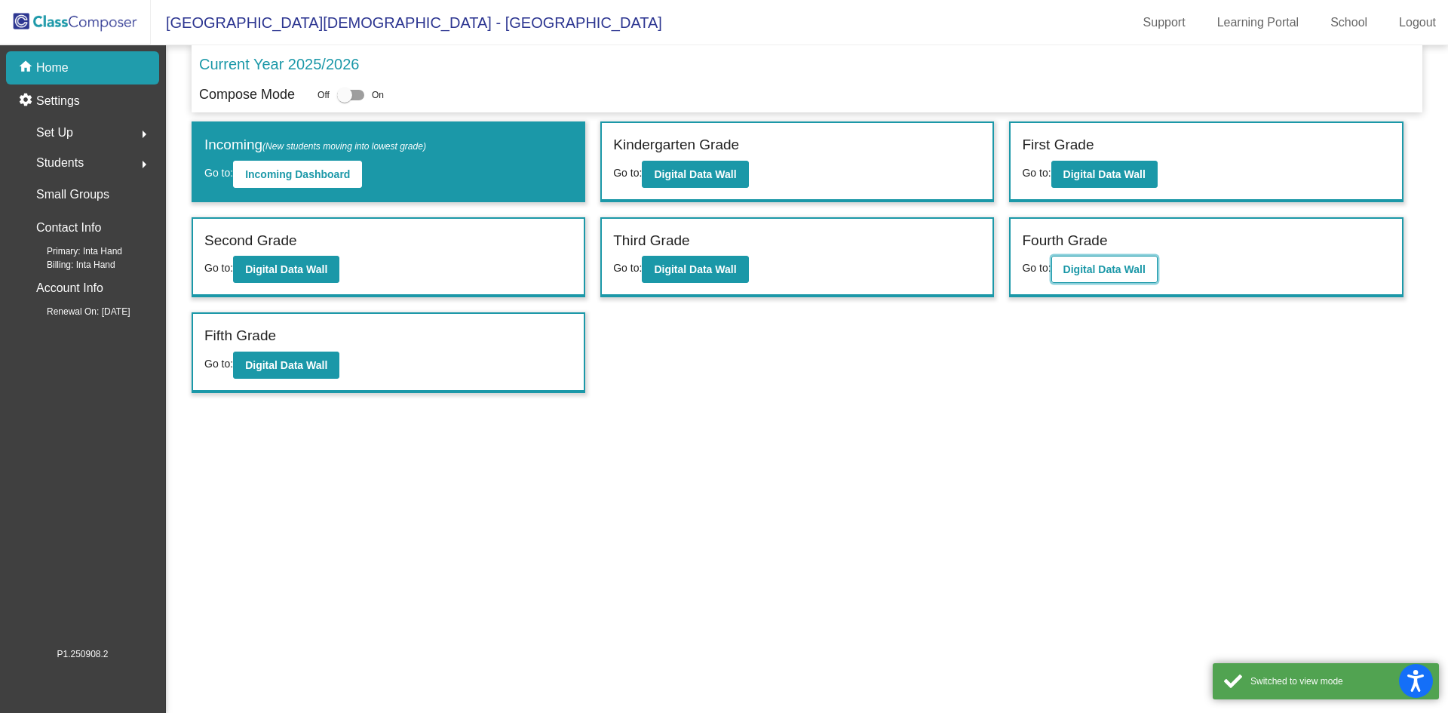
click at [1116, 269] on b "Digital Data Wall" at bounding box center [1105, 269] width 82 height 12
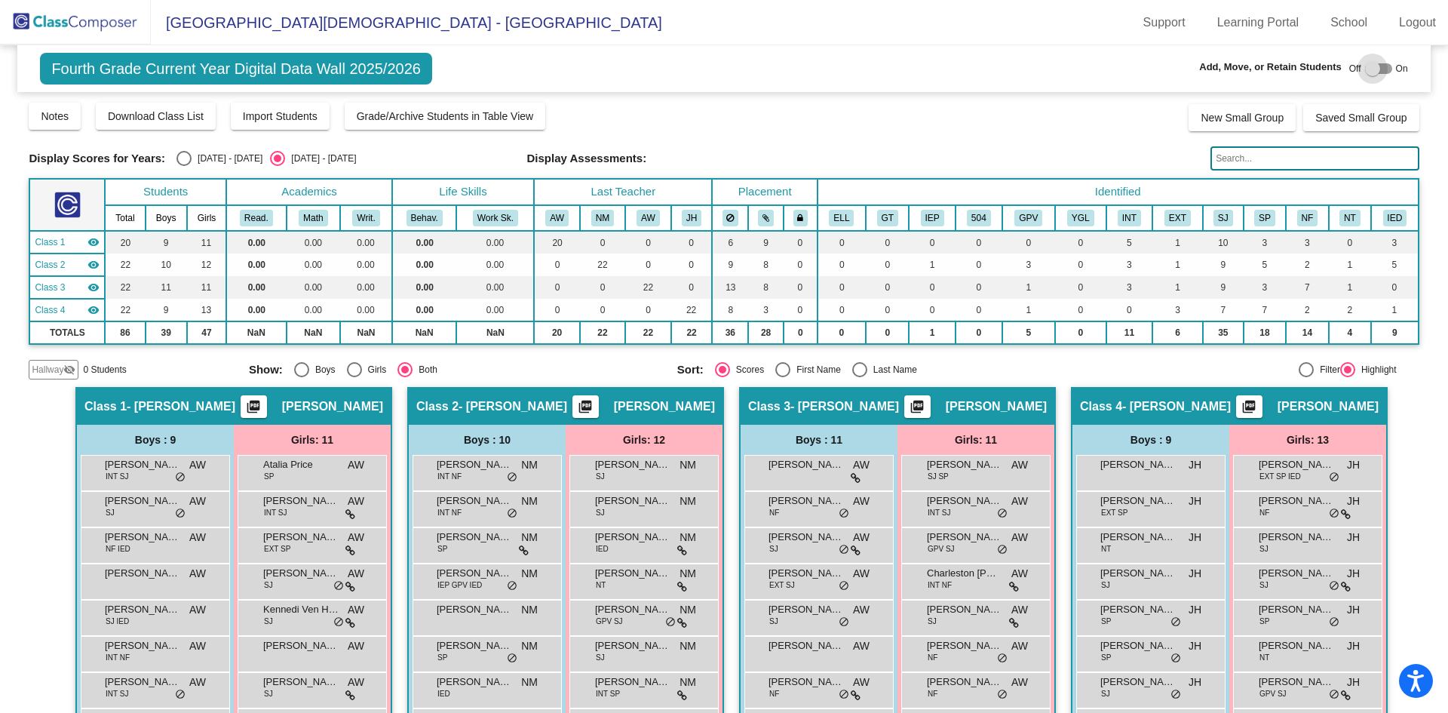
click at [1372, 69] on div at bounding box center [1372, 68] width 15 height 15
checkbox input "true"
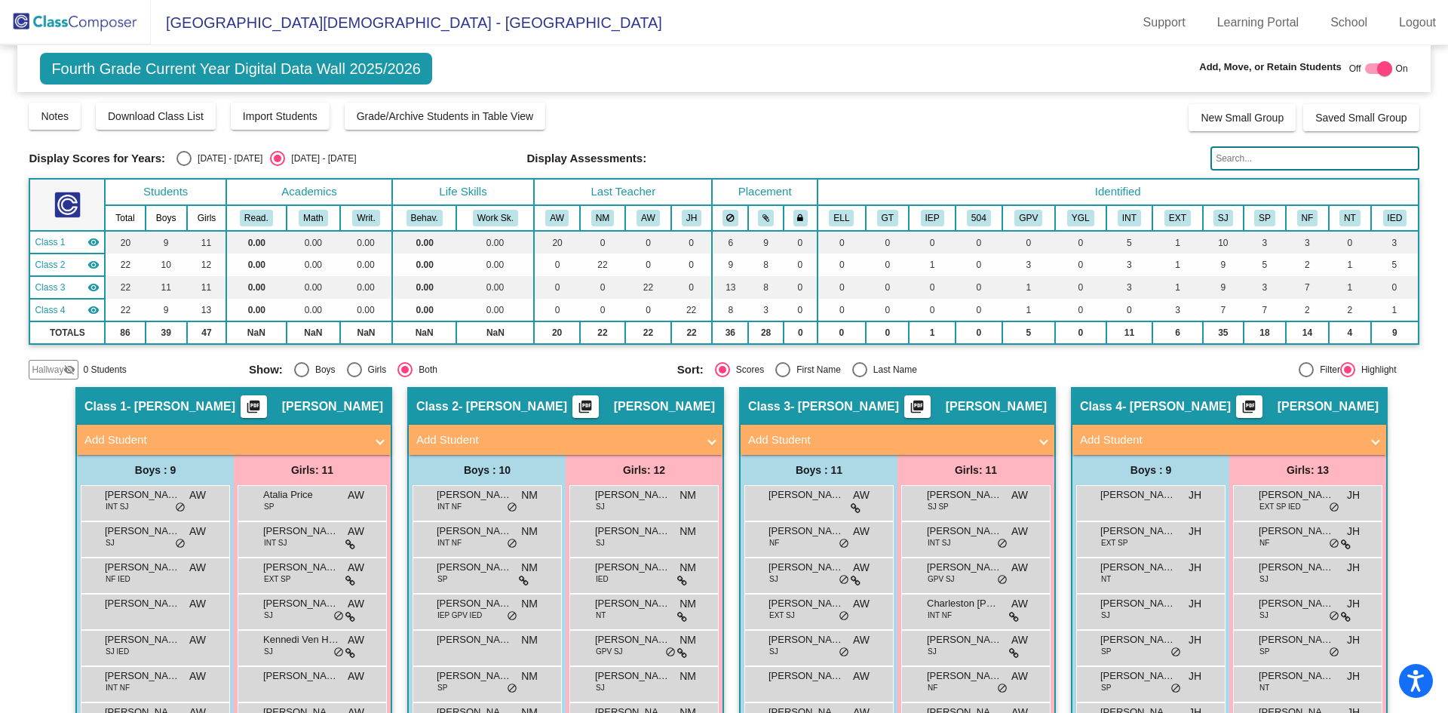
click at [1282, 161] on input "text" at bounding box center [1315, 158] width 208 height 24
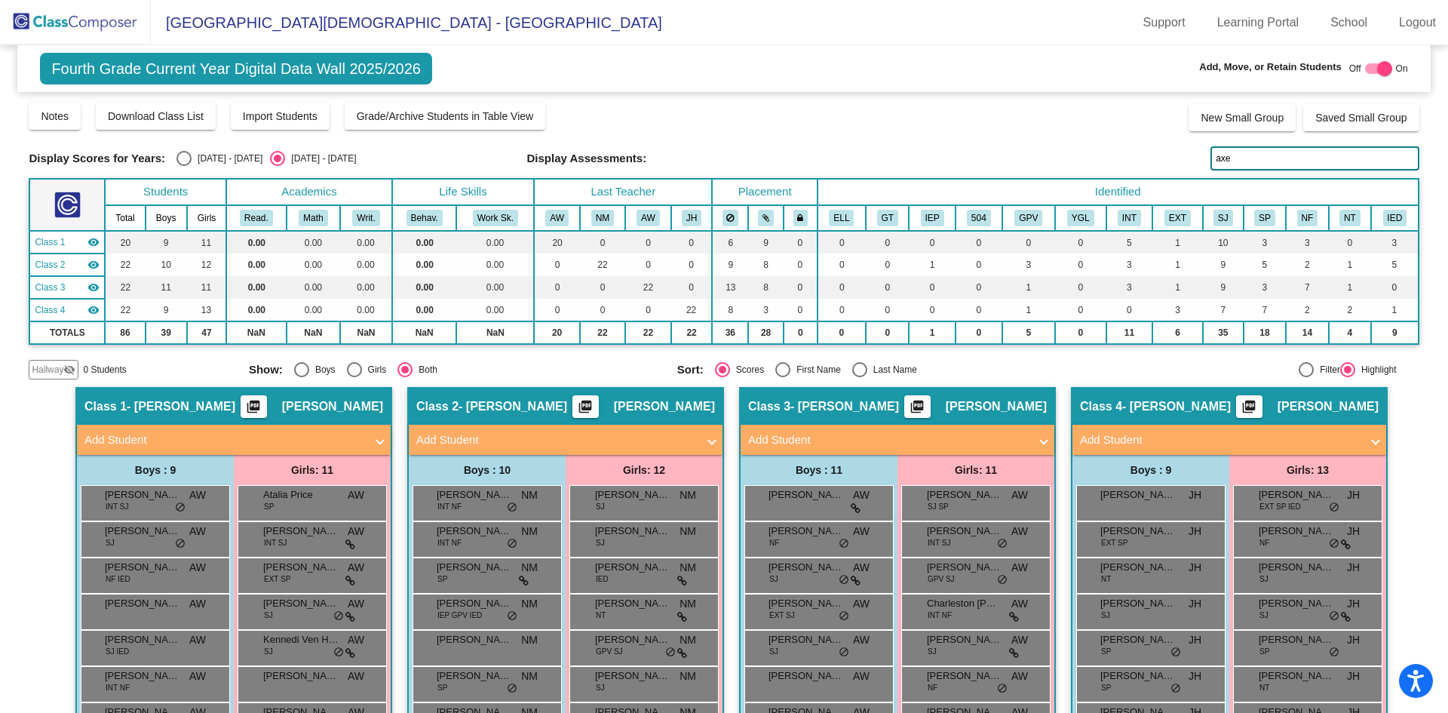
type input "axel"
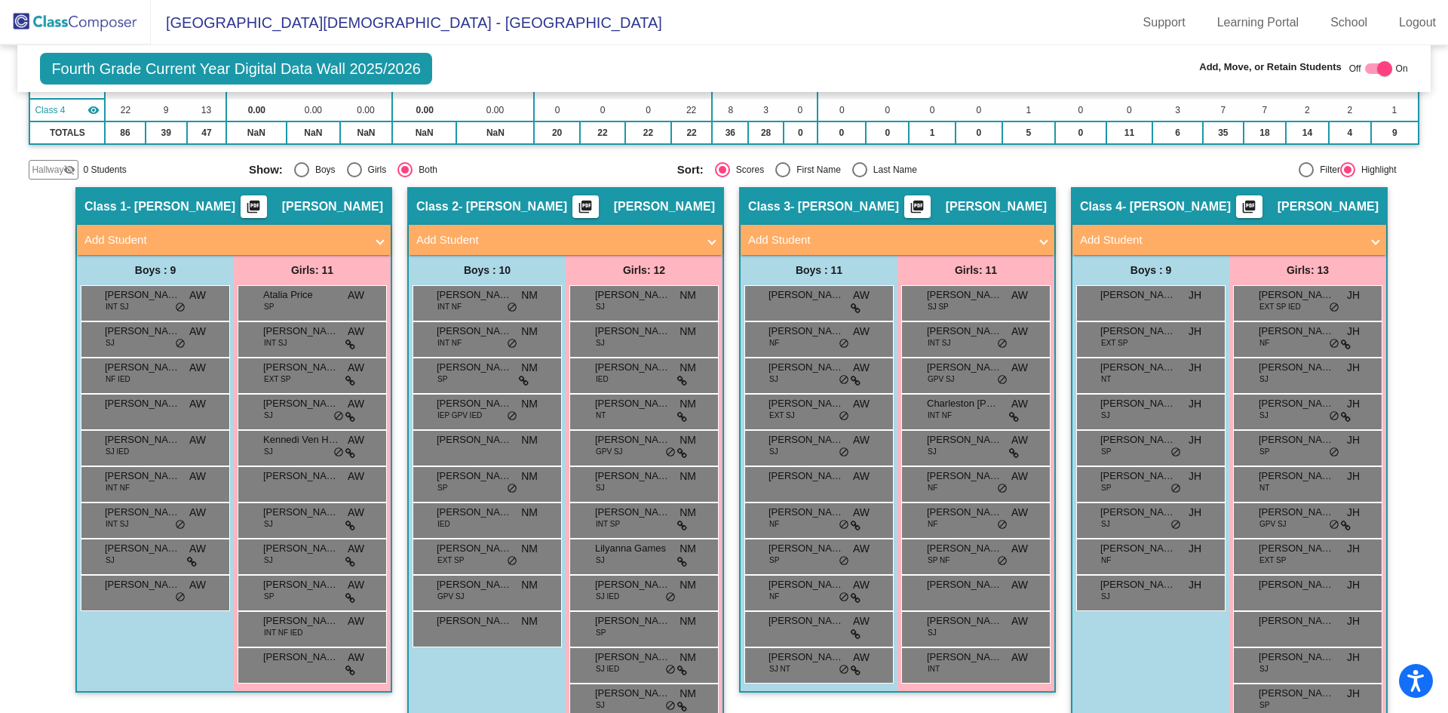
scroll to position [226, 0]
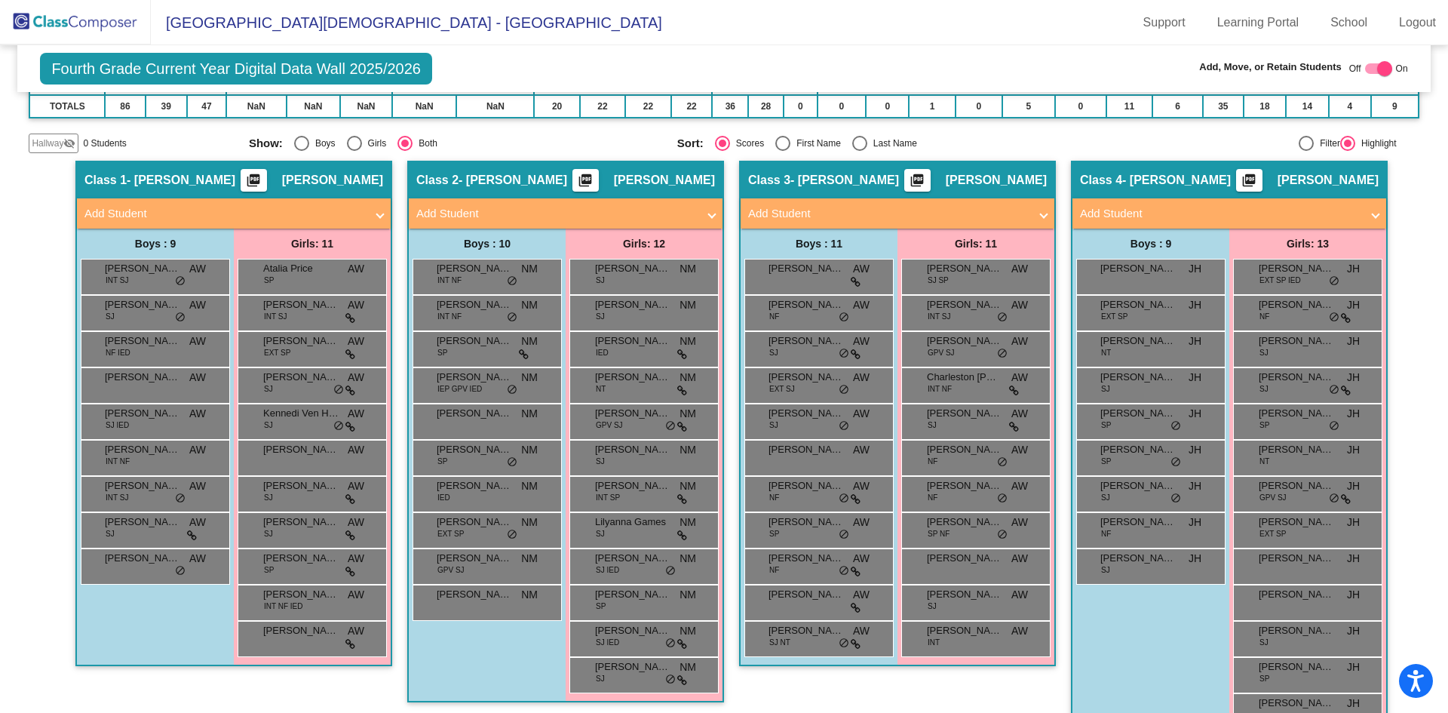
click at [684, 209] on mat-panel-title "Add Student" at bounding box center [556, 213] width 281 height 17
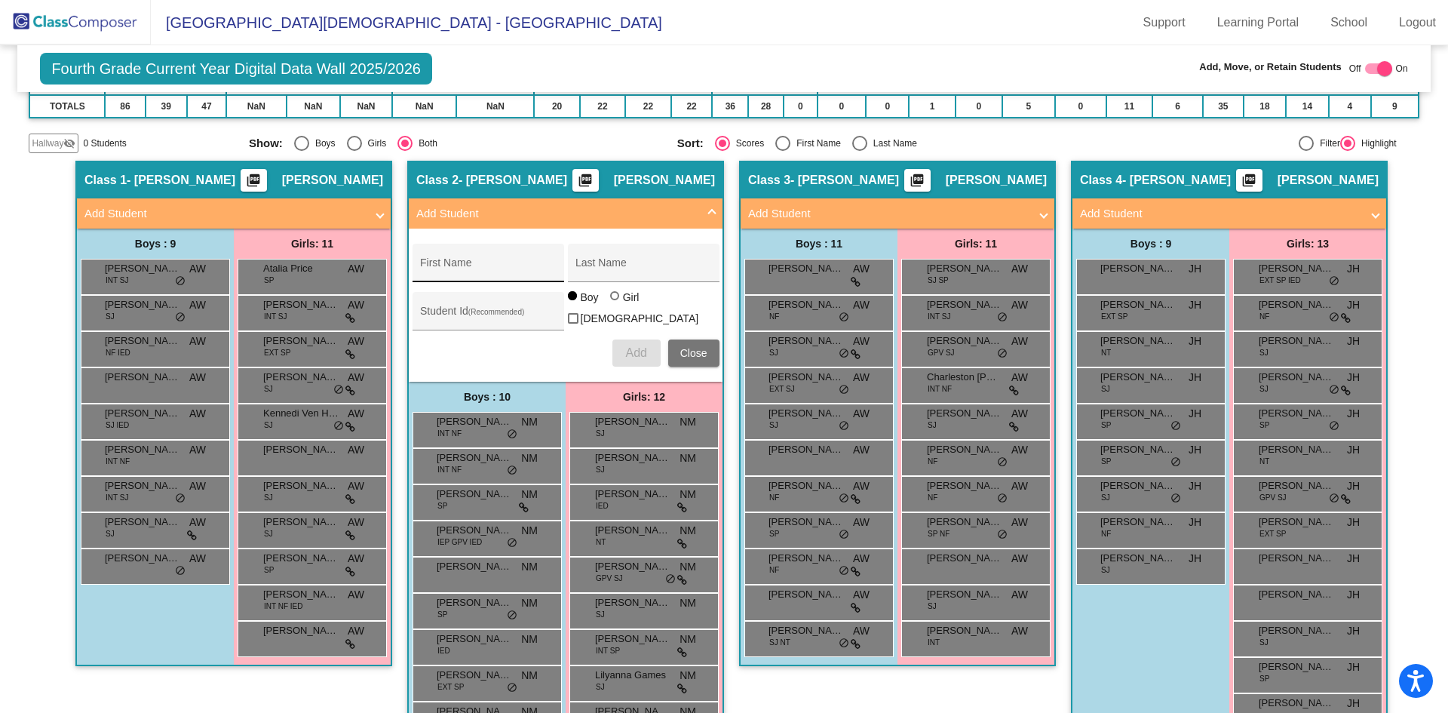
click at [494, 268] on input "First Name" at bounding box center [488, 269] width 136 height 12
type input "Axel"
click at [583, 263] on input "Last Name" at bounding box center [644, 269] width 136 height 12
type input "Jacobs"
click at [634, 357] on button "Add" at bounding box center [637, 352] width 48 height 27
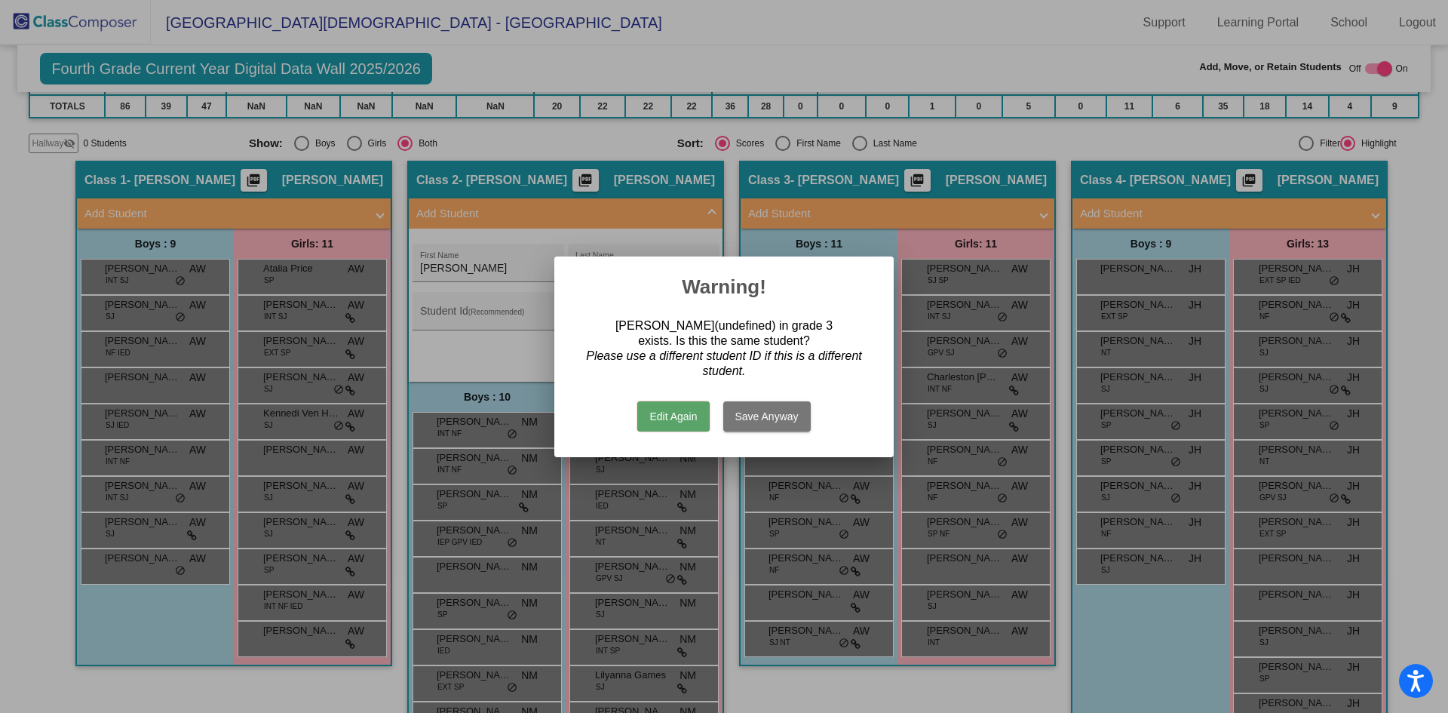
click at [634, 149] on div at bounding box center [724, 356] width 1448 height 713
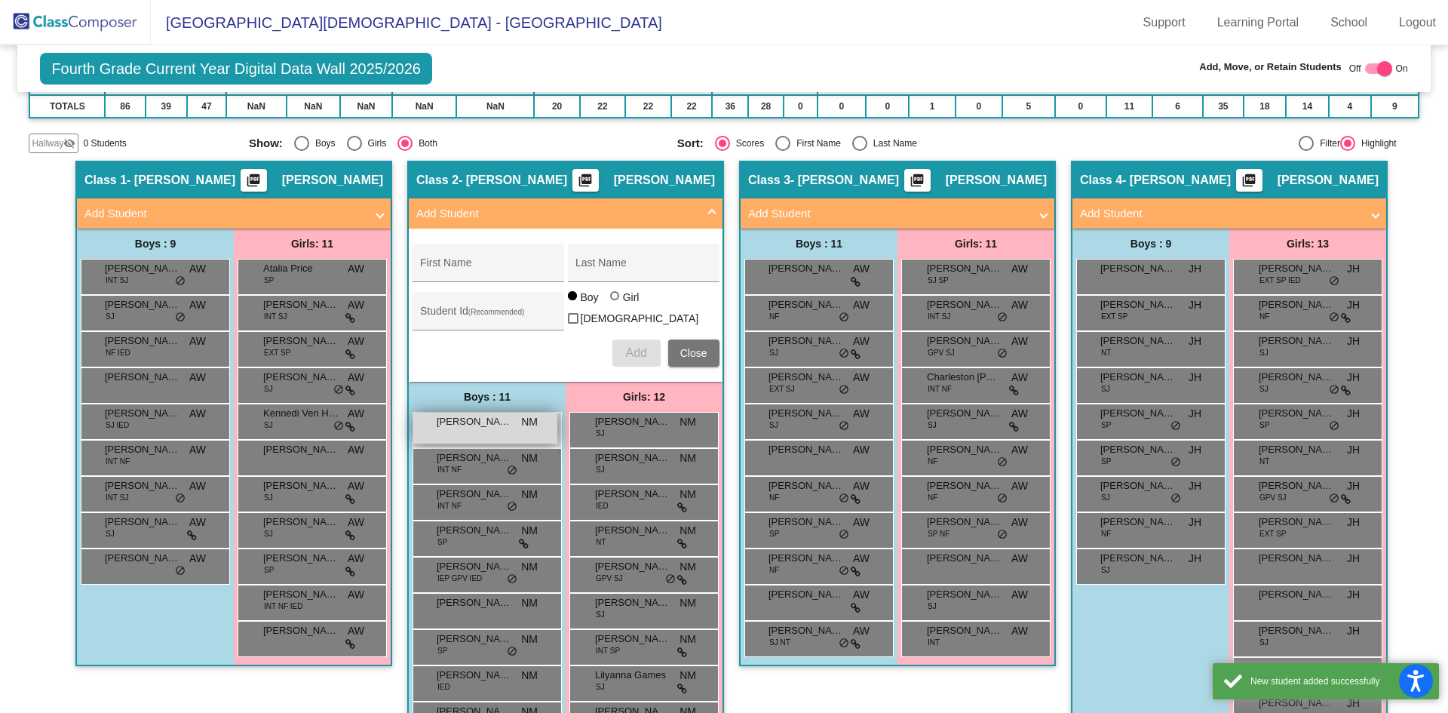
click at [432, 437] on div "Axel Jacobs NM lock do_not_disturb_alt" at bounding box center [485, 428] width 144 height 31
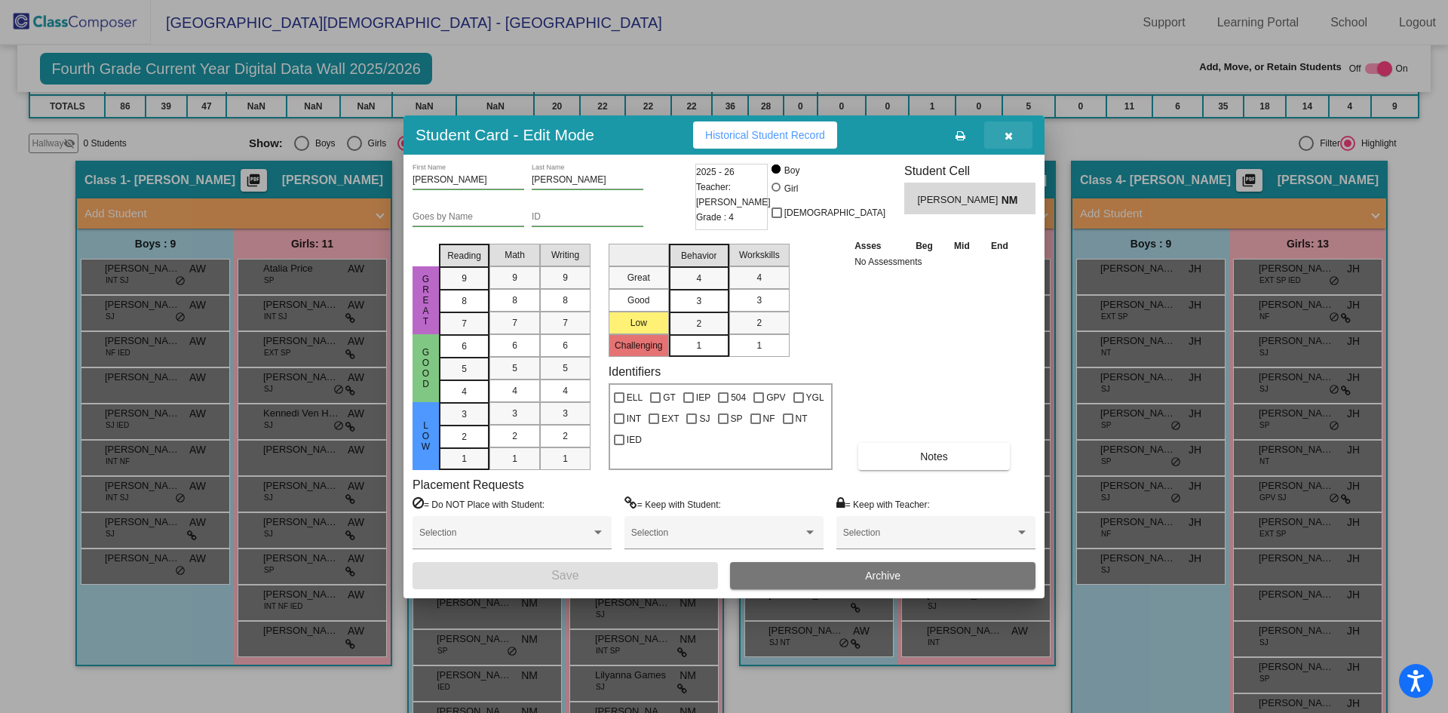
click at [996, 132] on button "button" at bounding box center [1008, 134] width 48 height 27
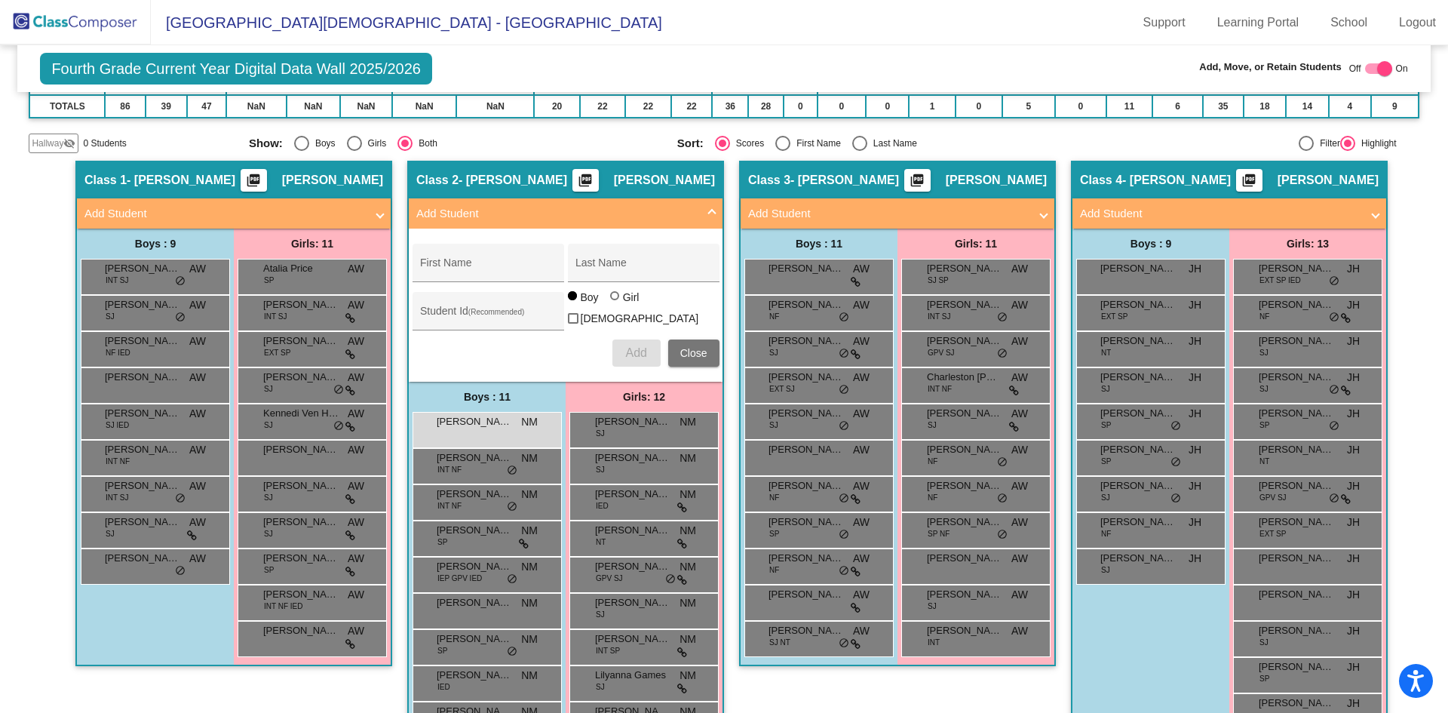
click at [715, 213] on mat-expansion-panel-header "Add Student" at bounding box center [566, 213] width 314 height 30
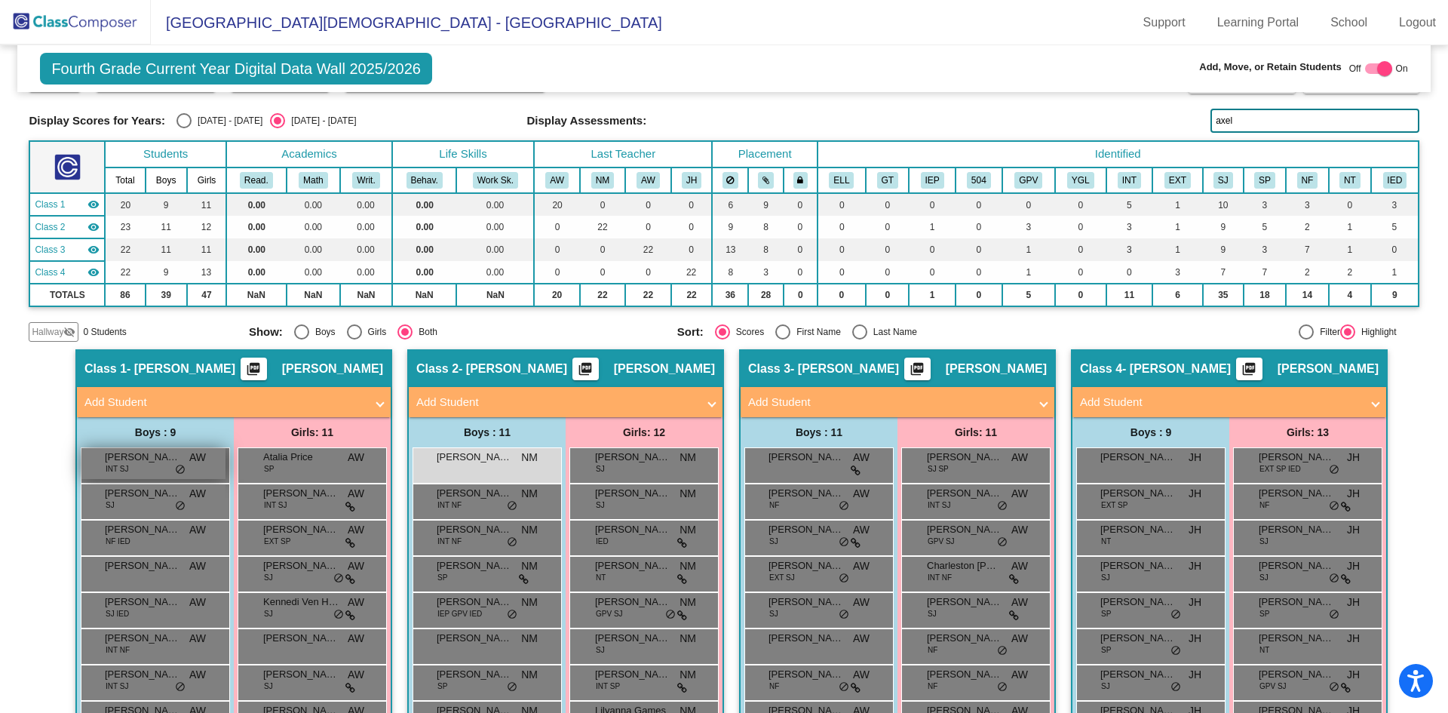
scroll to position [0, 0]
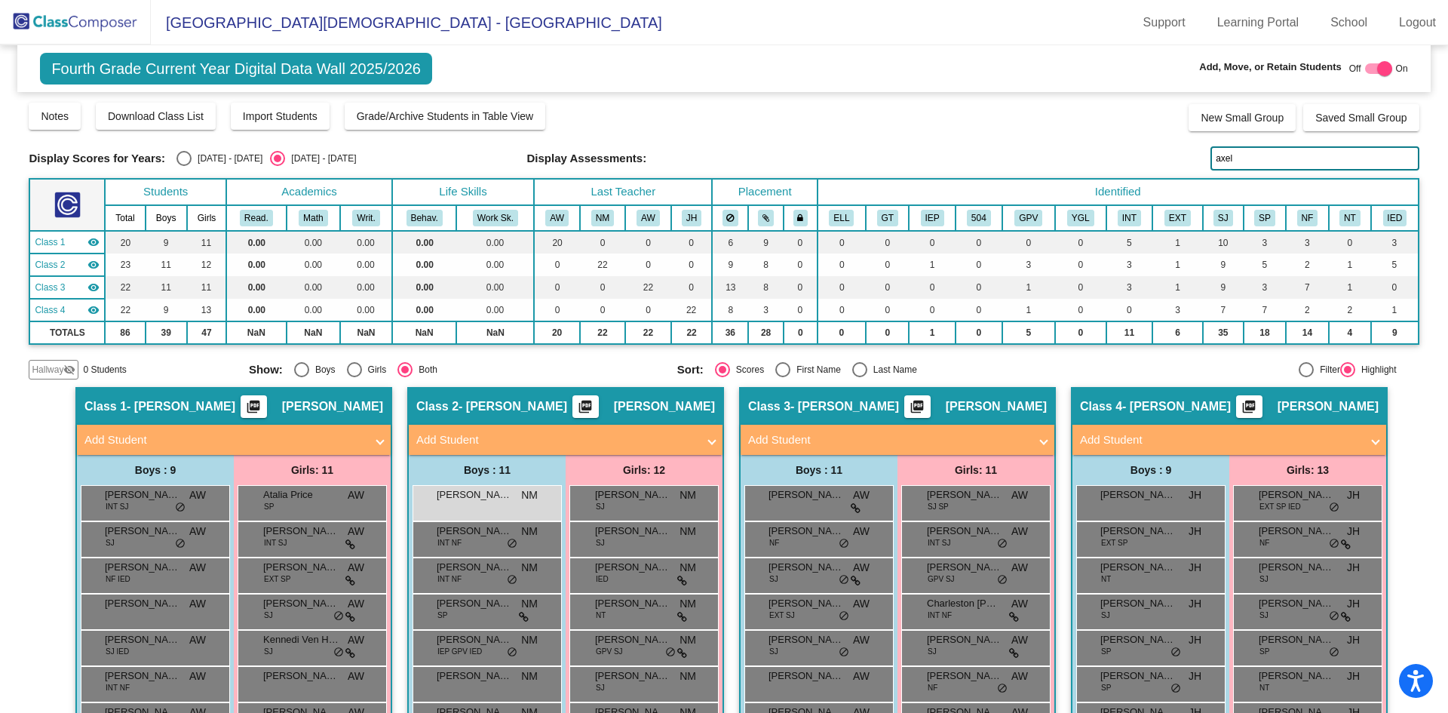
click at [112, 8] on img at bounding box center [75, 22] width 151 height 45
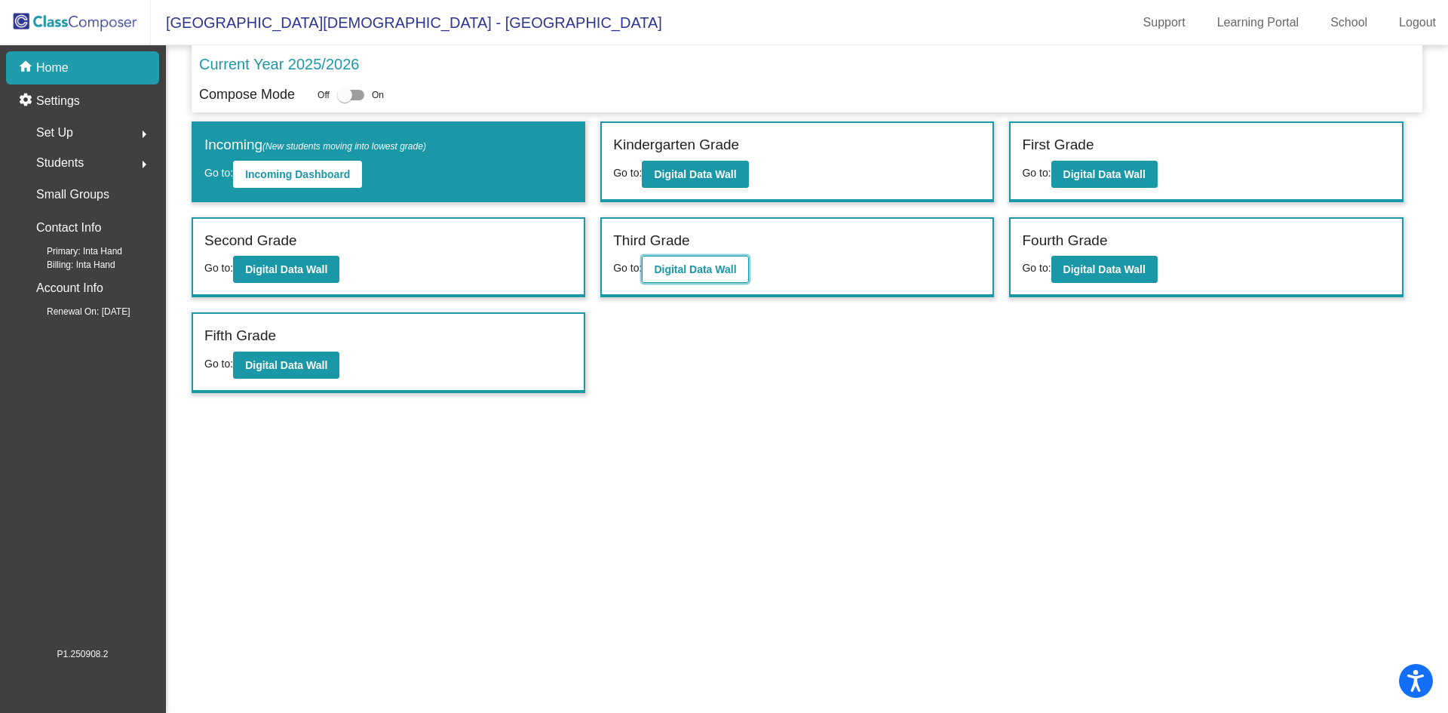
click at [680, 273] on b "Digital Data Wall" at bounding box center [695, 269] width 82 height 12
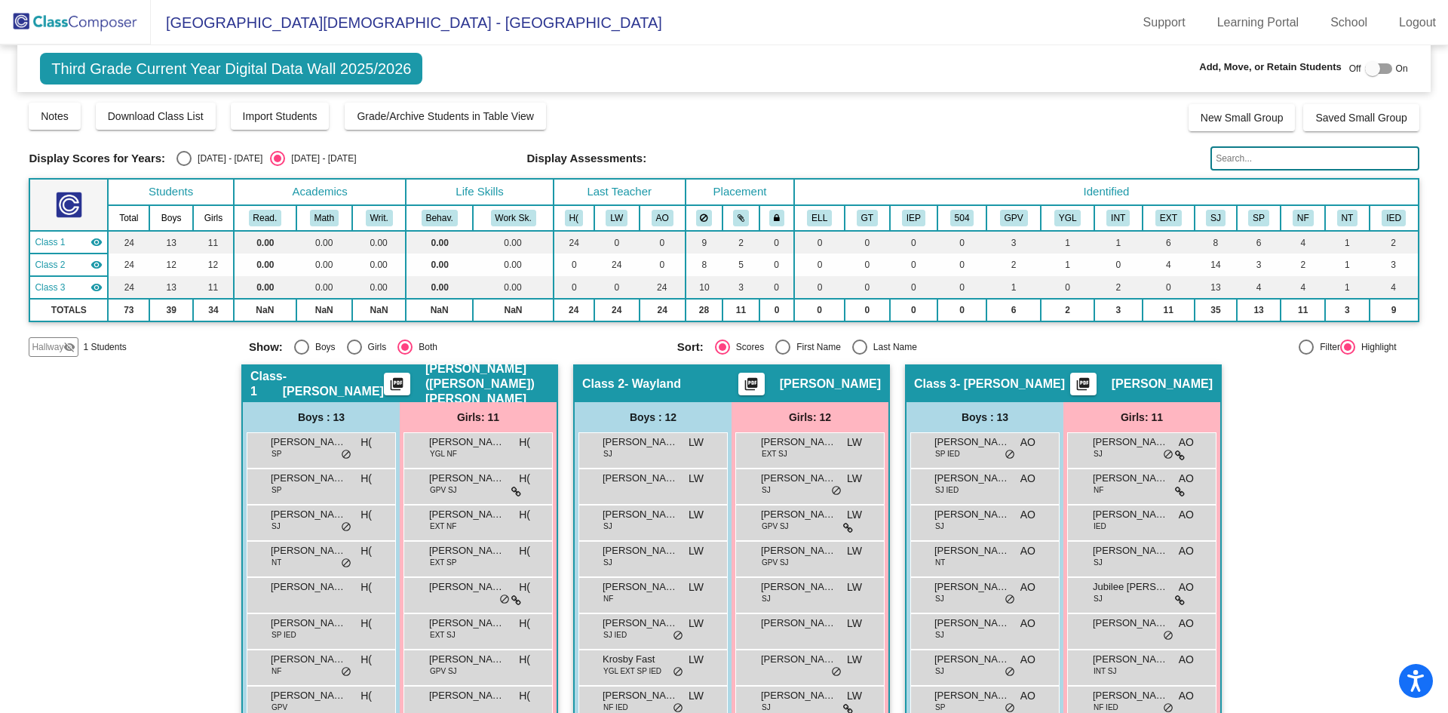
click at [49, 345] on span "Hallway" at bounding box center [48, 347] width 32 height 14
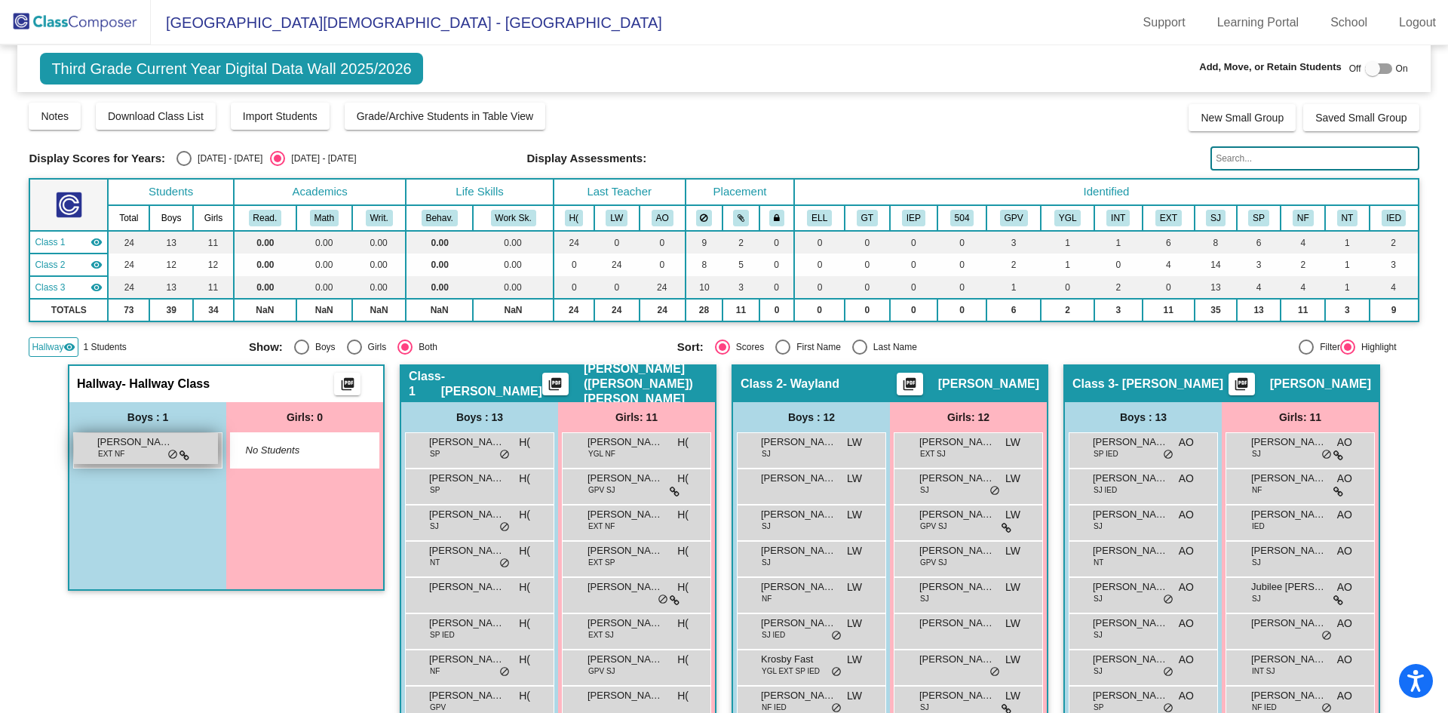
click at [189, 451] on div "Axel Jacobs EXT NF lock do_not_disturb_alt" at bounding box center [146, 448] width 144 height 31
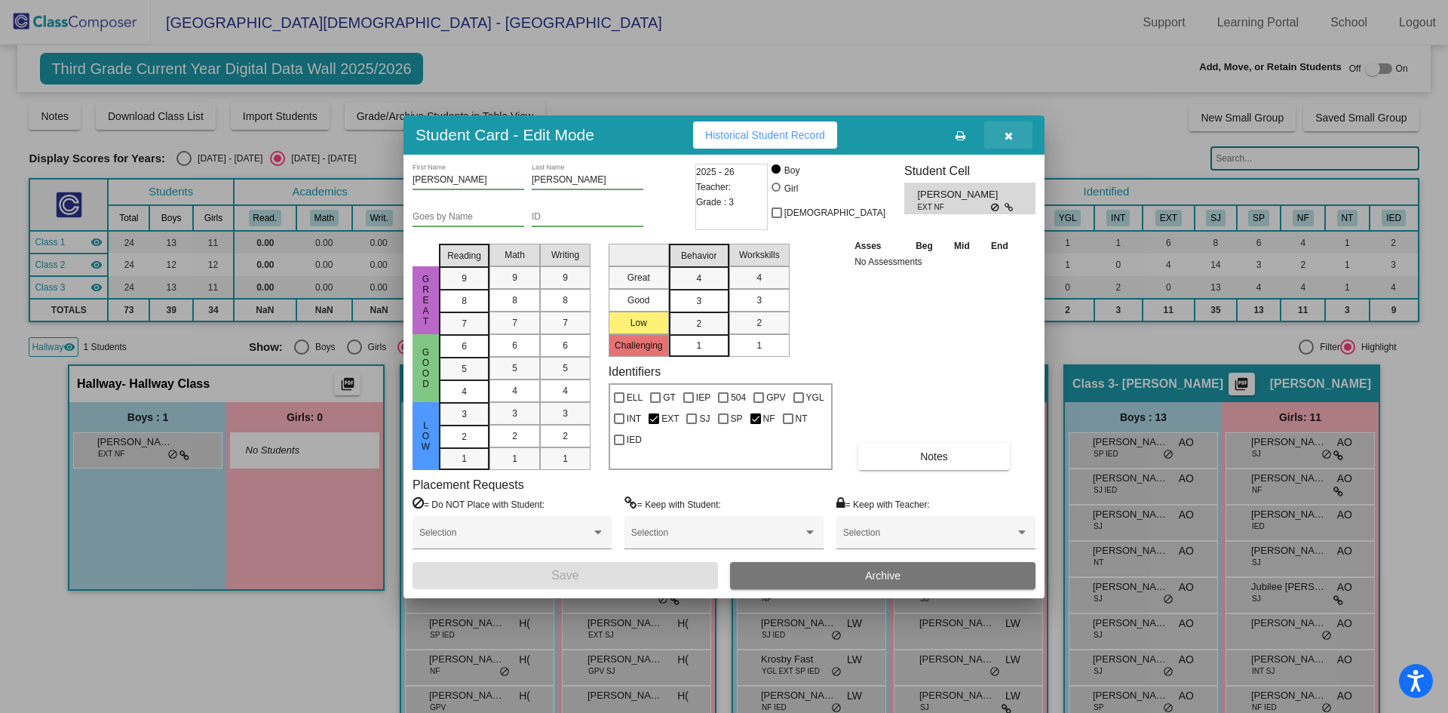
click at [1015, 140] on button "button" at bounding box center [1008, 134] width 48 height 27
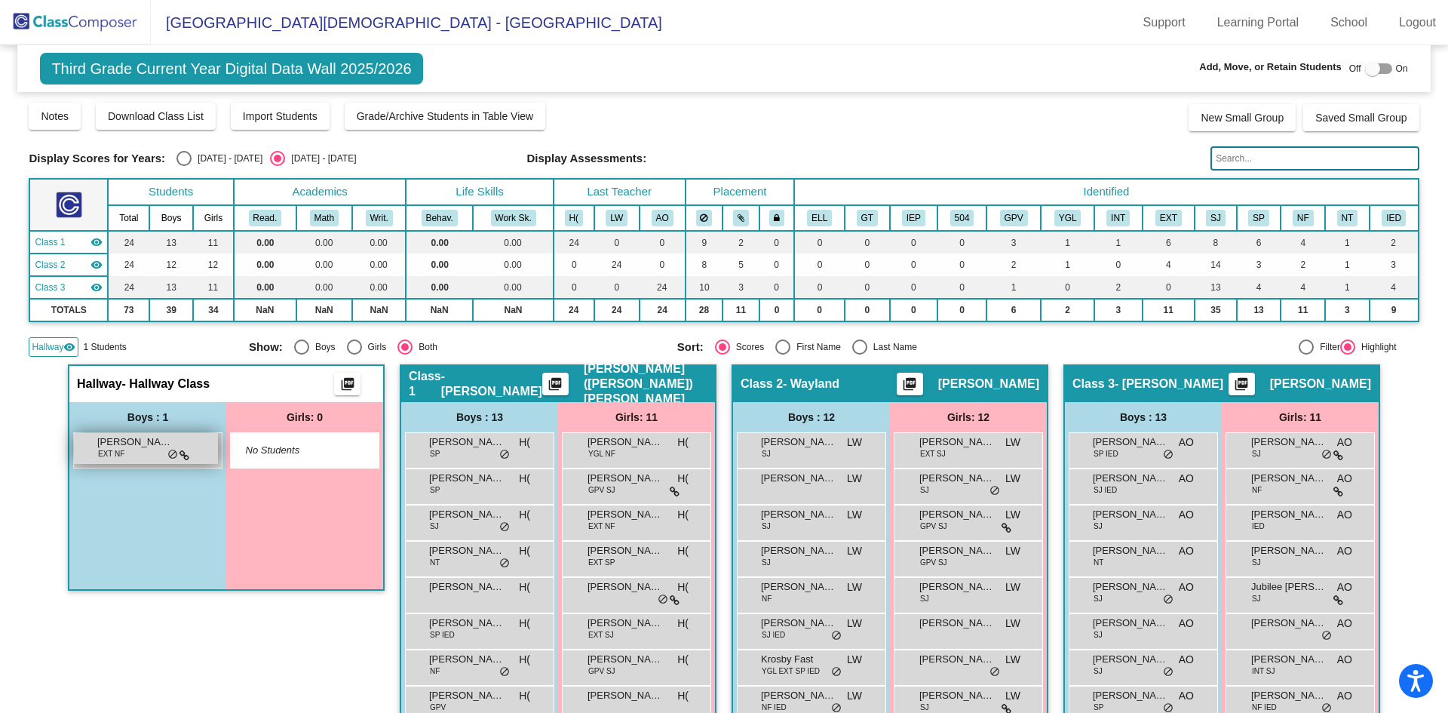
click at [158, 453] on div "Axel Jacobs EXT NF lock do_not_disturb_alt" at bounding box center [146, 448] width 144 height 31
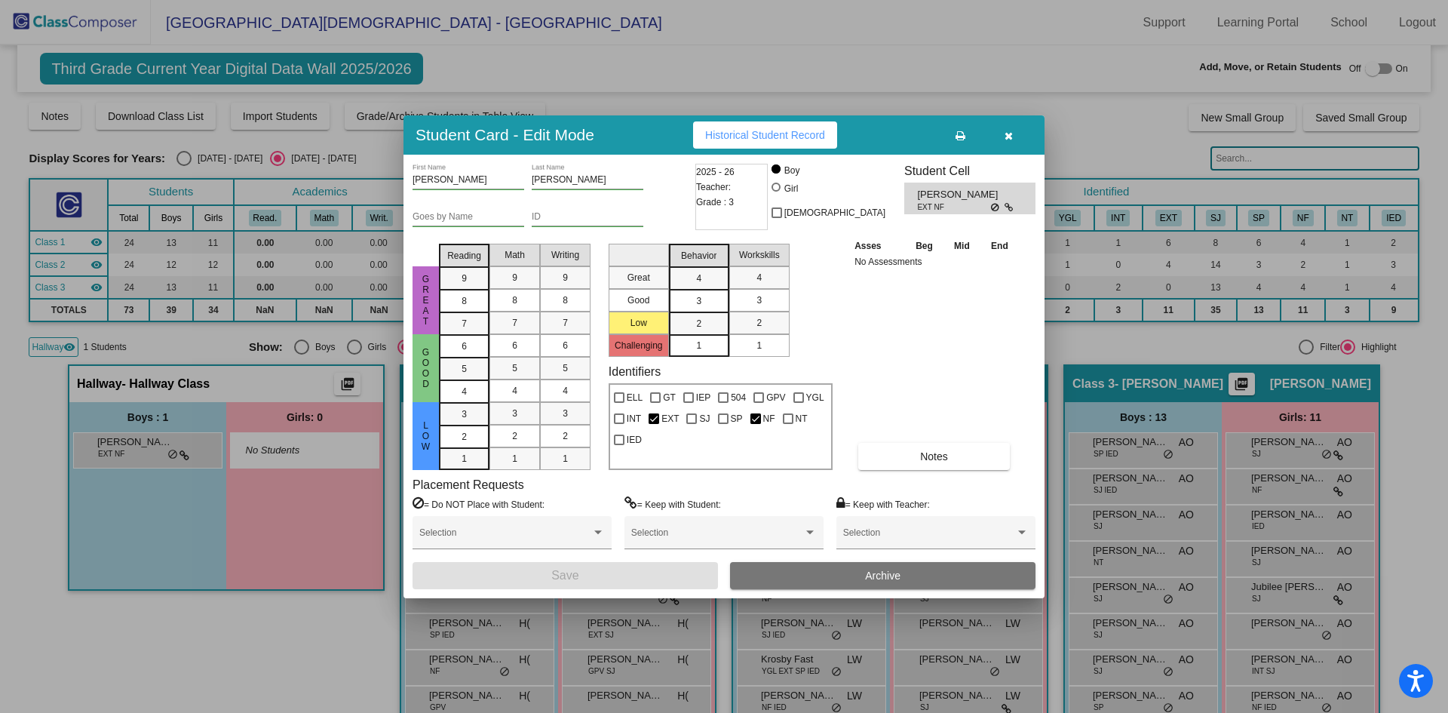
click at [1003, 141] on button "button" at bounding box center [1008, 134] width 48 height 27
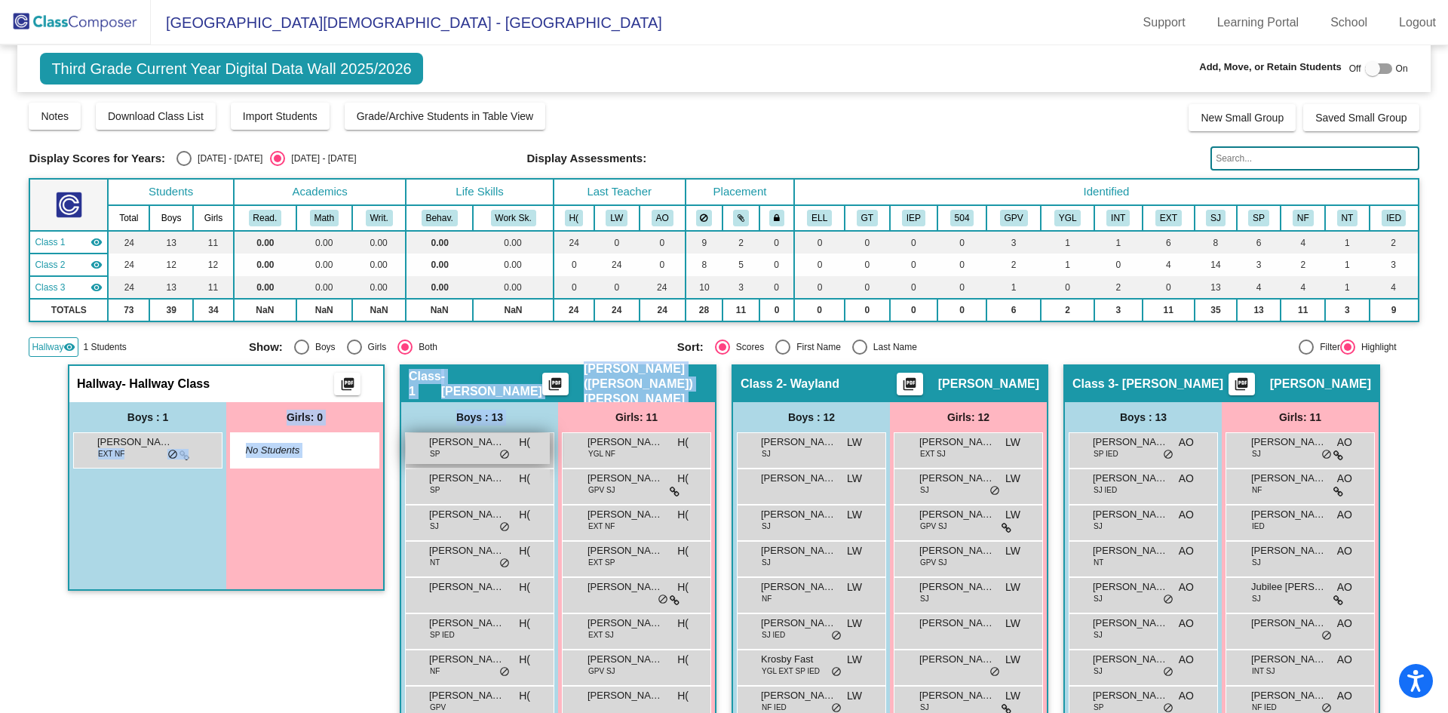
drag, startPoint x: 144, startPoint y: 449, endPoint x: 449, endPoint y: 450, distance: 304.8
click at [449, 450] on div "Hallway - Hallway Class picture_as_pdf Add Student First Name Last Name Student…" at bounding box center [724, 645] width 1390 height 563
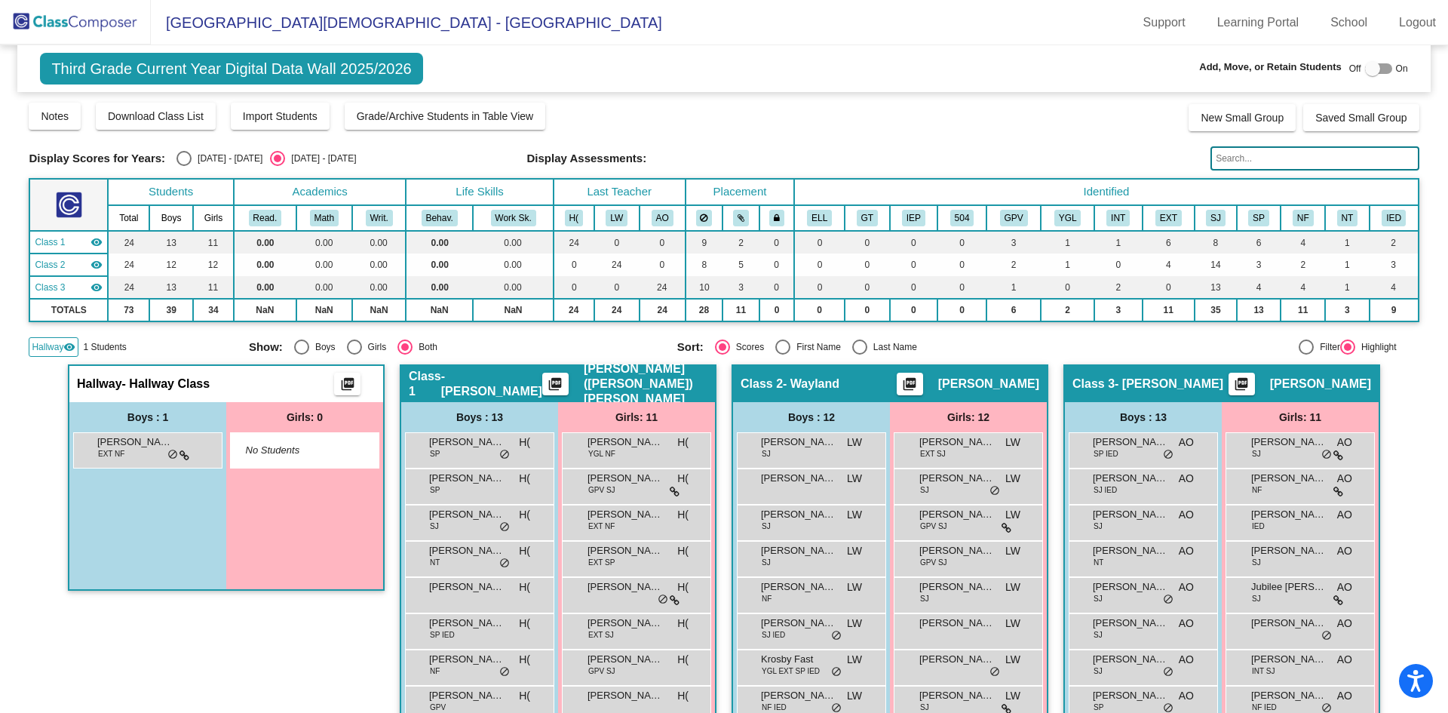
drag, startPoint x: 145, startPoint y: 456, endPoint x: 161, endPoint y: 471, distance: 22.4
click at [161, 471] on div "Boys : 1 Axel Jacobs EXT NF lock do_not_disturb_alt" at bounding box center [147, 495] width 157 height 187
click at [1370, 73] on div at bounding box center [1372, 68] width 15 height 15
checkbox input "true"
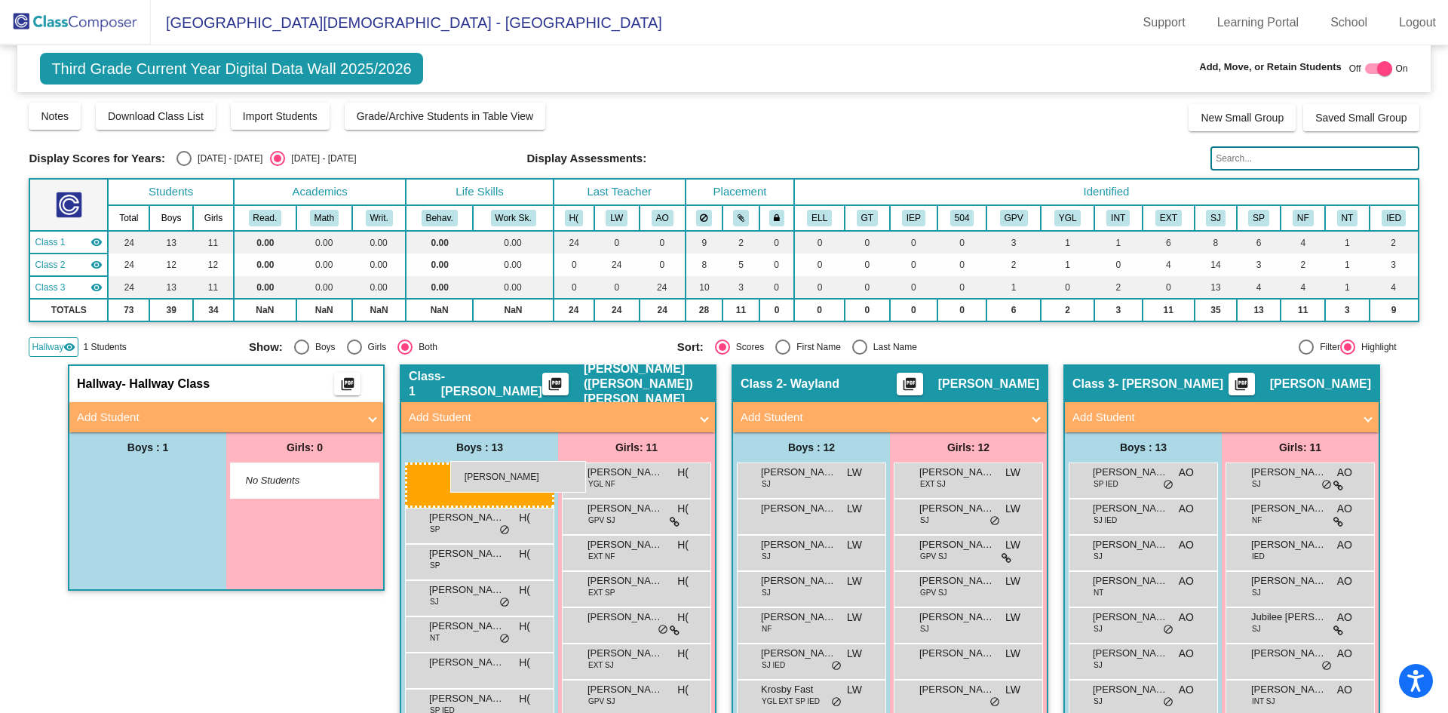
drag, startPoint x: 178, startPoint y: 478, endPoint x: 449, endPoint y: 462, distance: 271.3
drag, startPoint x: 147, startPoint y: 478, endPoint x: 442, endPoint y: 465, distance: 295.2
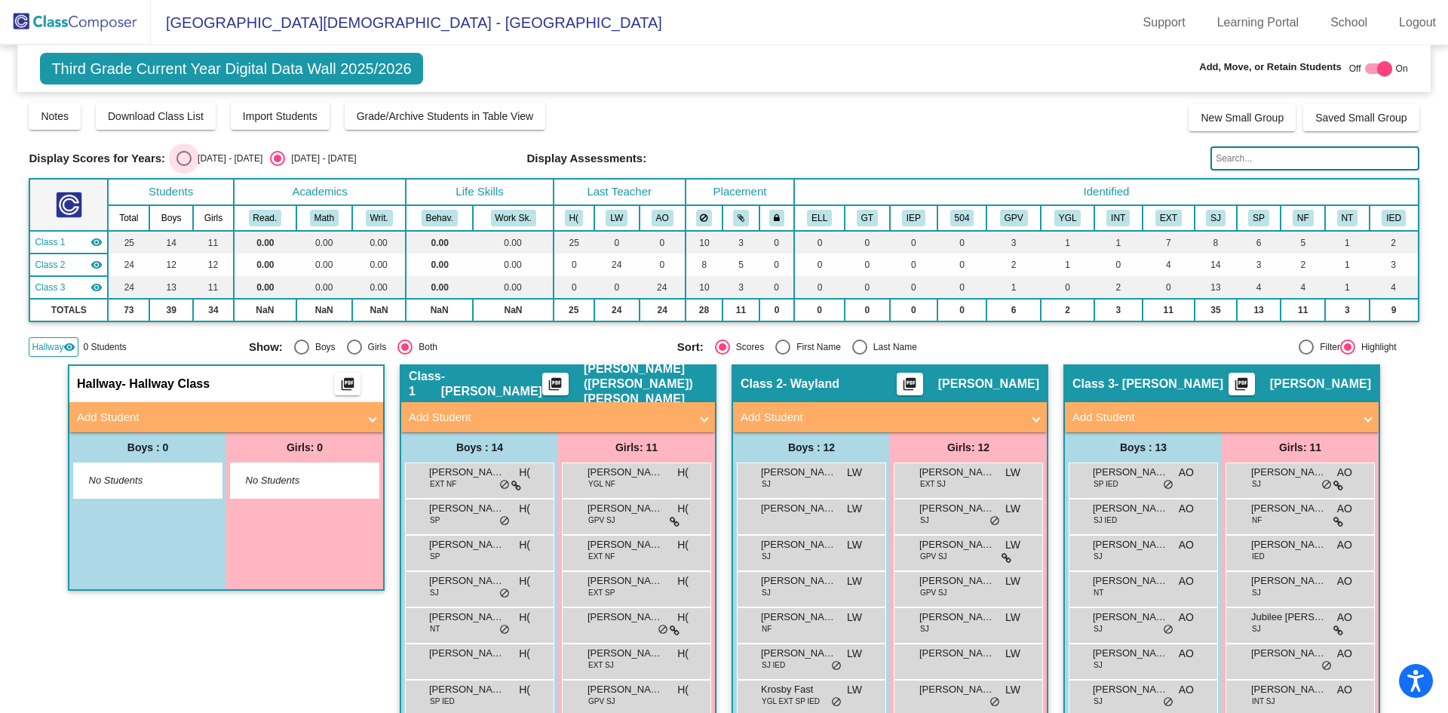
click at [180, 158] on div "Select an option" at bounding box center [184, 158] width 15 height 15
click at [183, 166] on input "2024 - 2025" at bounding box center [183, 166] width 1 height 1
radio input "true"
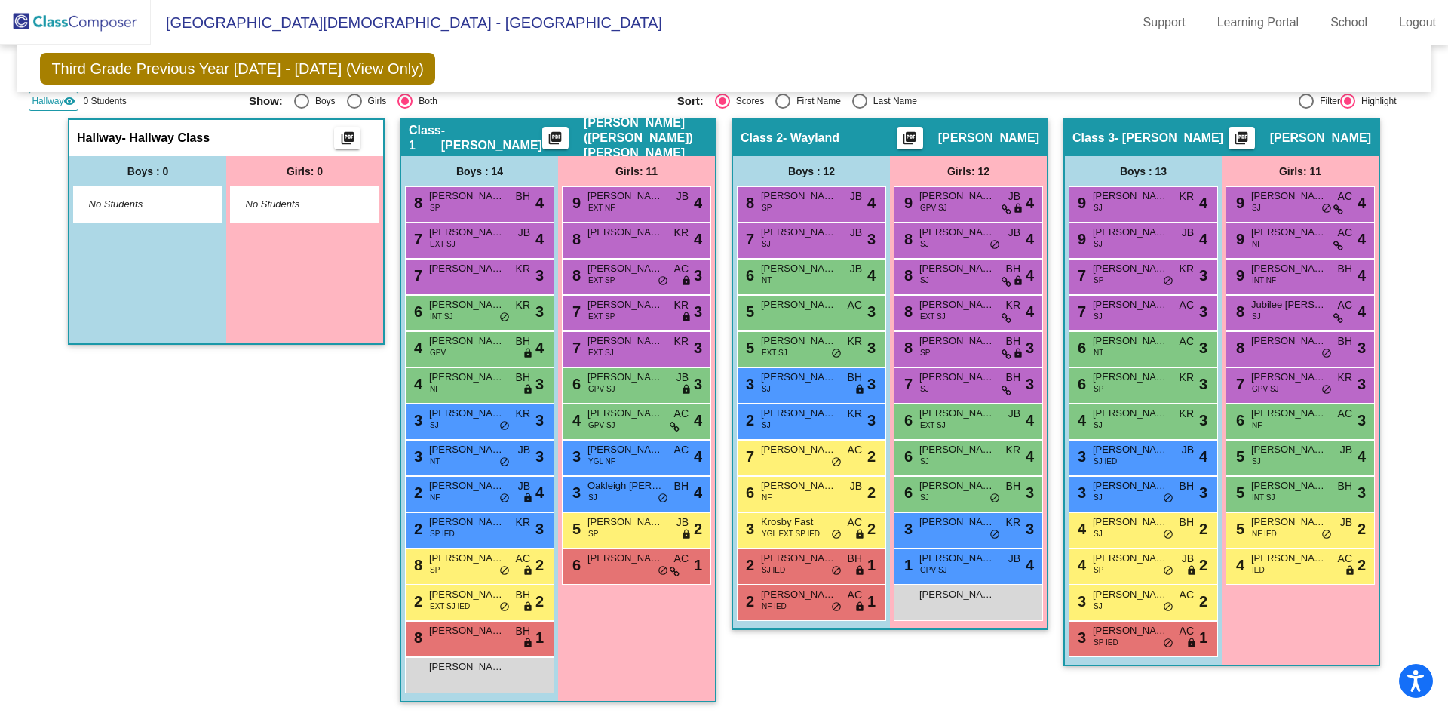
scroll to position [247, 0]
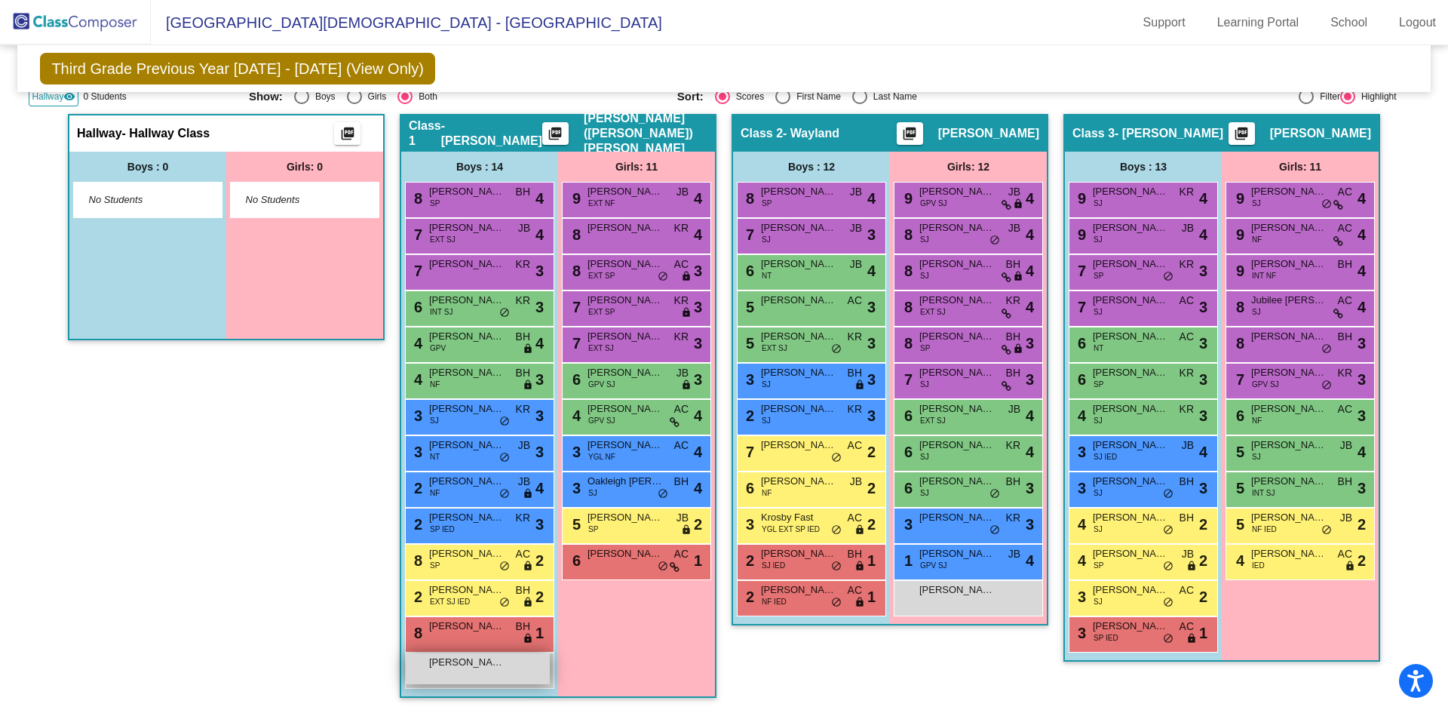
click at [474, 674] on div "Axel Jacobs lock do_not_disturb_alt" at bounding box center [478, 668] width 144 height 31
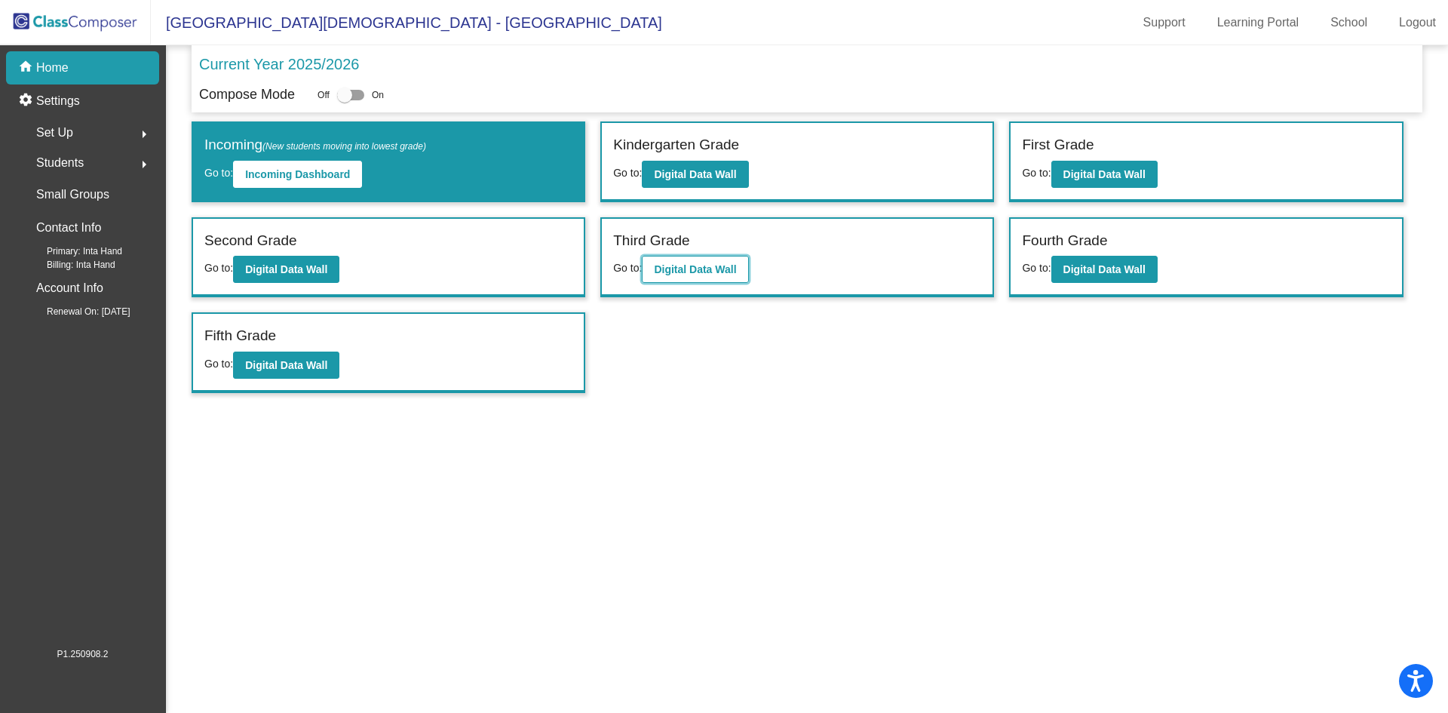
click at [693, 273] on b "Digital Data Wall" at bounding box center [695, 269] width 82 height 12
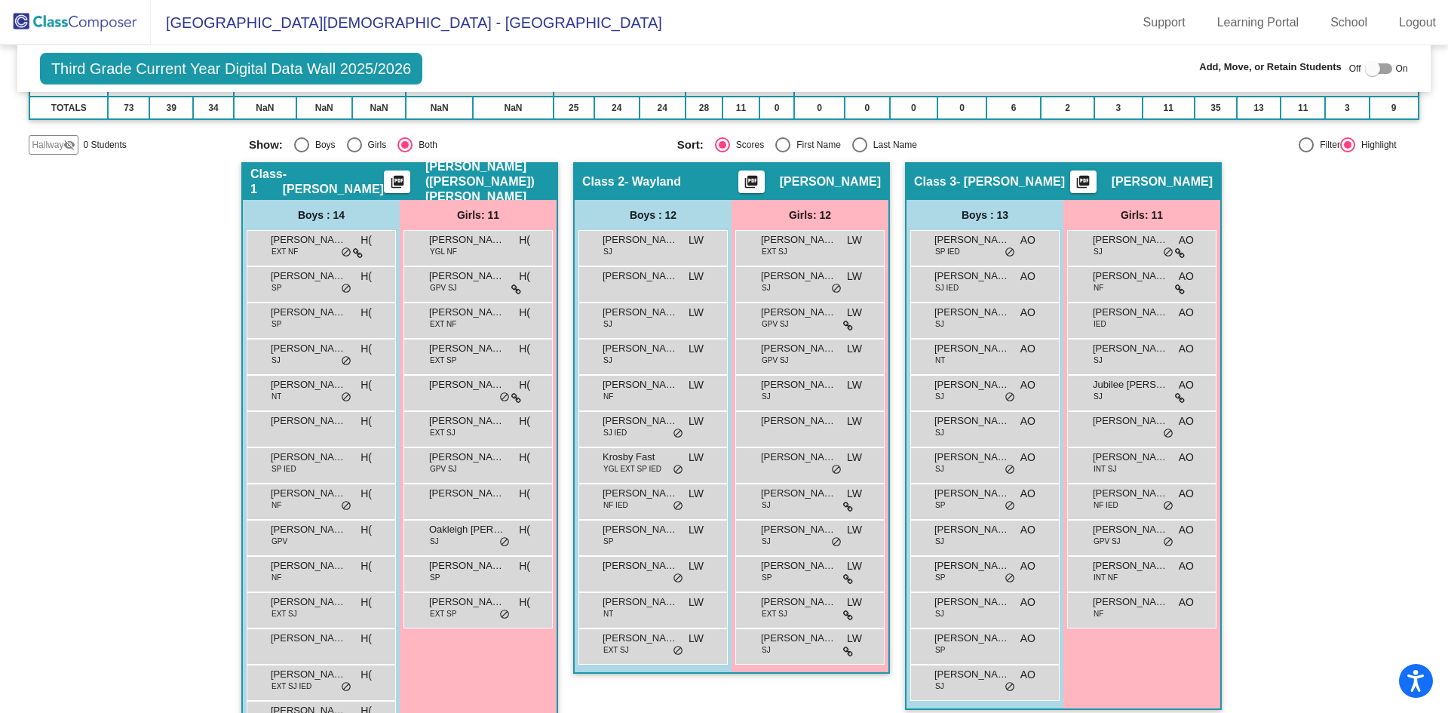
scroll to position [250, 0]
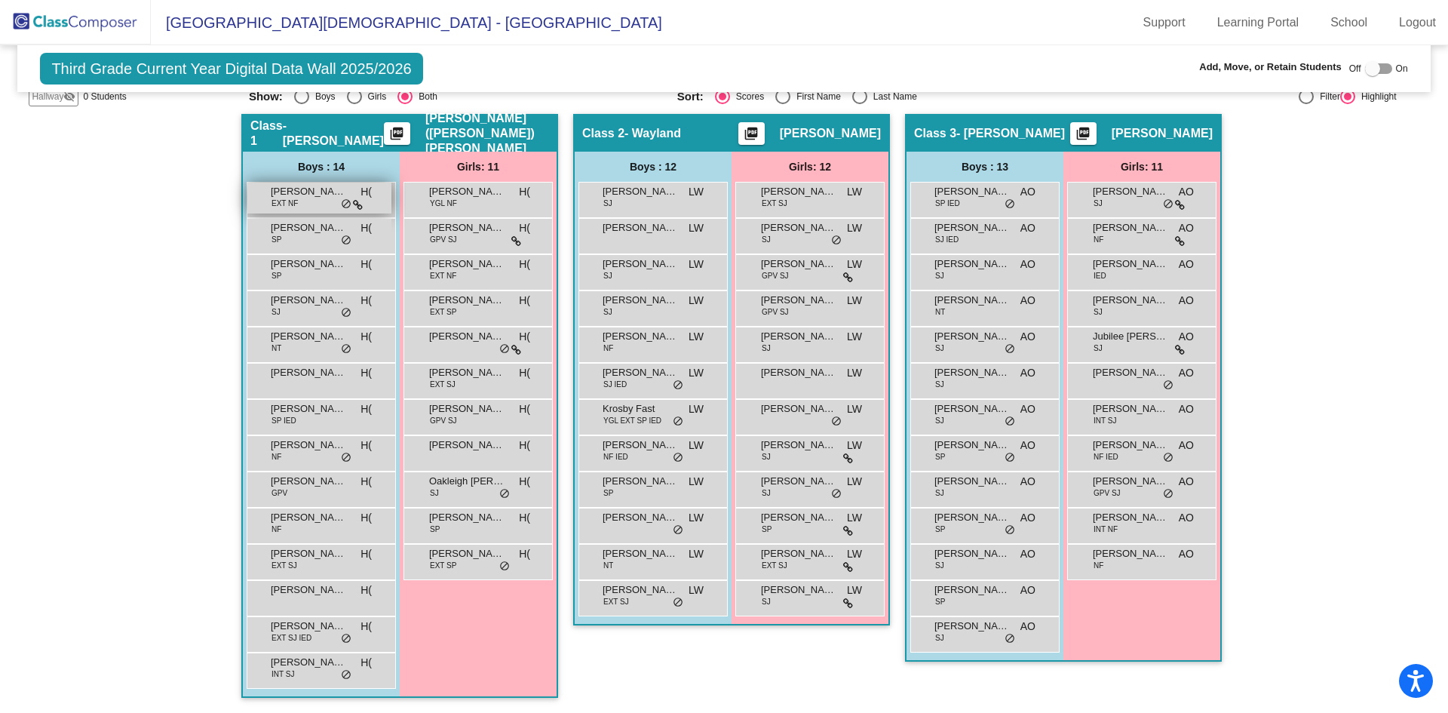
drag, startPoint x: 313, startPoint y: 207, endPoint x: 294, endPoint y: 209, distance: 18.9
click at [294, 209] on div "Axel Jacobs EXT NF H( lock do_not_disturb_alt" at bounding box center [319, 198] width 144 height 31
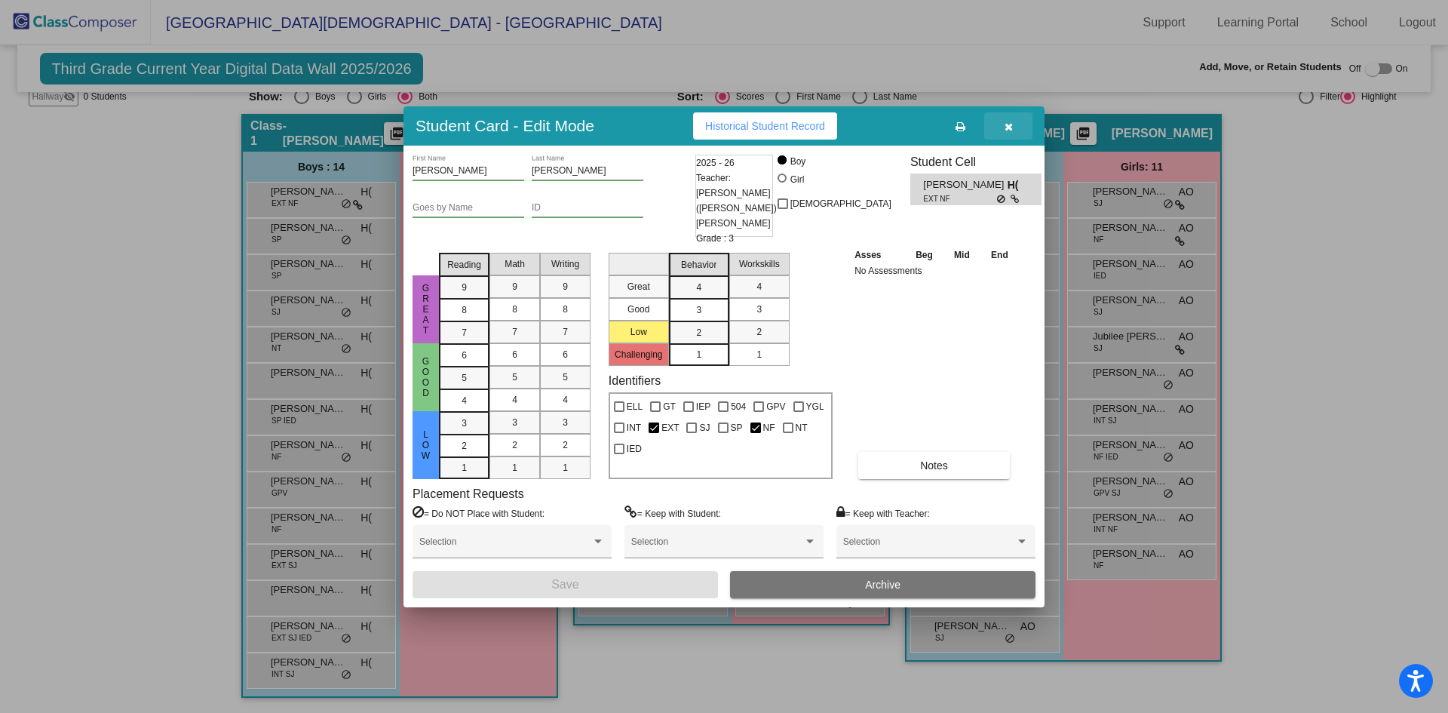
click at [1013, 140] on button "button" at bounding box center [1008, 125] width 48 height 27
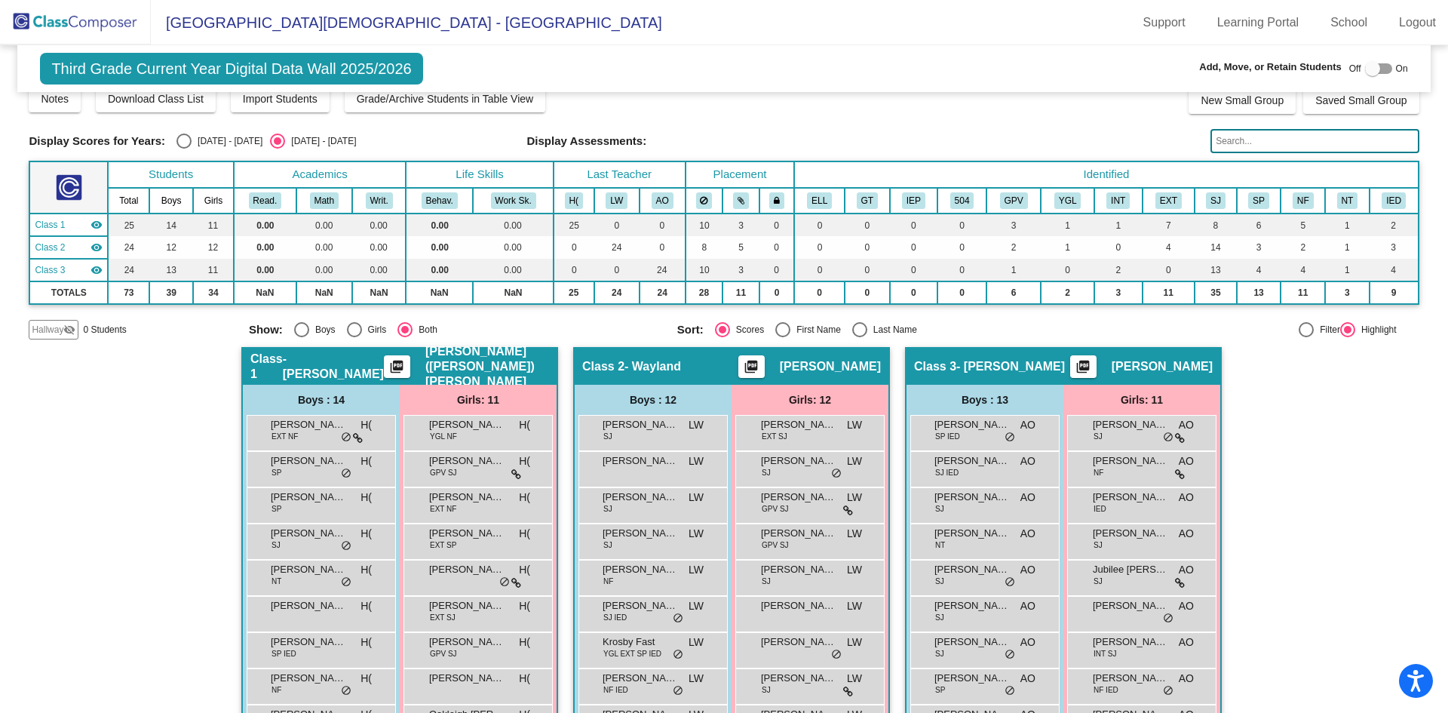
scroll to position [0, 0]
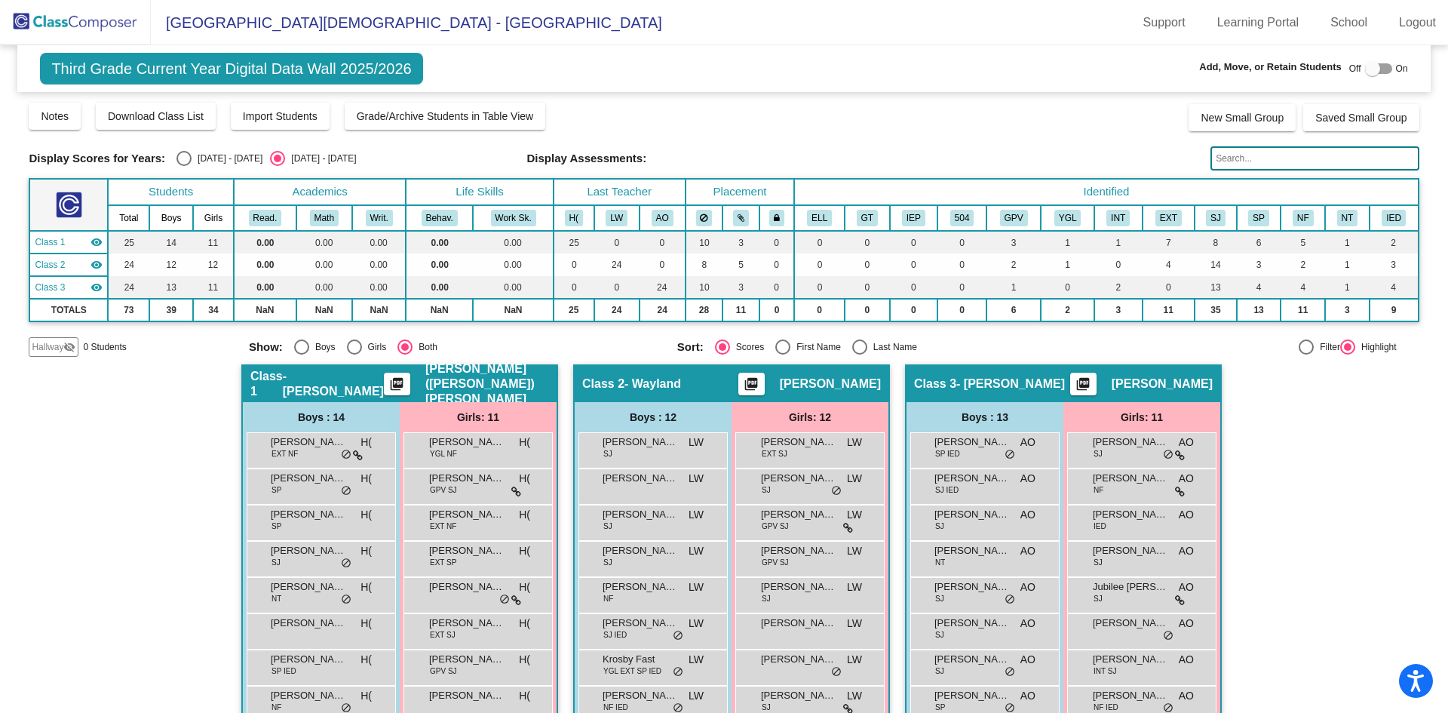
click at [177, 162] on div "Select an option" at bounding box center [184, 158] width 15 height 15
click at [183, 166] on input "2024 - 2025" at bounding box center [183, 166] width 1 height 1
radio input "true"
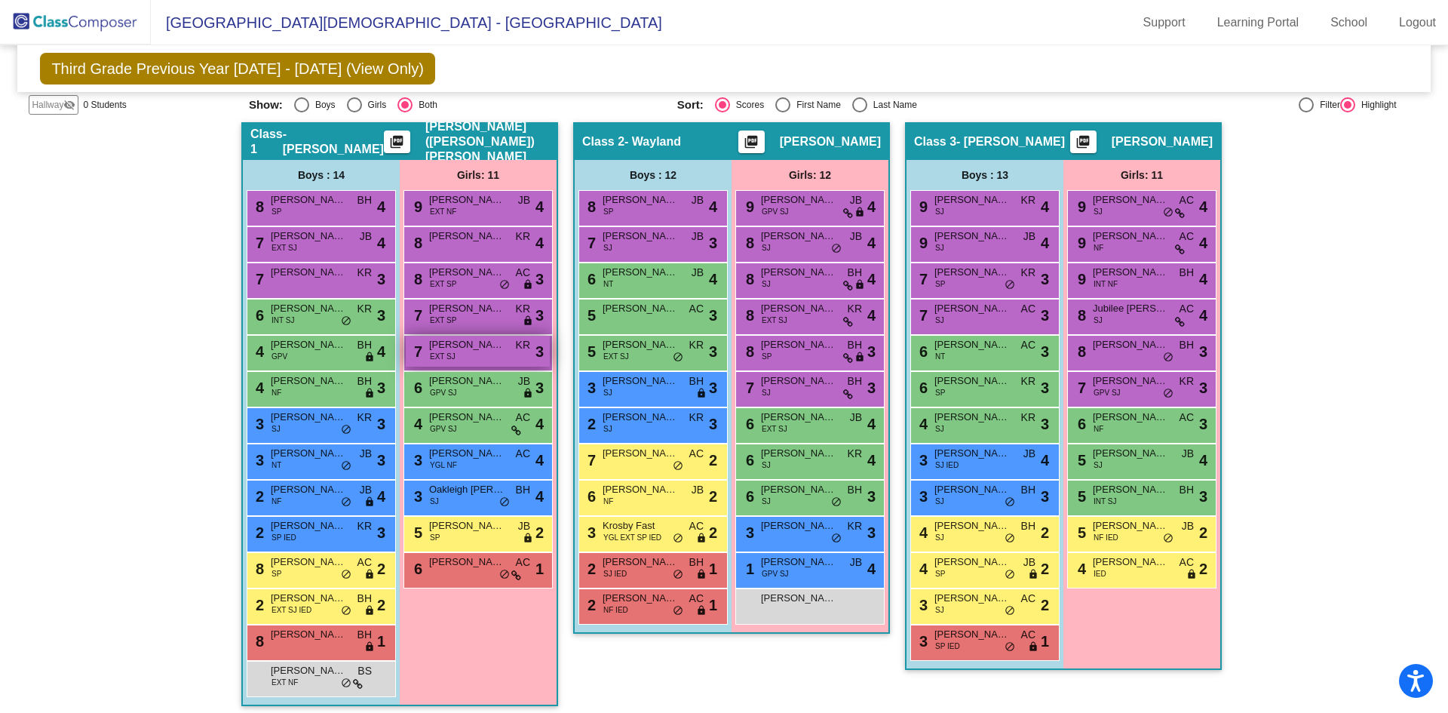
scroll to position [247, 0]
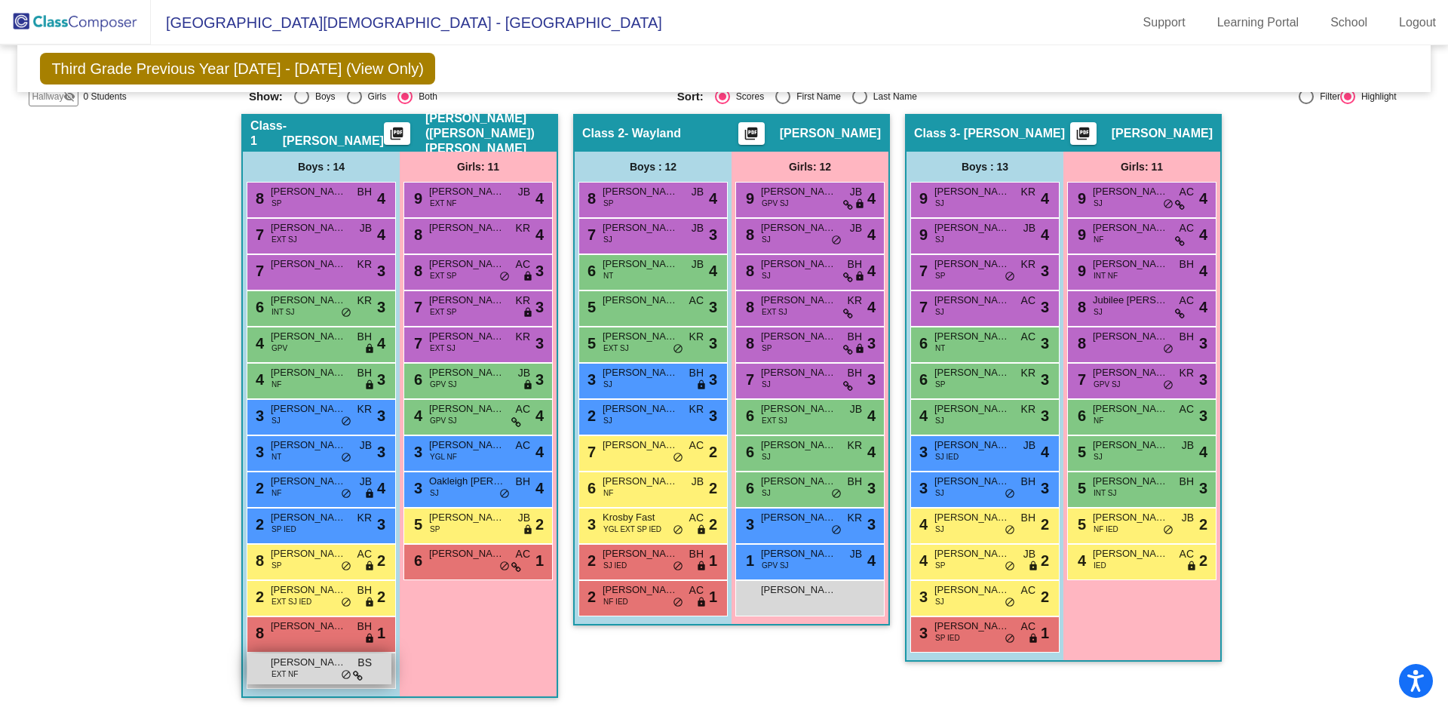
click at [355, 672] on icon at bounding box center [358, 676] width 10 height 11
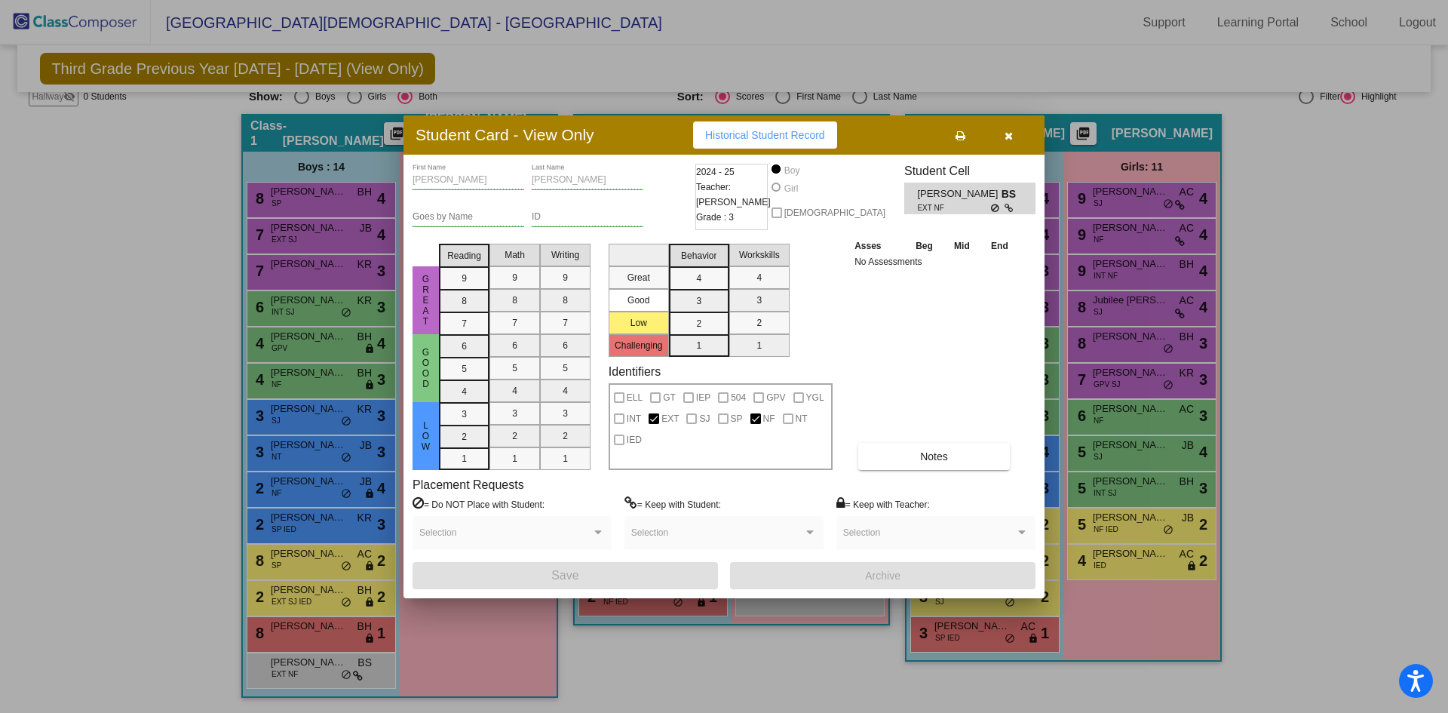
click at [1015, 135] on button "button" at bounding box center [1008, 134] width 48 height 27
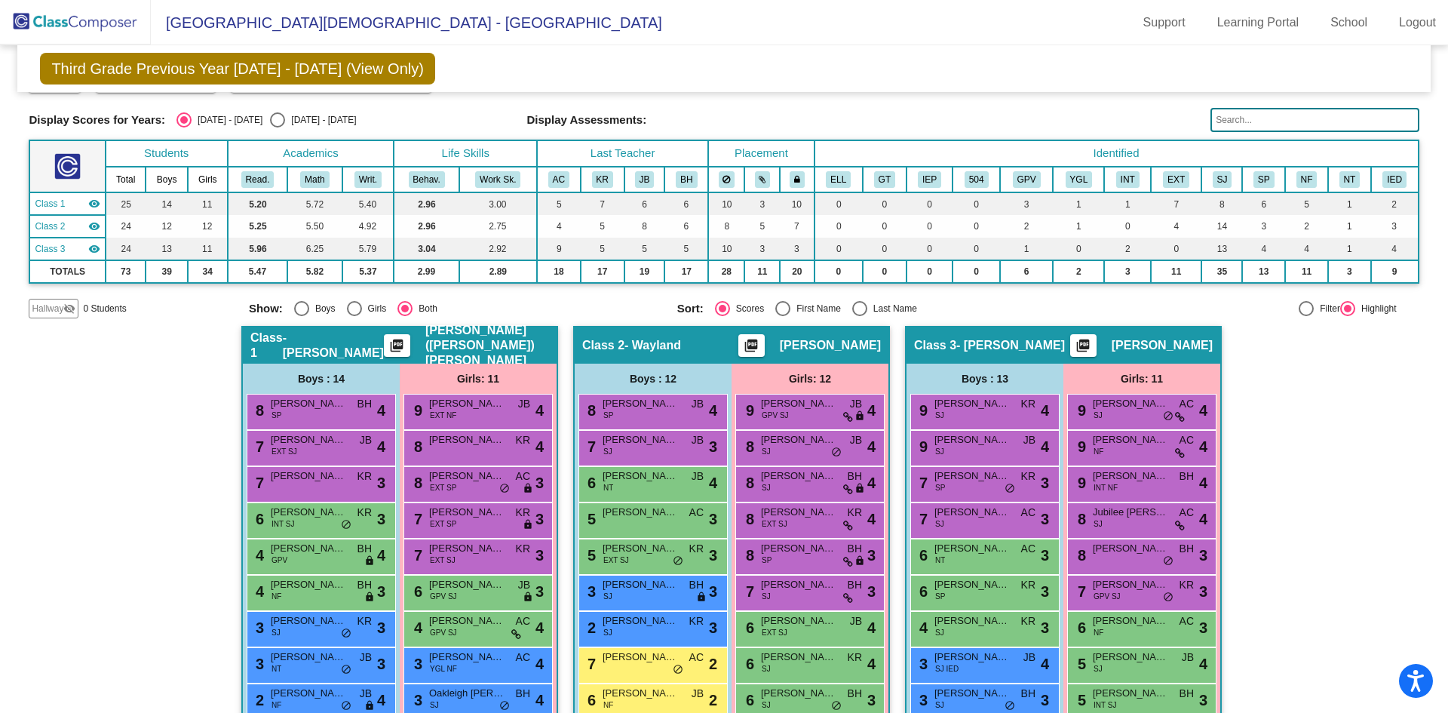
scroll to position [0, 0]
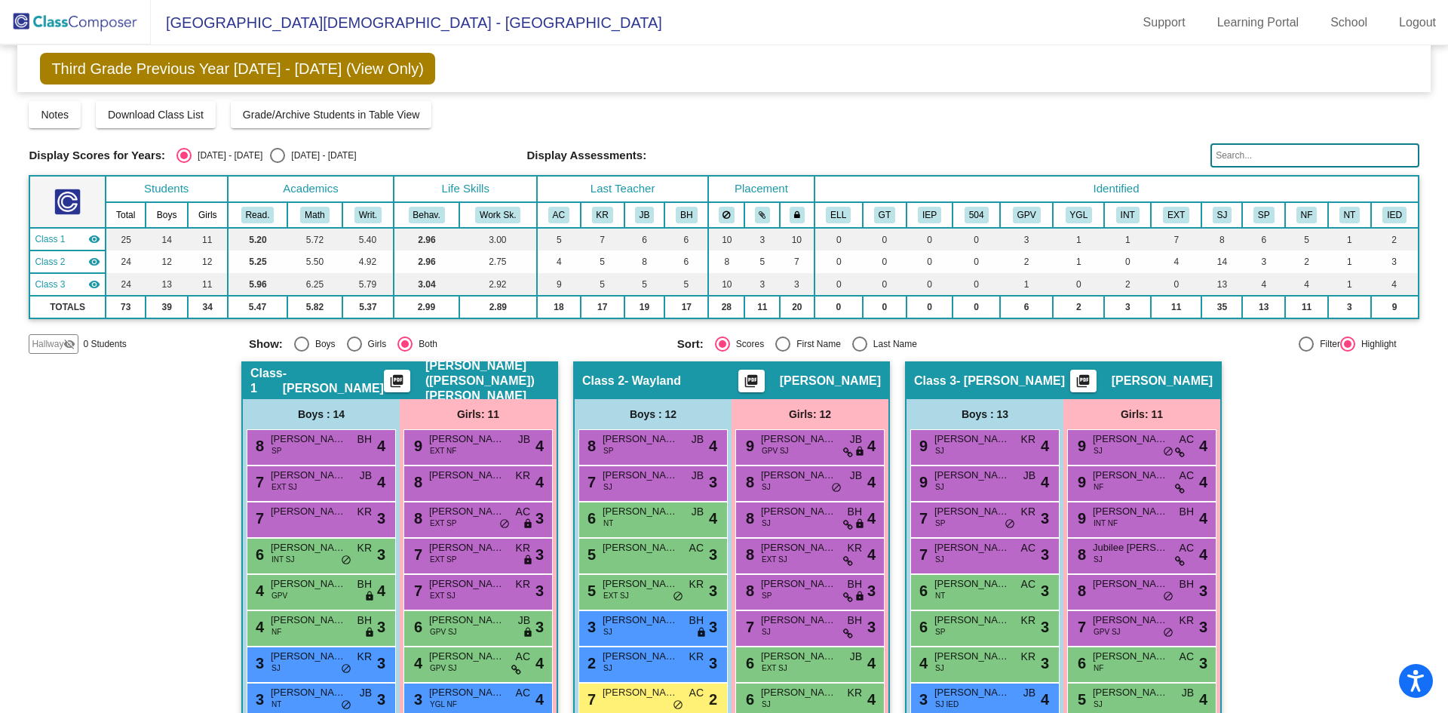
click at [270, 155] on div "Select an option" at bounding box center [277, 155] width 15 height 15
click at [277, 163] on input "2025 - 2026" at bounding box center [277, 163] width 1 height 1
radio input "true"
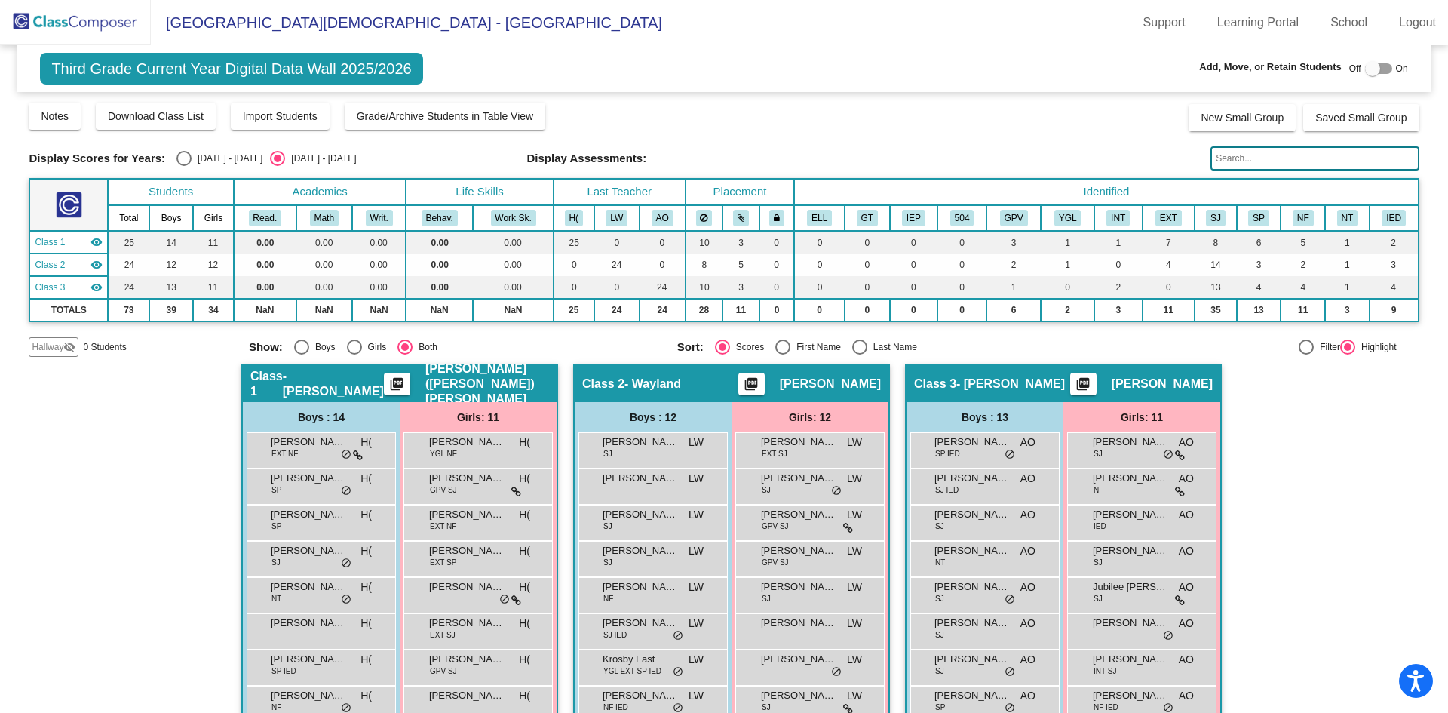
click at [1381, 70] on div at bounding box center [1378, 68] width 27 height 11
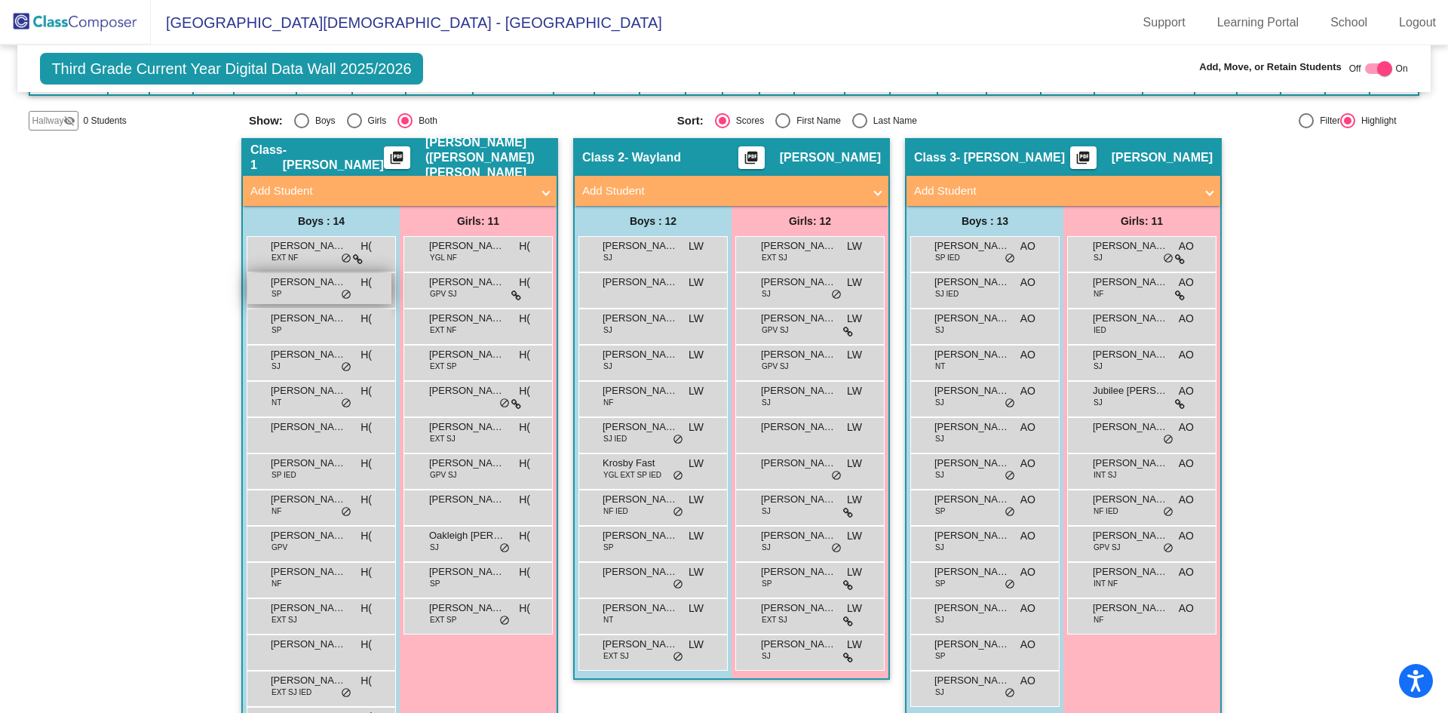
scroll to position [281, 0]
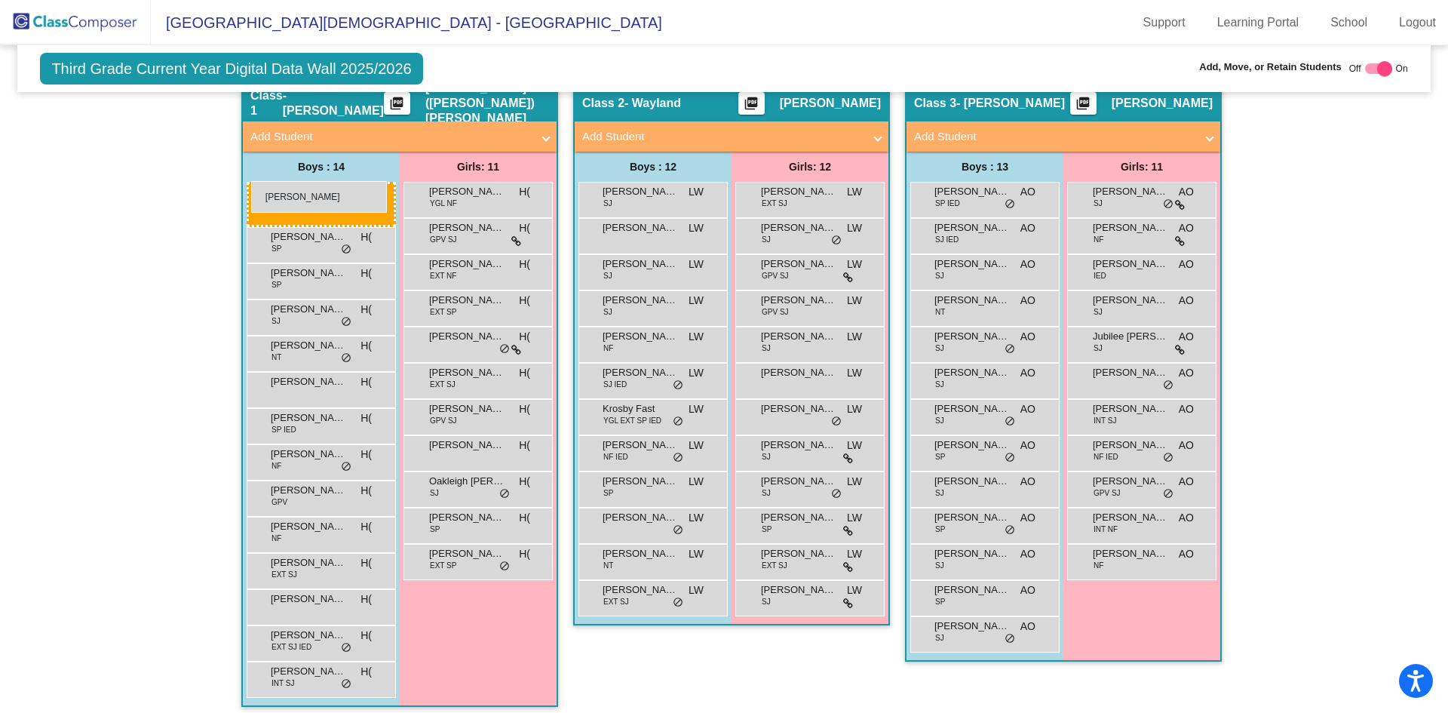
drag, startPoint x: 351, startPoint y: 193, endPoint x: 251, endPoint y: 181, distance: 100.3
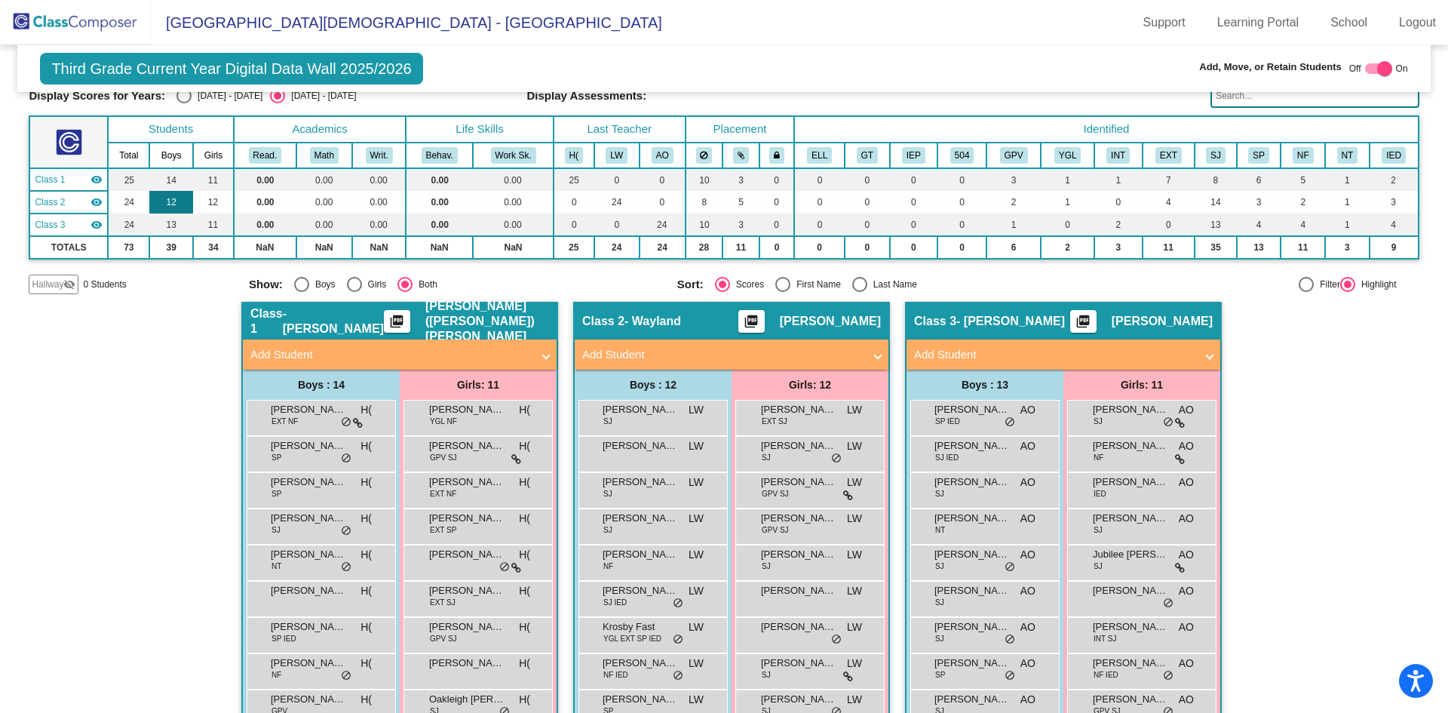
scroll to position [54, 0]
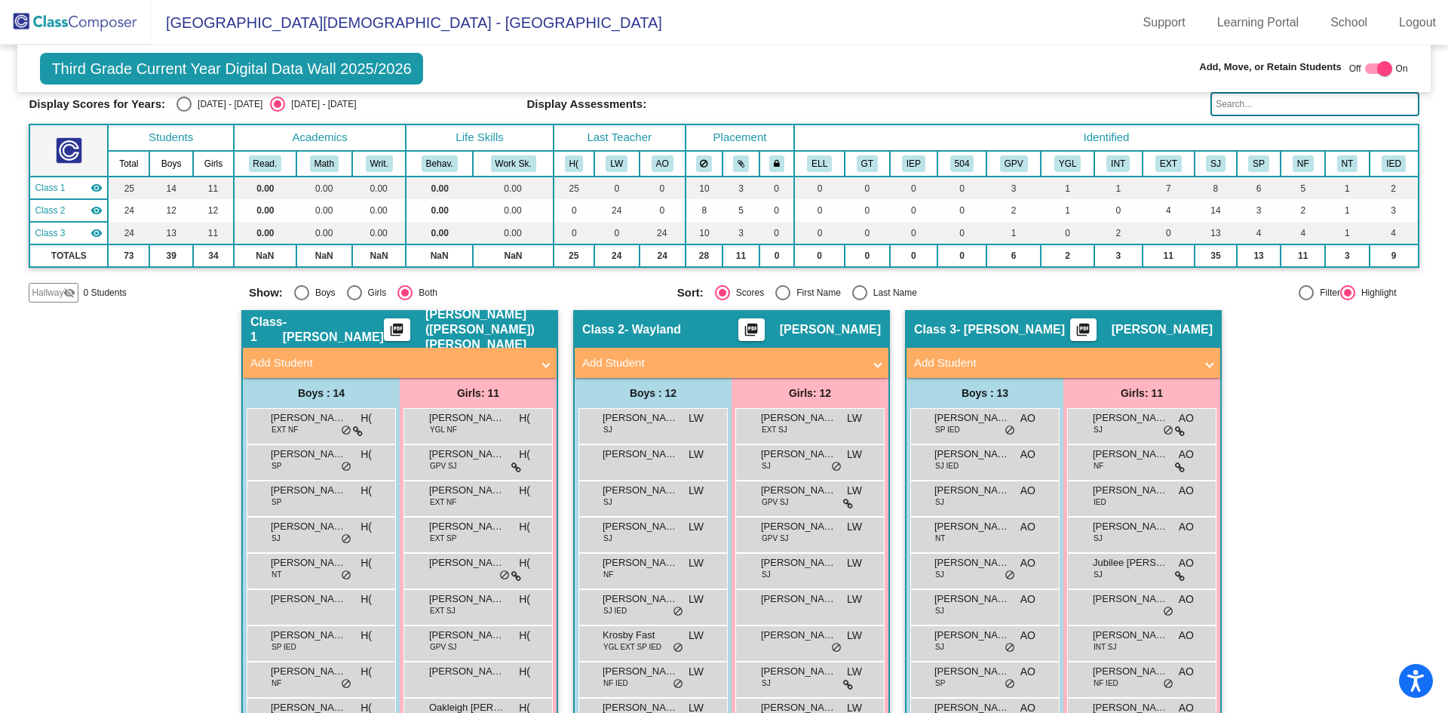
click at [54, 298] on span "Hallway" at bounding box center [48, 293] width 32 height 14
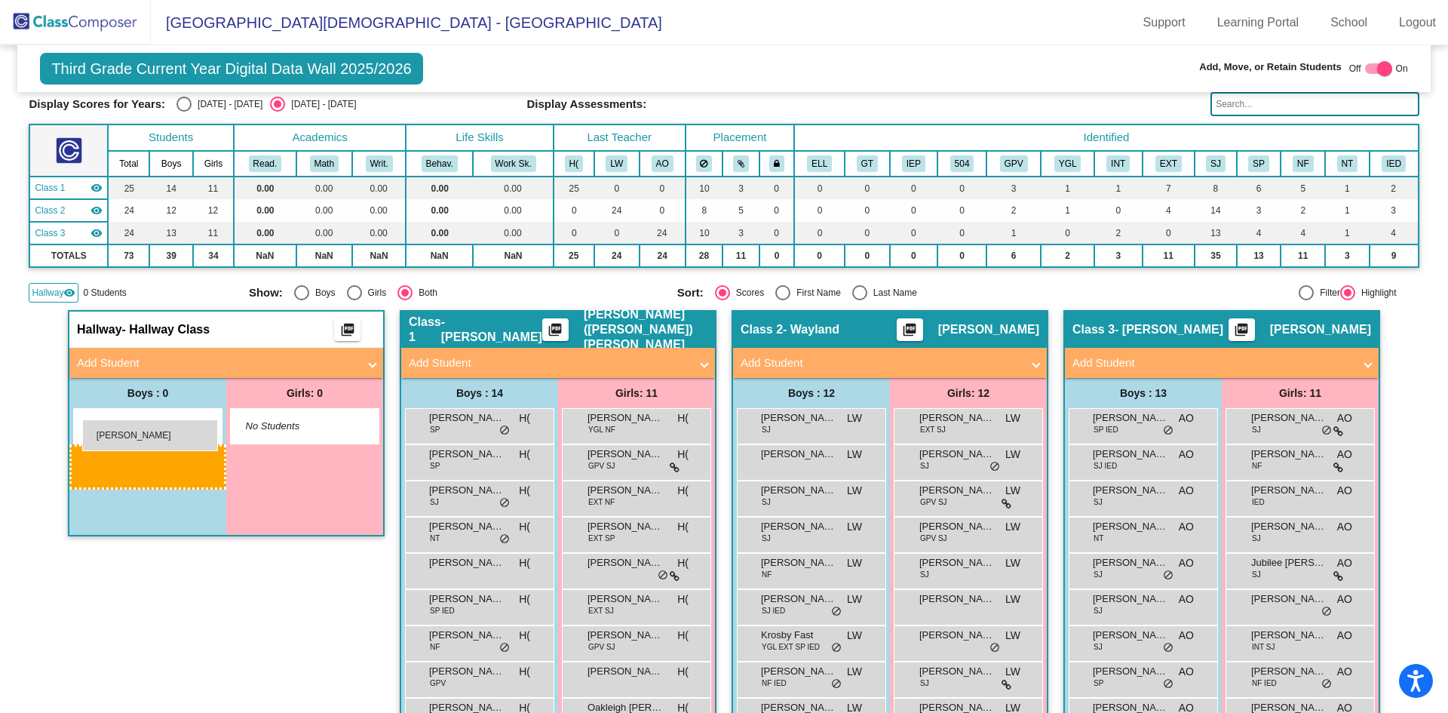
drag, startPoint x: 477, startPoint y: 432, endPoint x: 82, endPoint y: 419, distance: 394.7
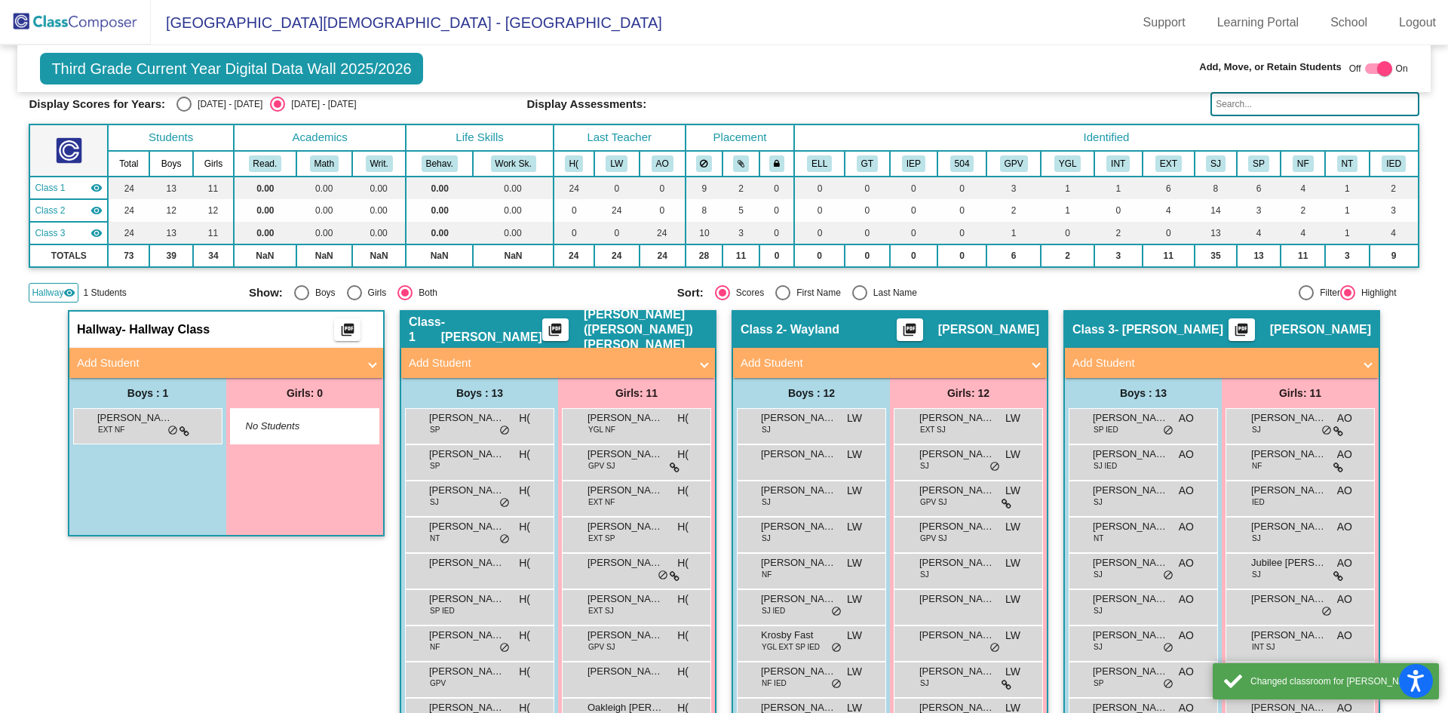
click at [1004, 62] on div "Add, Move, or Retain Students Off On" at bounding box center [1203, 70] width 410 height 20
click at [1382, 66] on div at bounding box center [1385, 68] width 15 height 15
checkbox input "false"
